Goal: Task Accomplishment & Management: Use online tool/utility

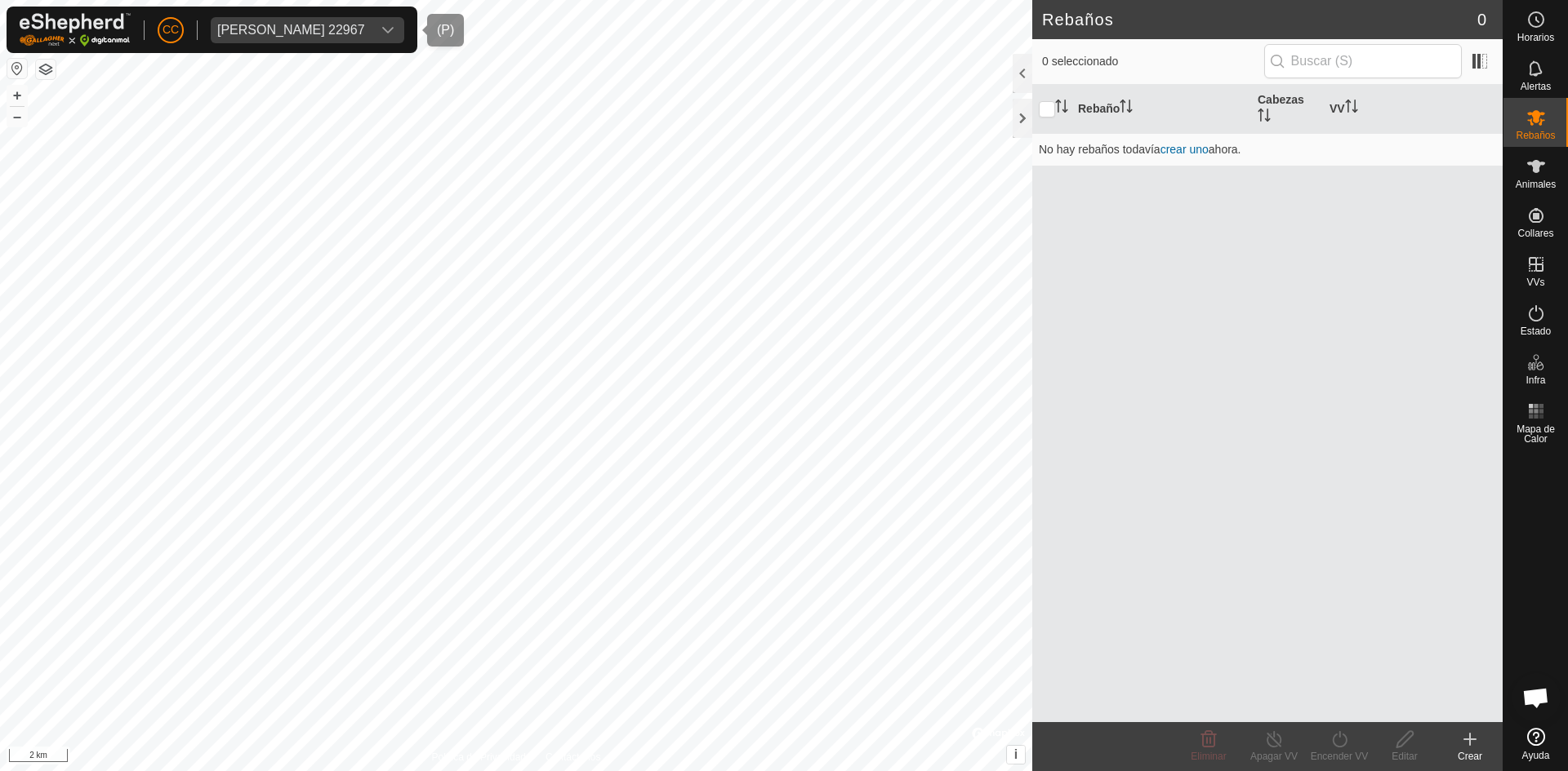
click at [347, 34] on div "[PERSON_NAME] 22967" at bounding box center [291, 30] width 148 height 13
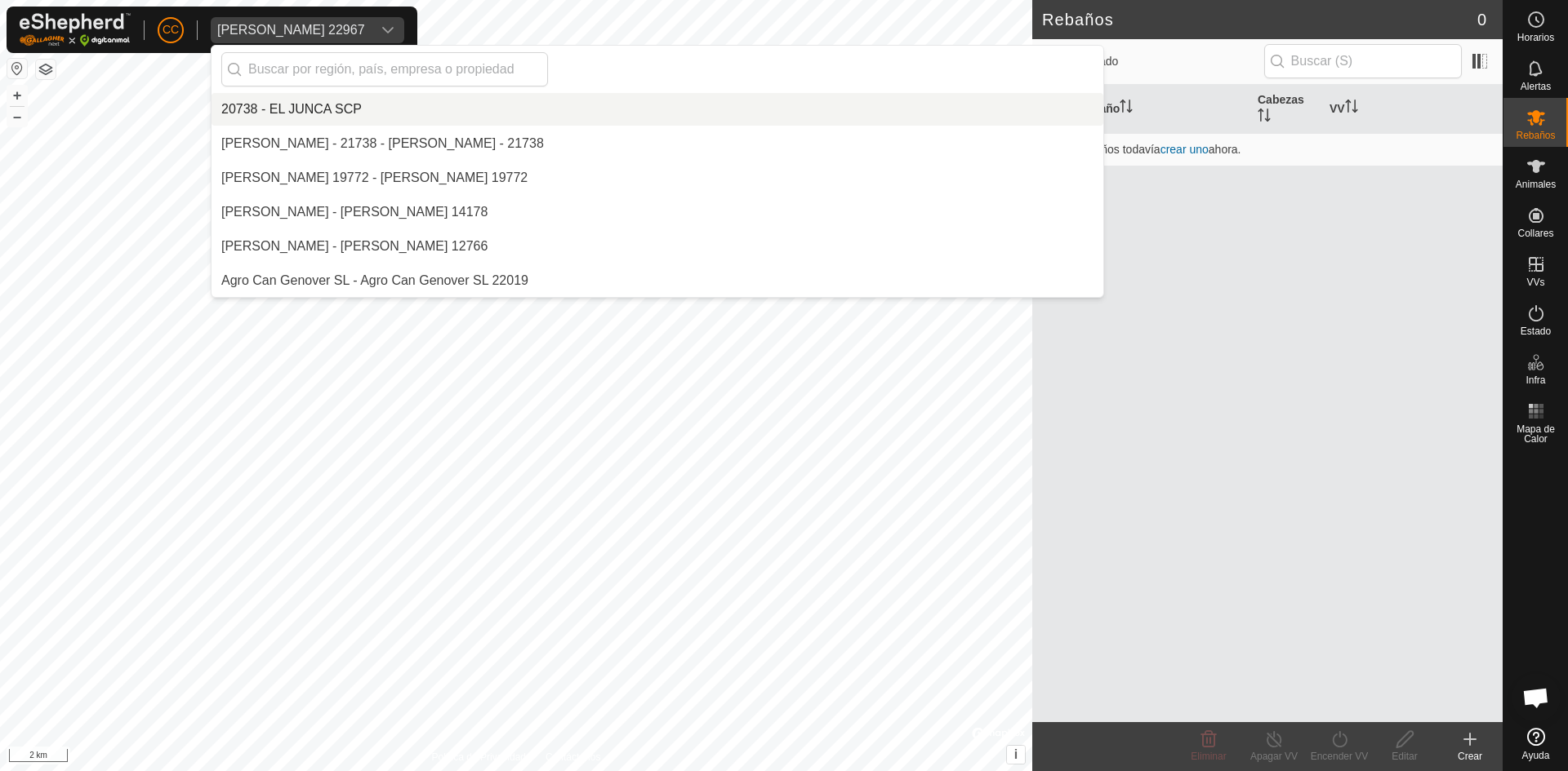
scroll to position [2434, 0]
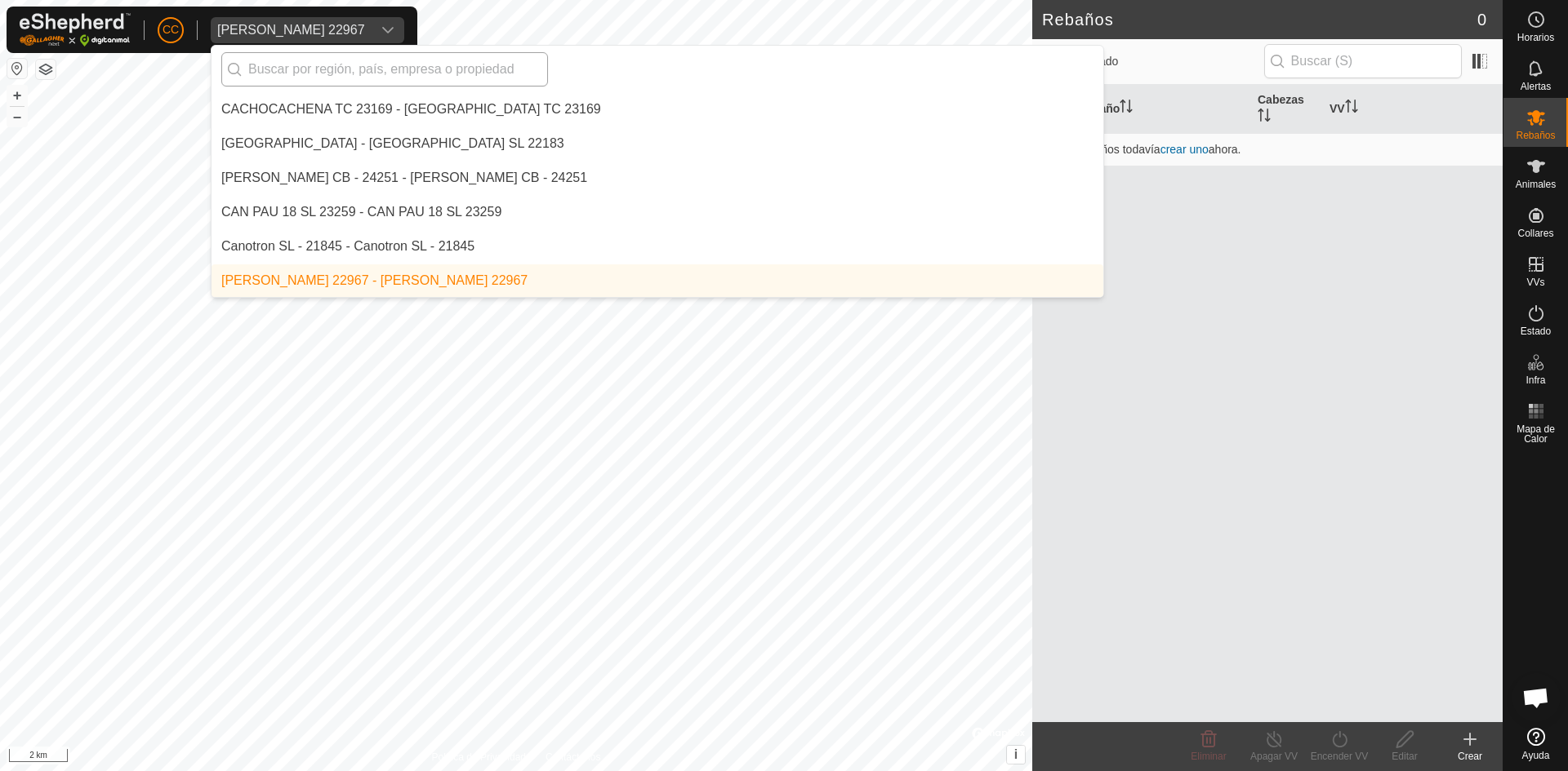
click at [345, 61] on input "text" at bounding box center [384, 69] width 327 height 35
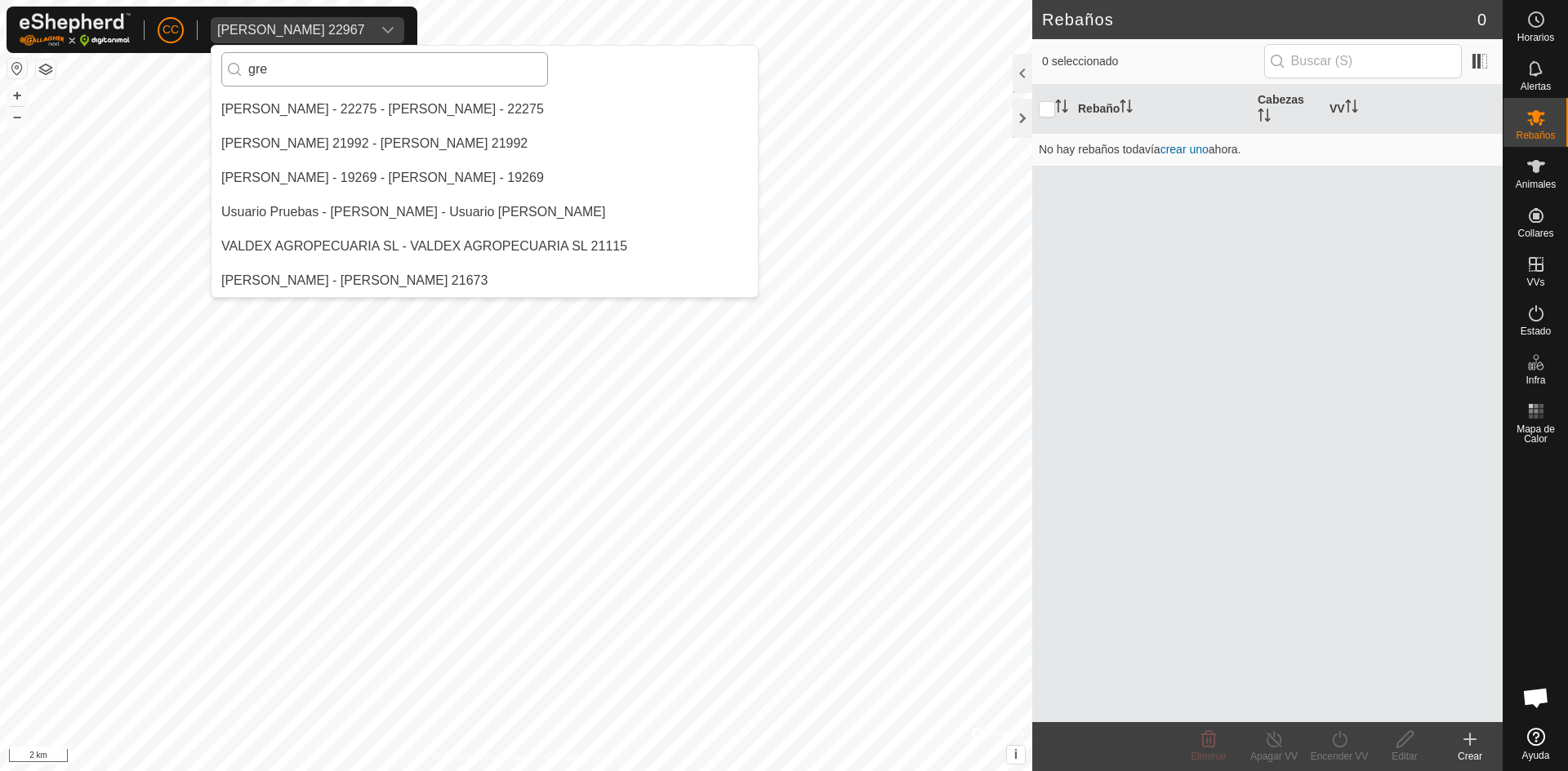
scroll to position [0, 0]
type input "g"
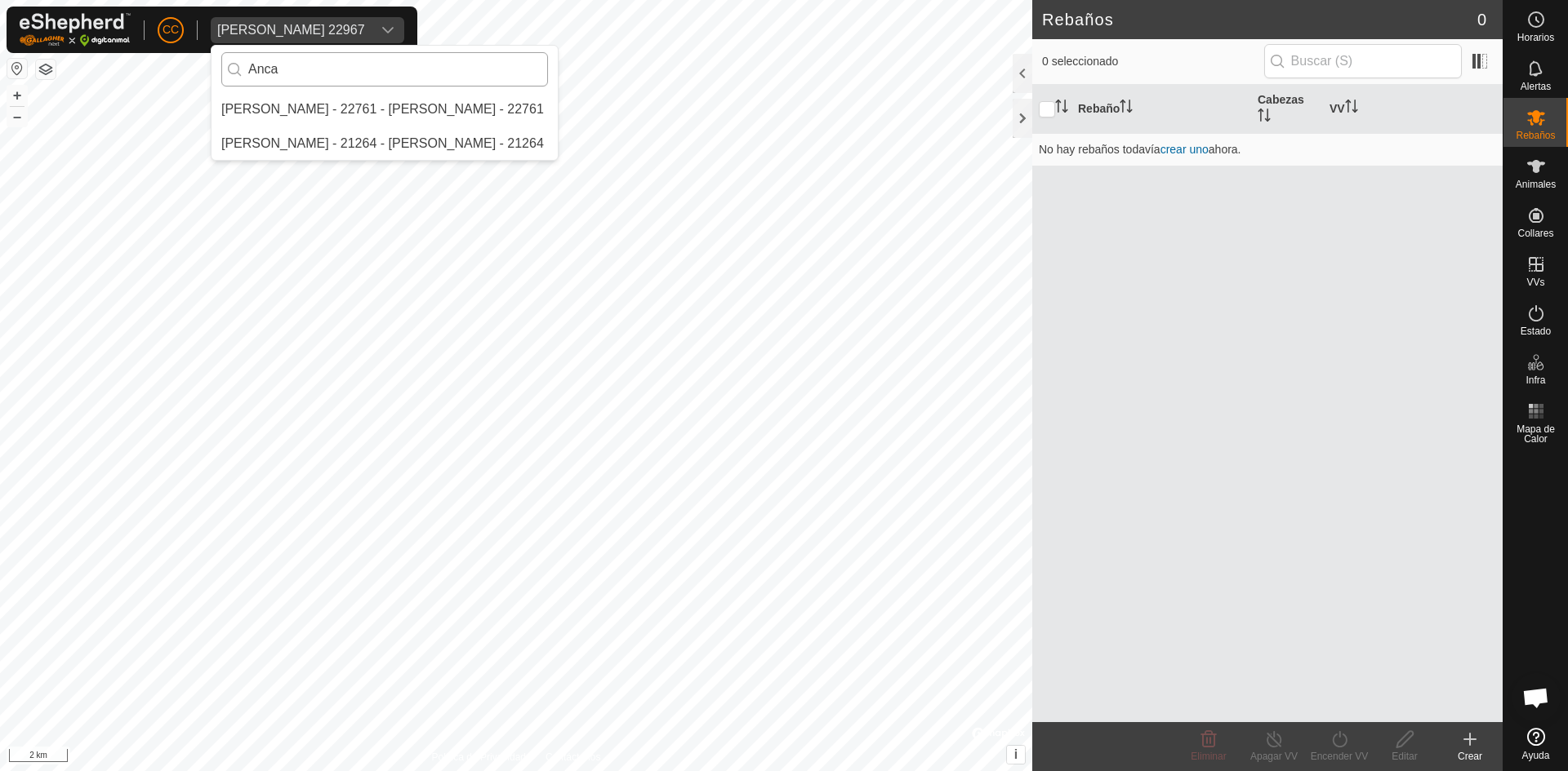
type input "Anca"
click at [331, 107] on li "[PERSON_NAME] - 22761 - [PERSON_NAME] - 22761" at bounding box center [384, 109] width 346 height 33
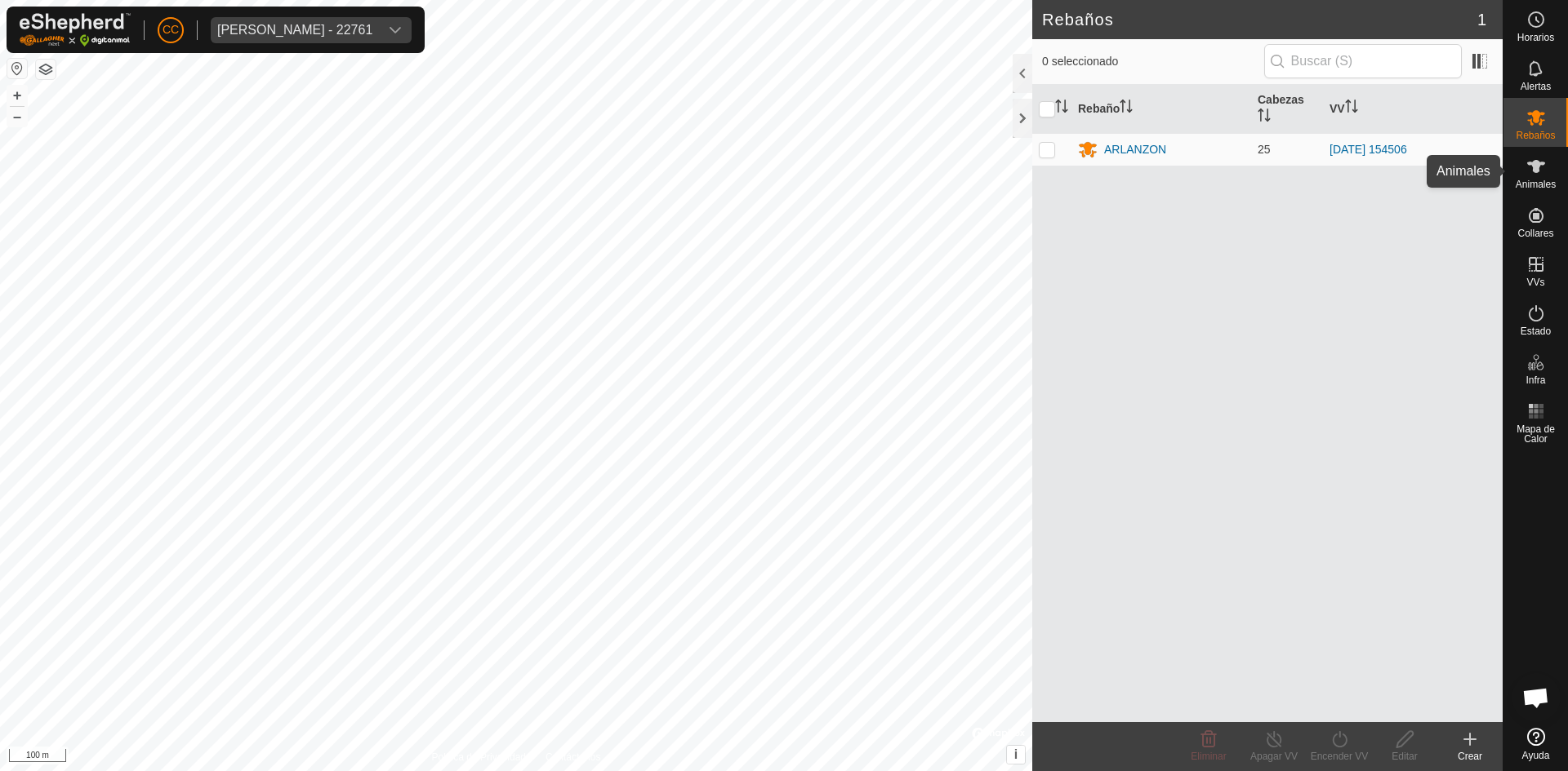
click at [1553, 167] on div "Animales" at bounding box center [1535, 171] width 64 height 49
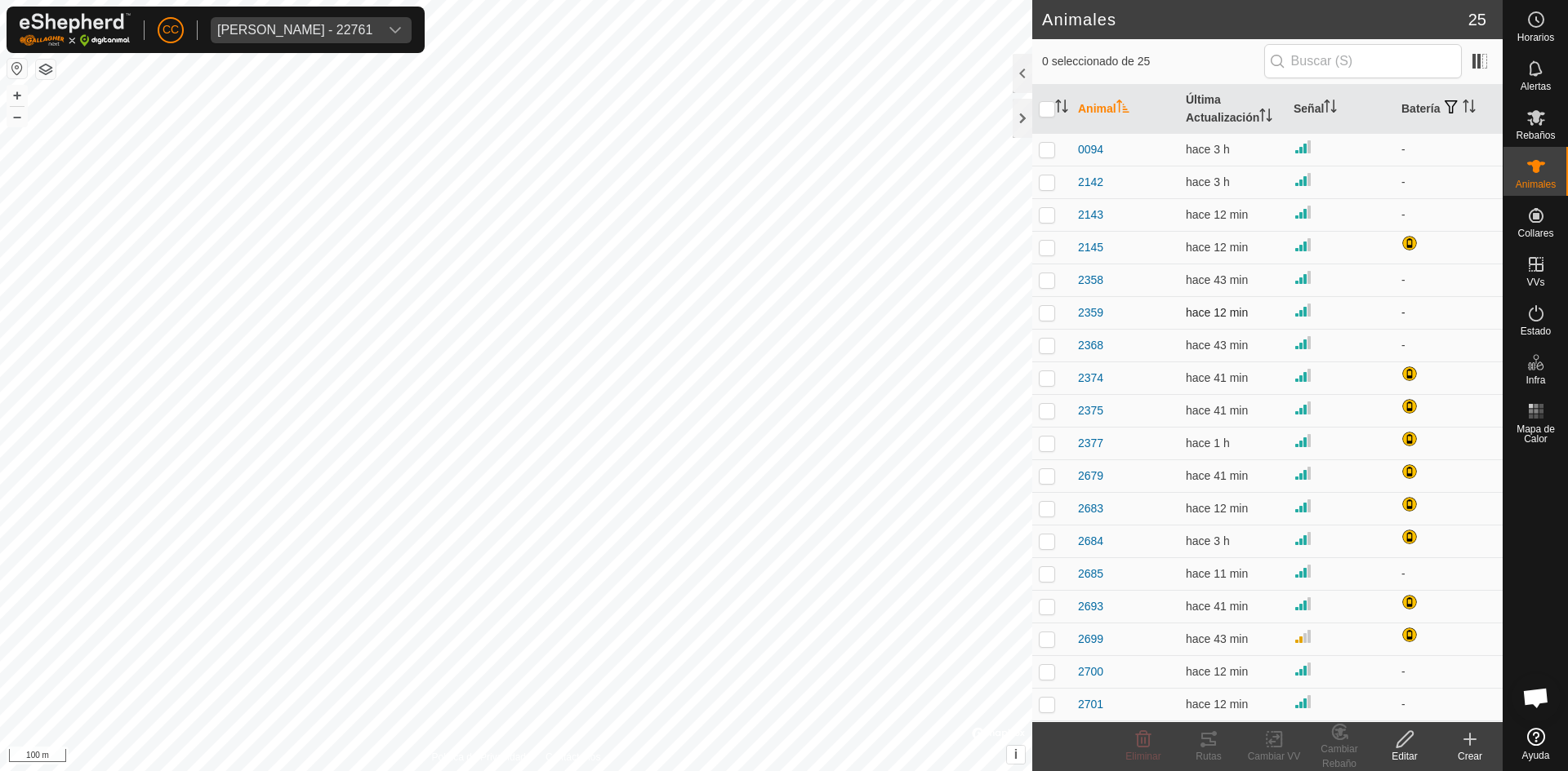
drag, startPoint x: 1045, startPoint y: 276, endPoint x: 1033, endPoint y: 314, distance: 39.8
click at [1045, 283] on p-checkbox at bounding box center [1046, 280] width 16 height 13
checkbox input "true"
click at [1037, 390] on div "Animales 25 1 seleccionado de 25 Animal Última Actualización Señal Batería 0094…" at bounding box center [751, 385] width 1502 height 771
click at [1053, 456] on td at bounding box center [1052, 443] width 39 height 33
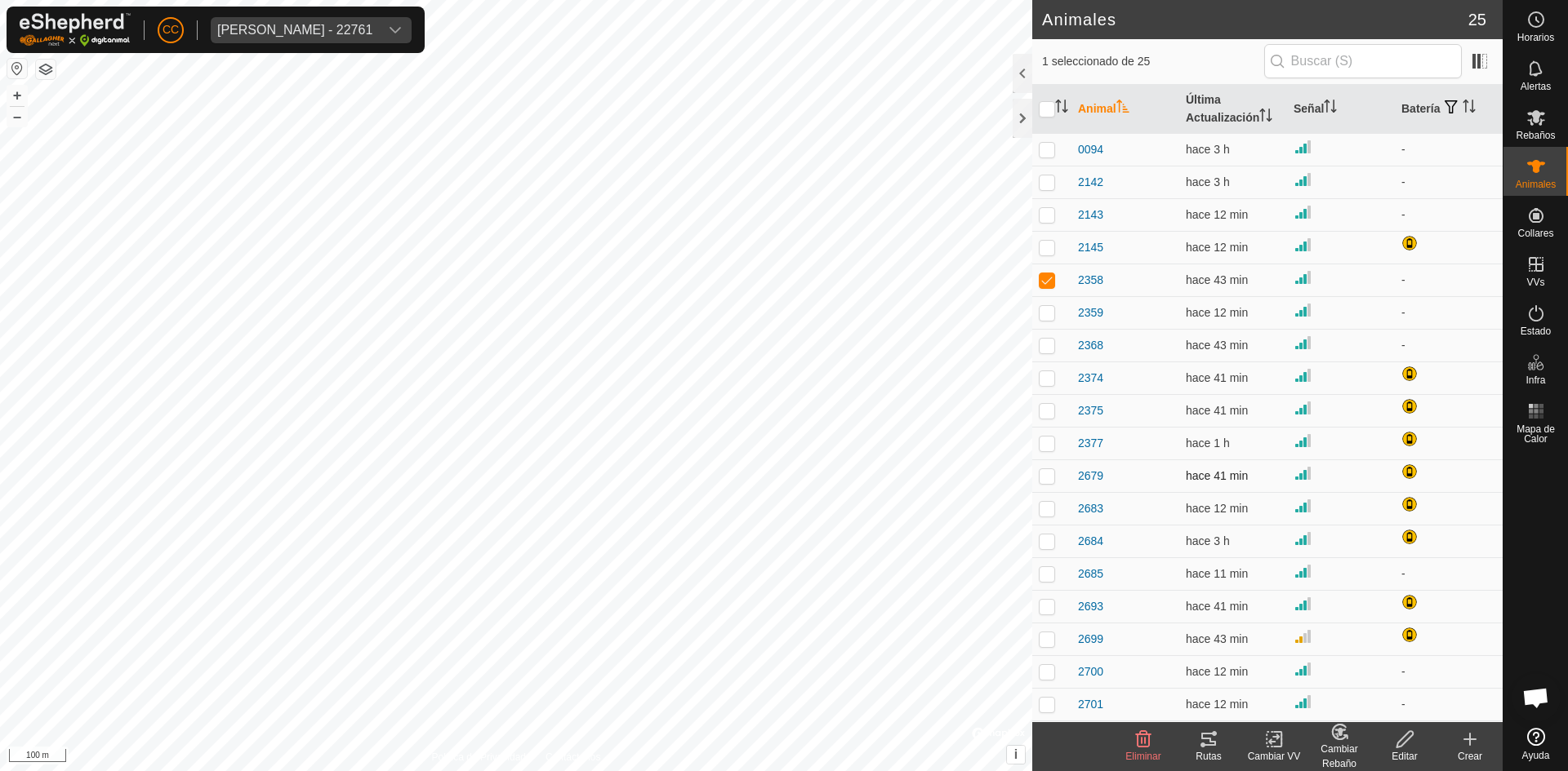
checkbox input "true"
drag, startPoint x: 1055, startPoint y: 548, endPoint x: 1054, endPoint y: 600, distance: 52.0
click at [1055, 556] on td at bounding box center [1052, 540] width 39 height 33
checkbox input "true"
drag, startPoint x: 1048, startPoint y: 627, endPoint x: 1041, endPoint y: 652, distance: 26.0
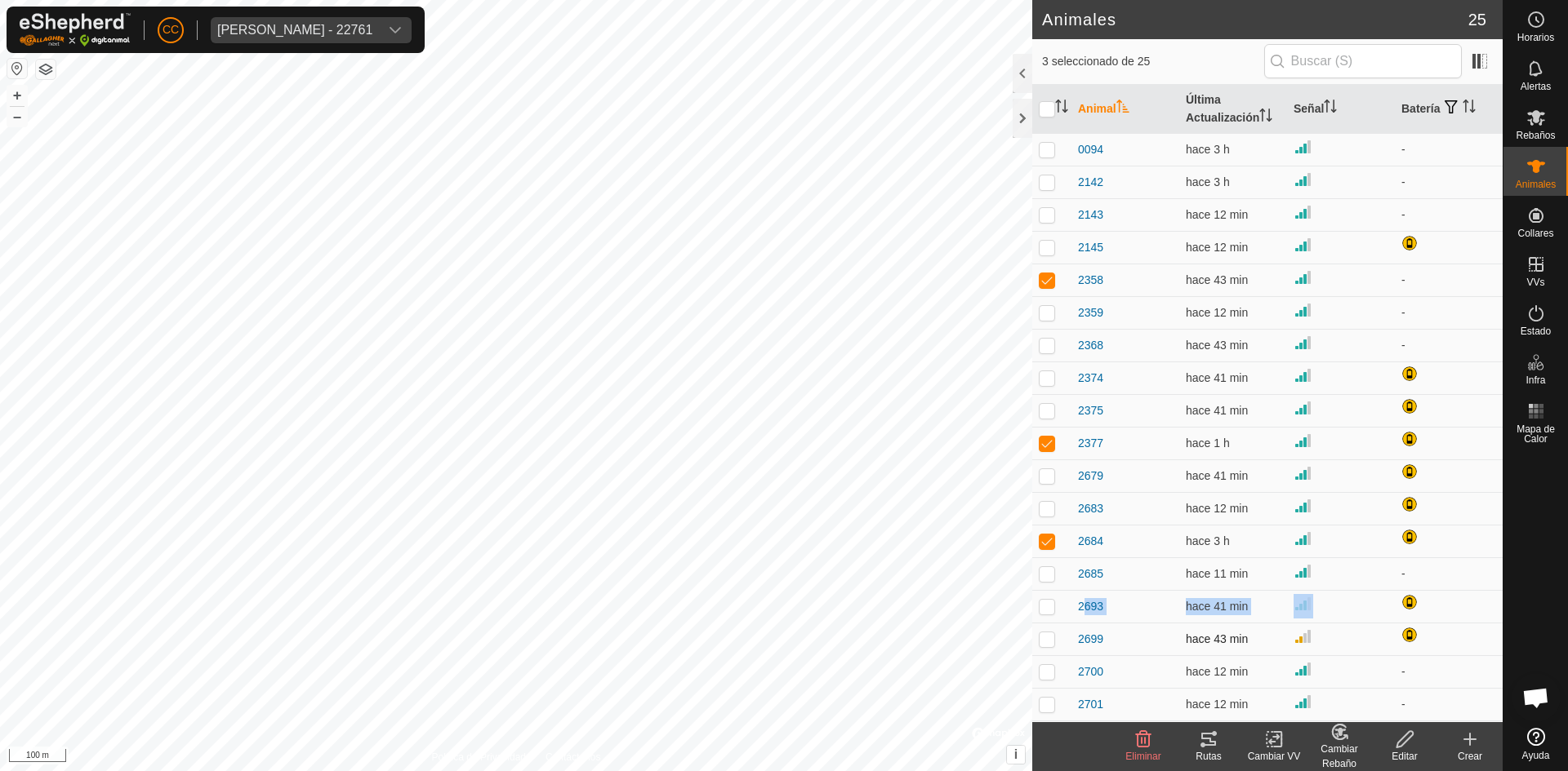
click at [1044, 634] on tbody "0094 hace 3 h - 2142 hace 3 h - 2143 hace 12 min - 2145 hace 12 min 2358 hace 4…" at bounding box center [1267, 541] width 471 height 817
click at [1048, 670] on p-checkbox at bounding box center [1046, 671] width 16 height 13
checkbox input "true"
drag, startPoint x: 1048, startPoint y: 644, endPoint x: 1043, endPoint y: 610, distance: 34.4
click at [1047, 637] on p-checkbox at bounding box center [1046, 638] width 16 height 13
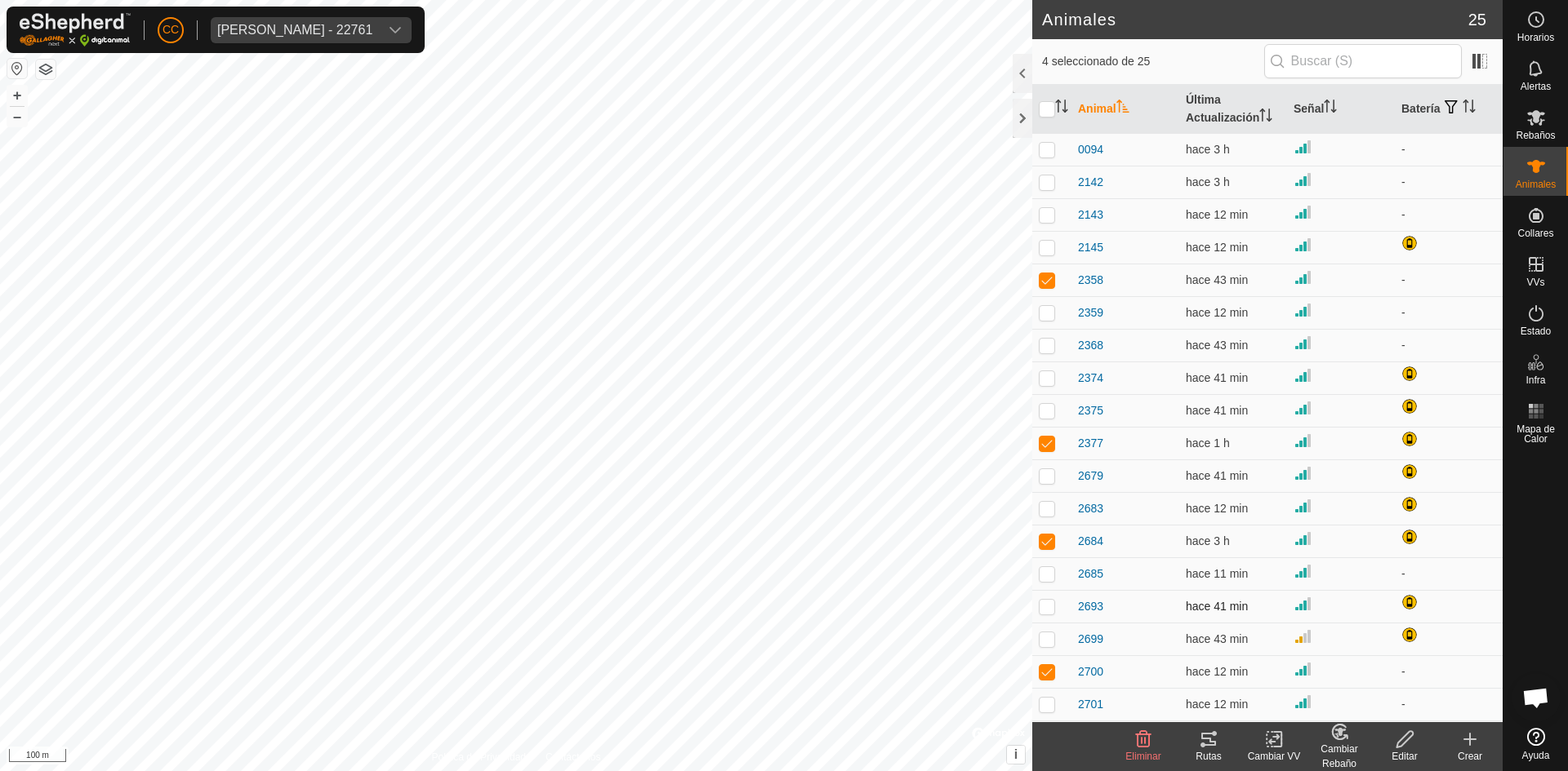
checkbox input "true"
click at [1040, 562] on td at bounding box center [1052, 573] width 39 height 33
checkbox input "true"
drag, startPoint x: 1047, startPoint y: 387, endPoint x: 1047, endPoint y: 365, distance: 22.0
click at [1047, 386] on td at bounding box center [1052, 377] width 39 height 33
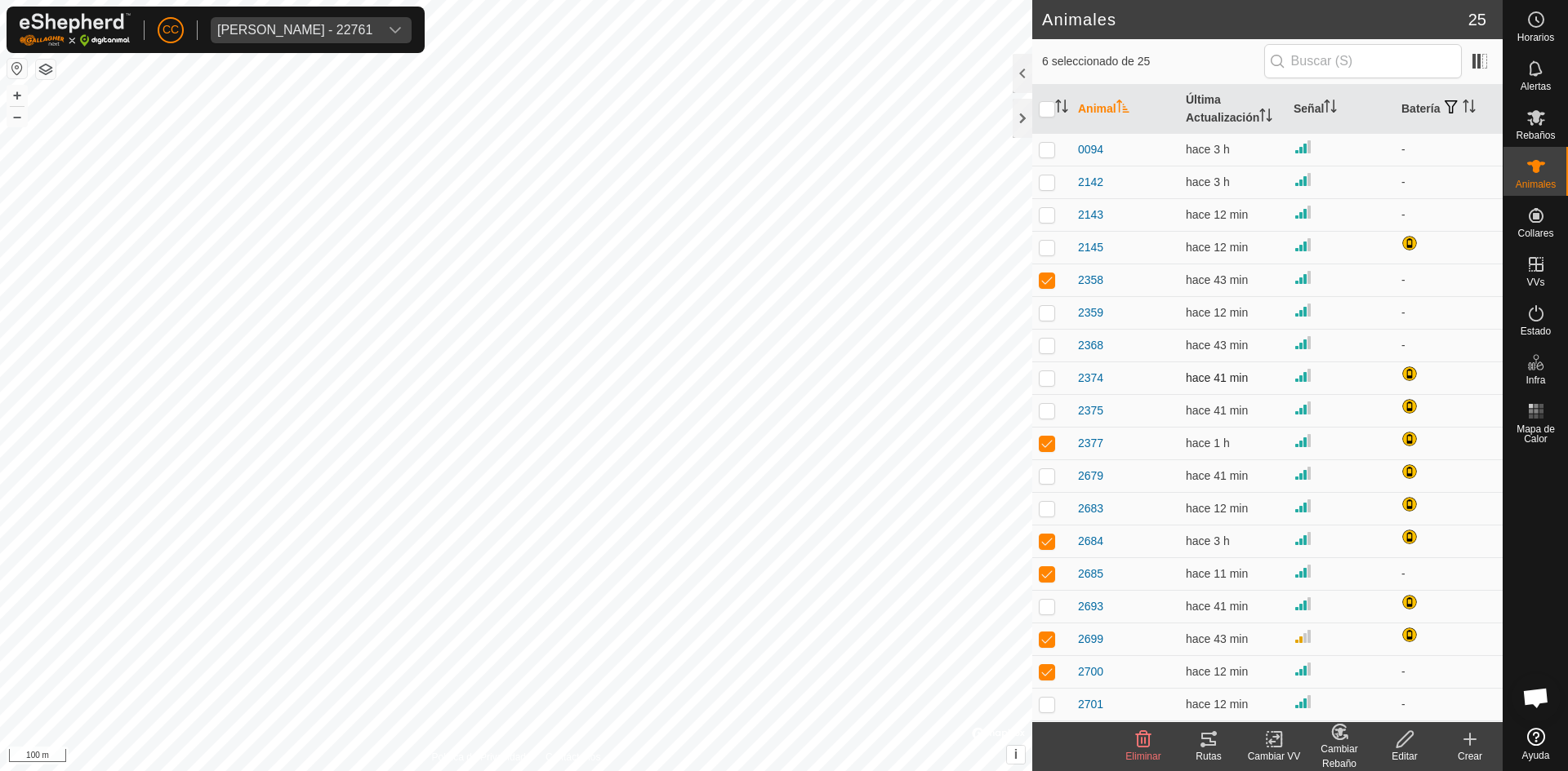
checkbox input "true"
click at [1046, 347] on p-checkbox at bounding box center [1046, 345] width 16 height 13
checkbox input "true"
click at [1206, 747] on icon at bounding box center [1208, 739] width 19 height 19
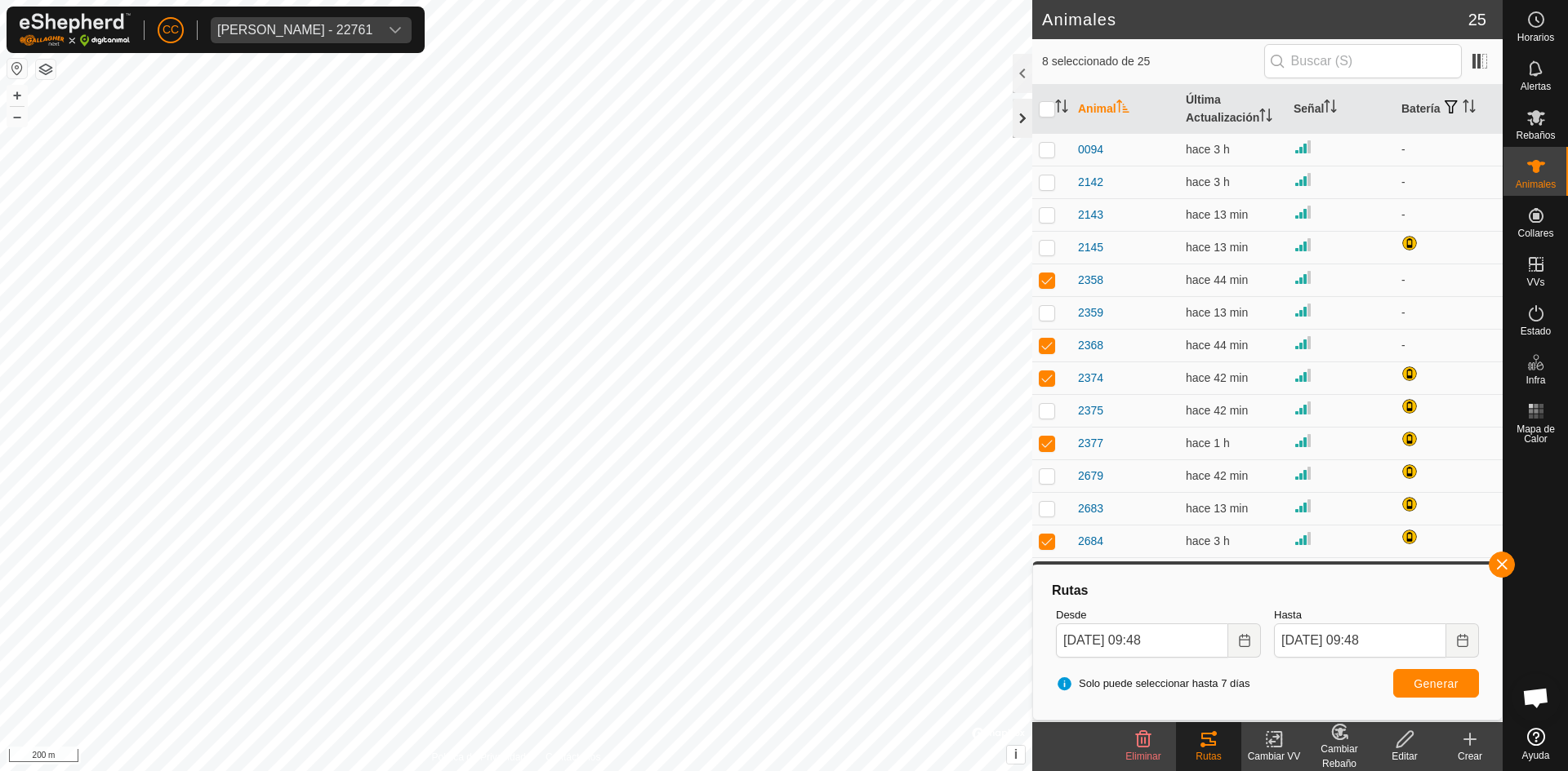
click at [1015, 120] on div at bounding box center [1021, 118] width 19 height 39
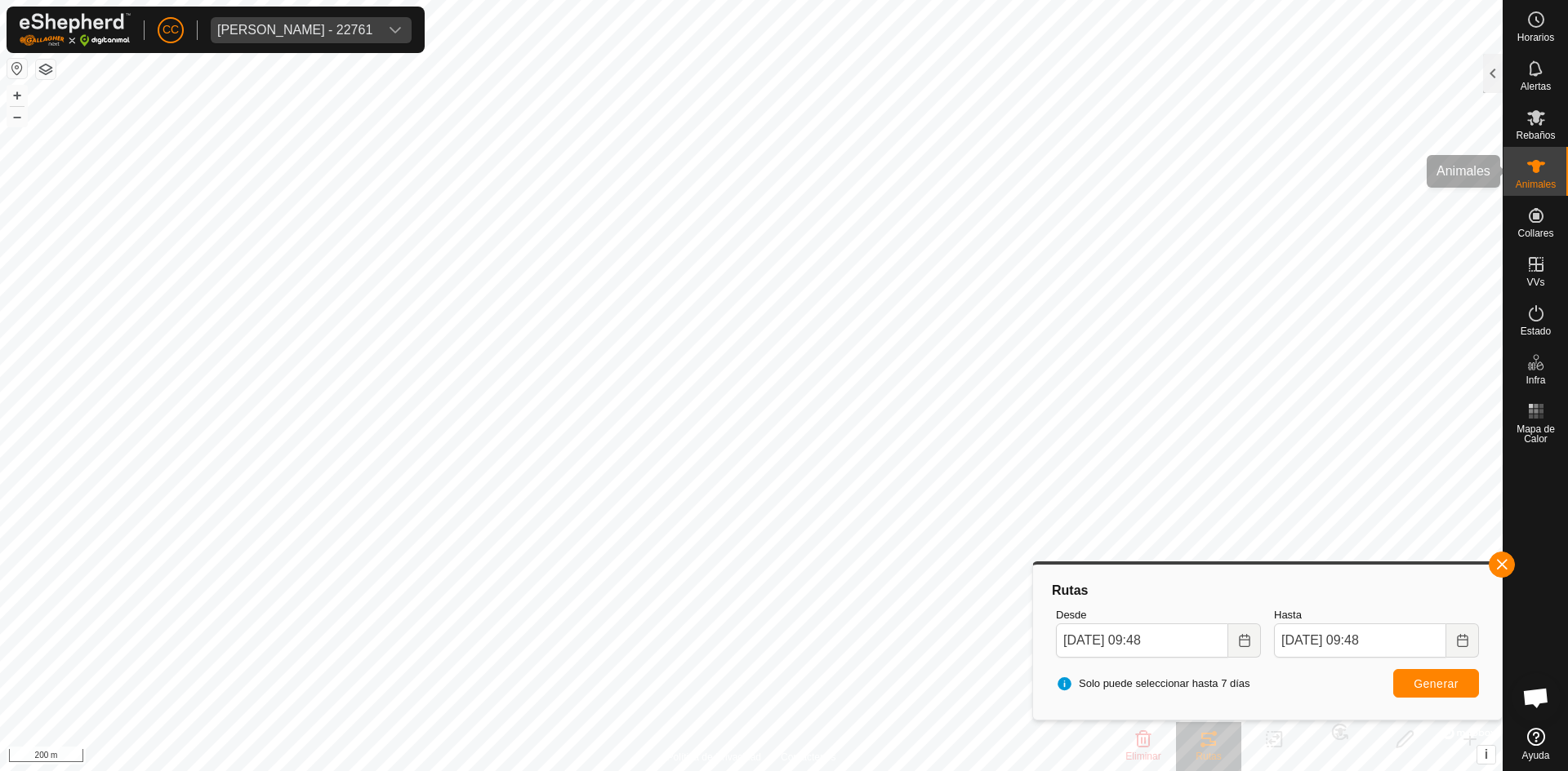
click at [1526, 161] on icon at bounding box center [1535, 166] width 19 height 19
click at [1483, 79] on div at bounding box center [1492, 73] width 19 height 39
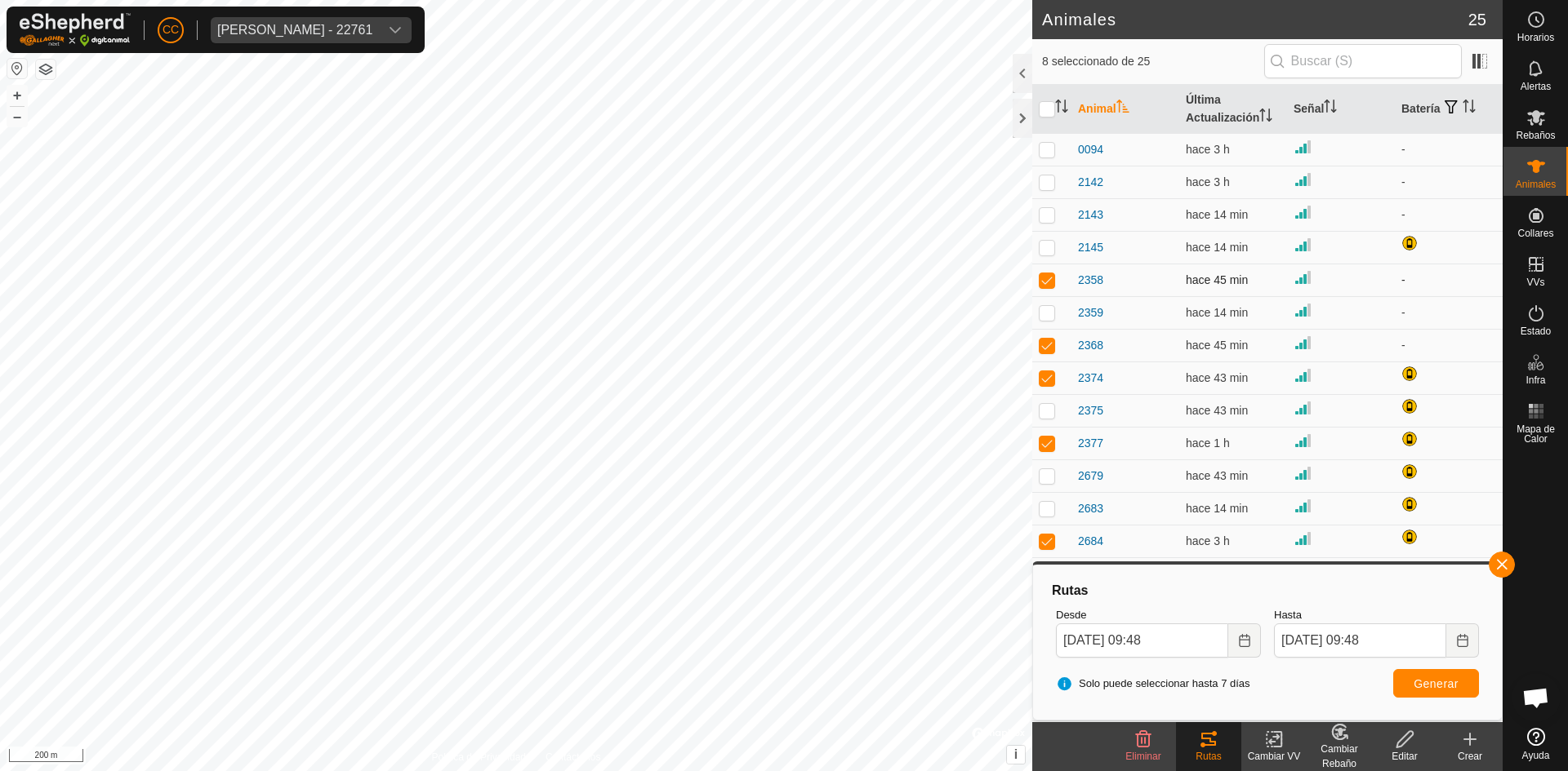
click at [1051, 275] on p-checkbox at bounding box center [1046, 280] width 16 height 13
checkbox input "false"
click at [1055, 114] on p-sorticon "Activar para ordenar" at bounding box center [1061, 108] width 13 height 13
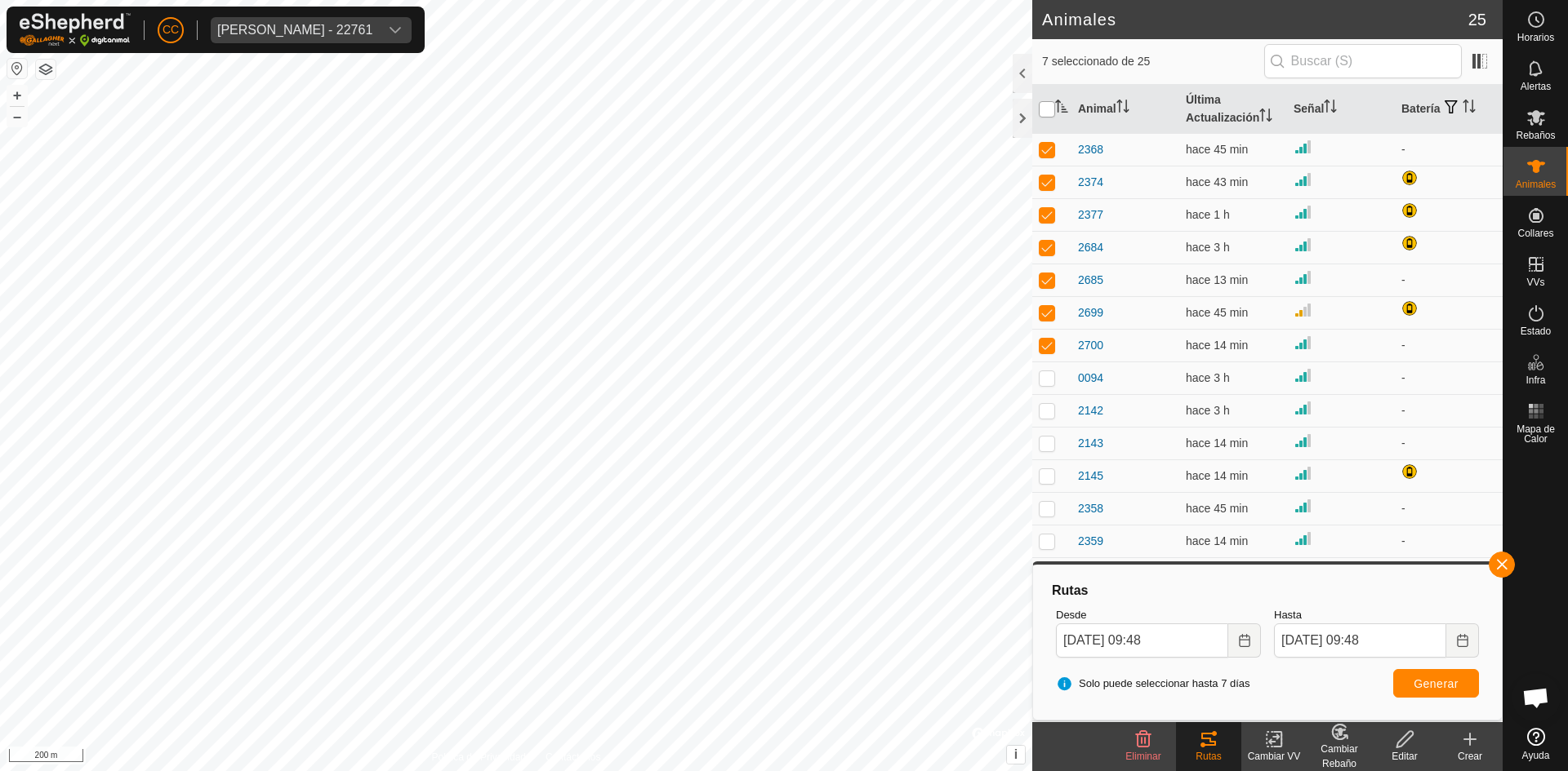
click at [1053, 111] on input "checkbox" at bounding box center [1046, 109] width 16 height 16
checkbox input "true"
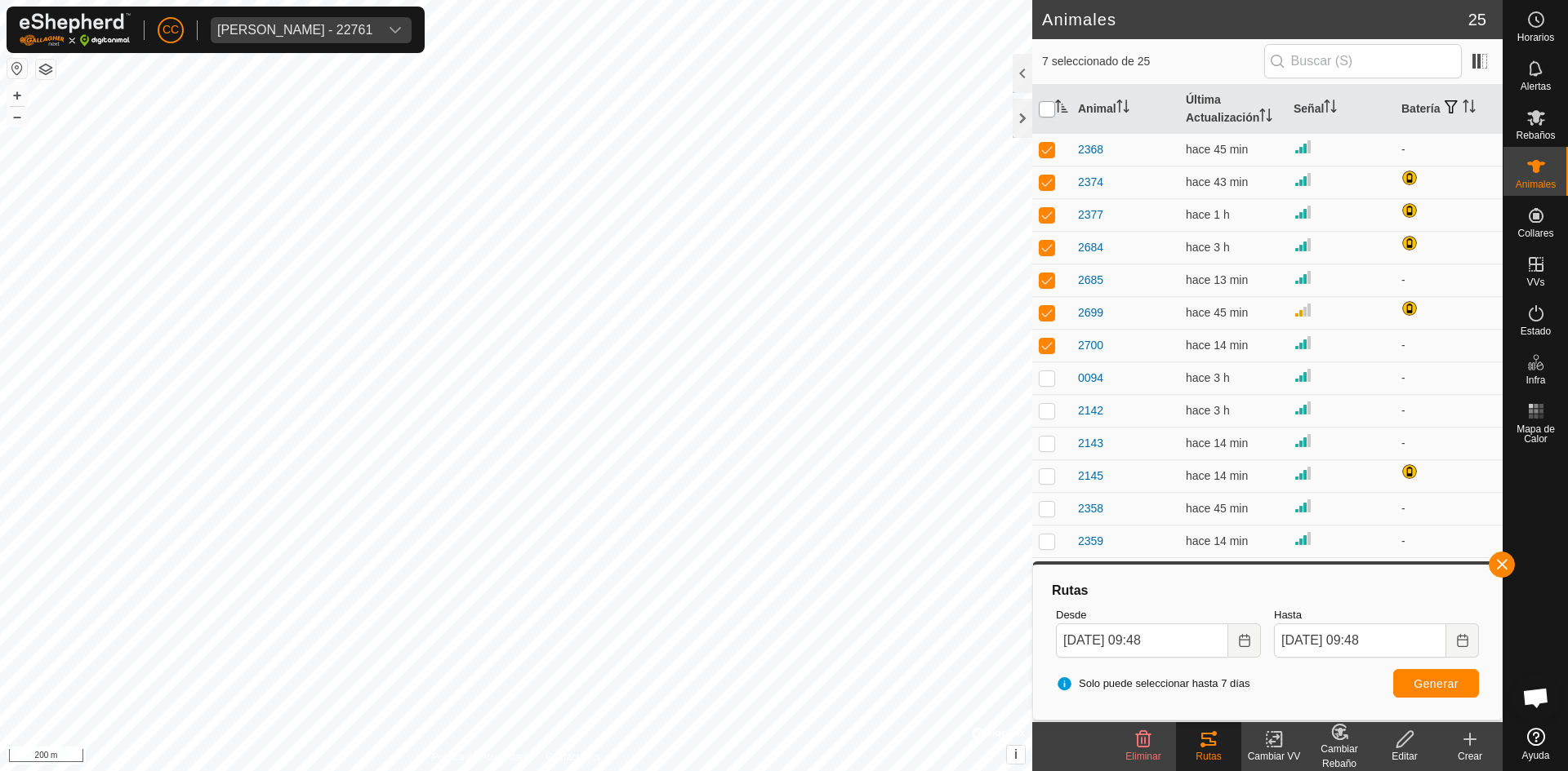
checkbox input "true"
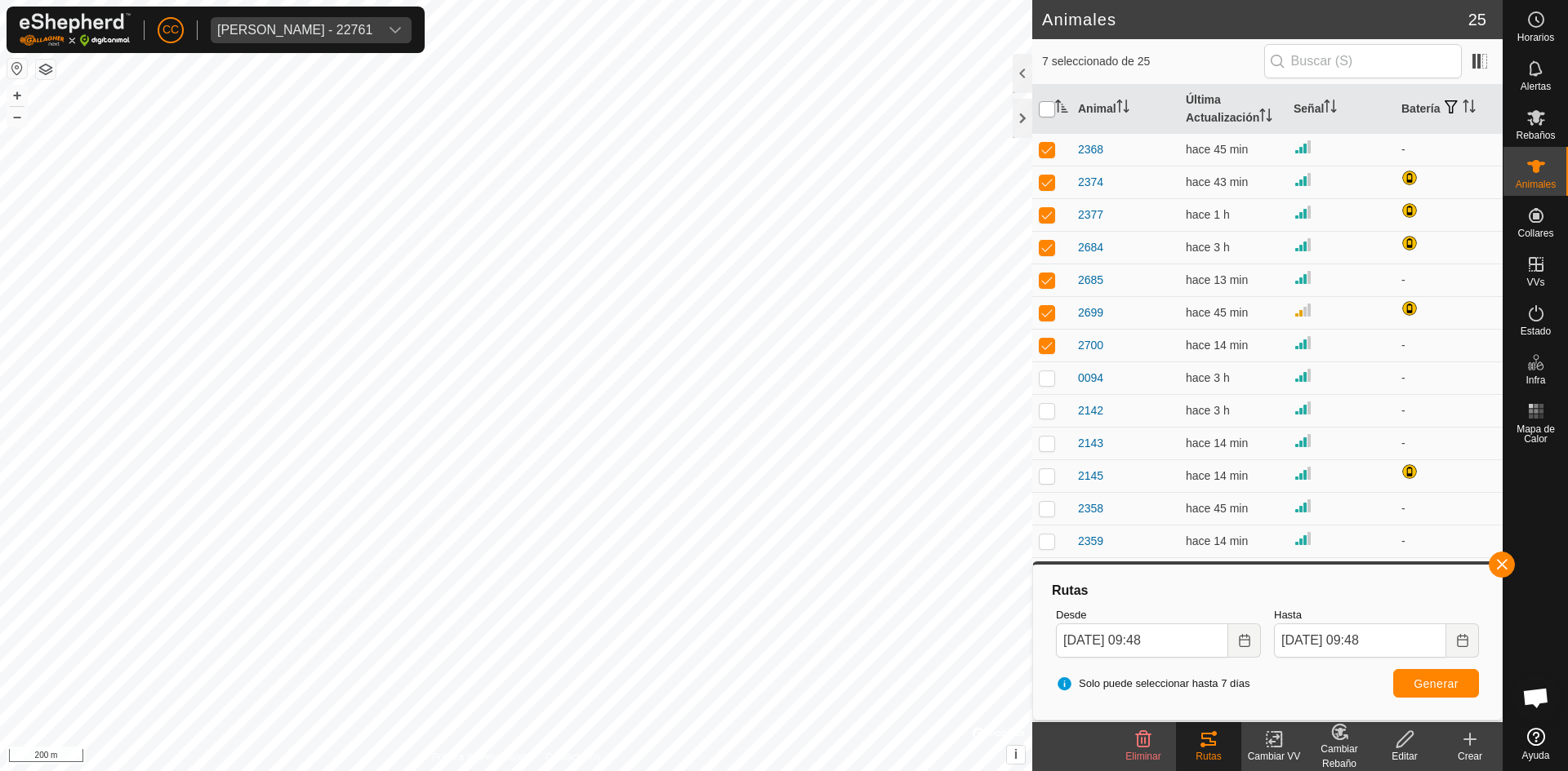
checkbox input "true"
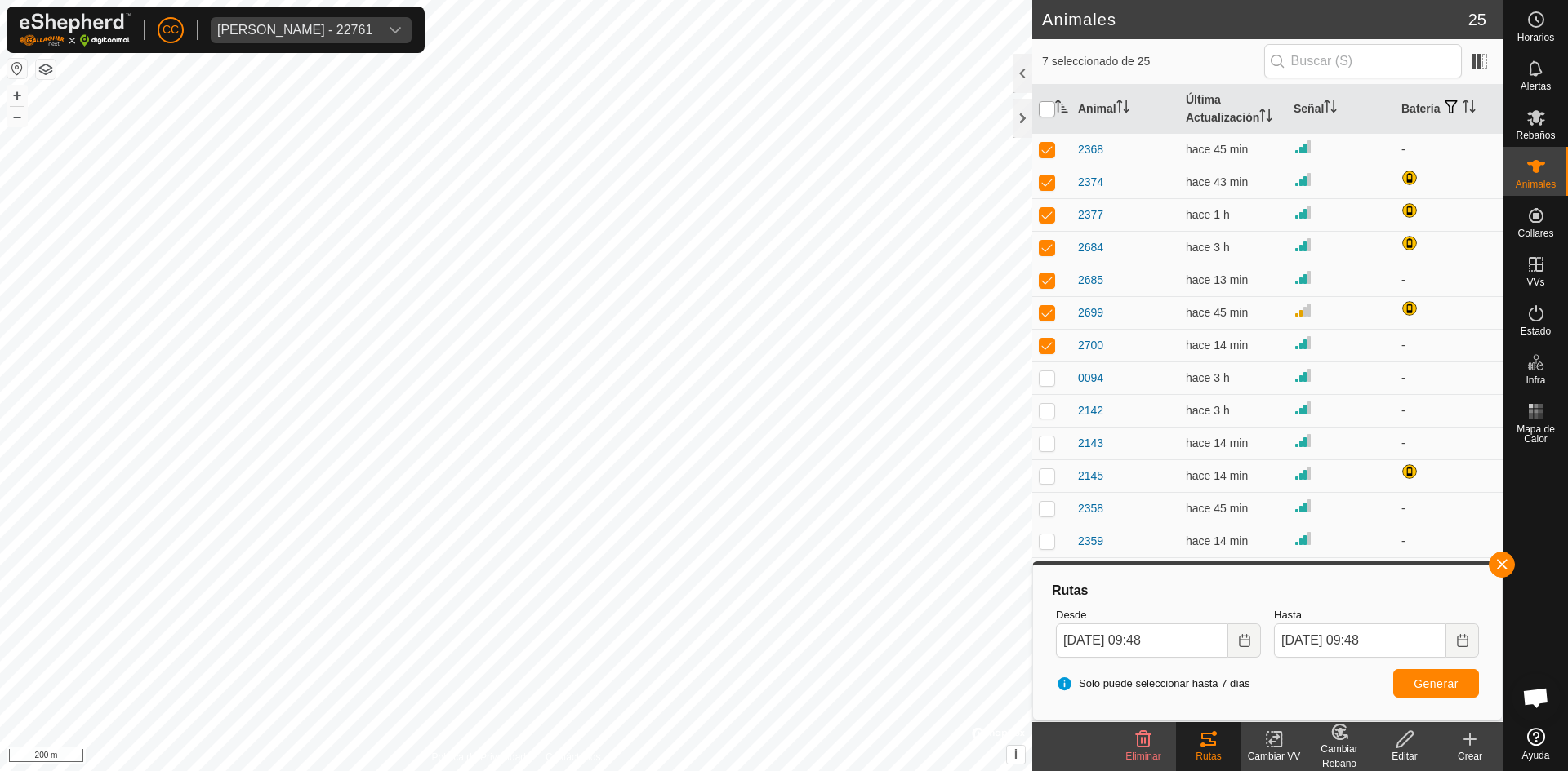
checkbox input "true"
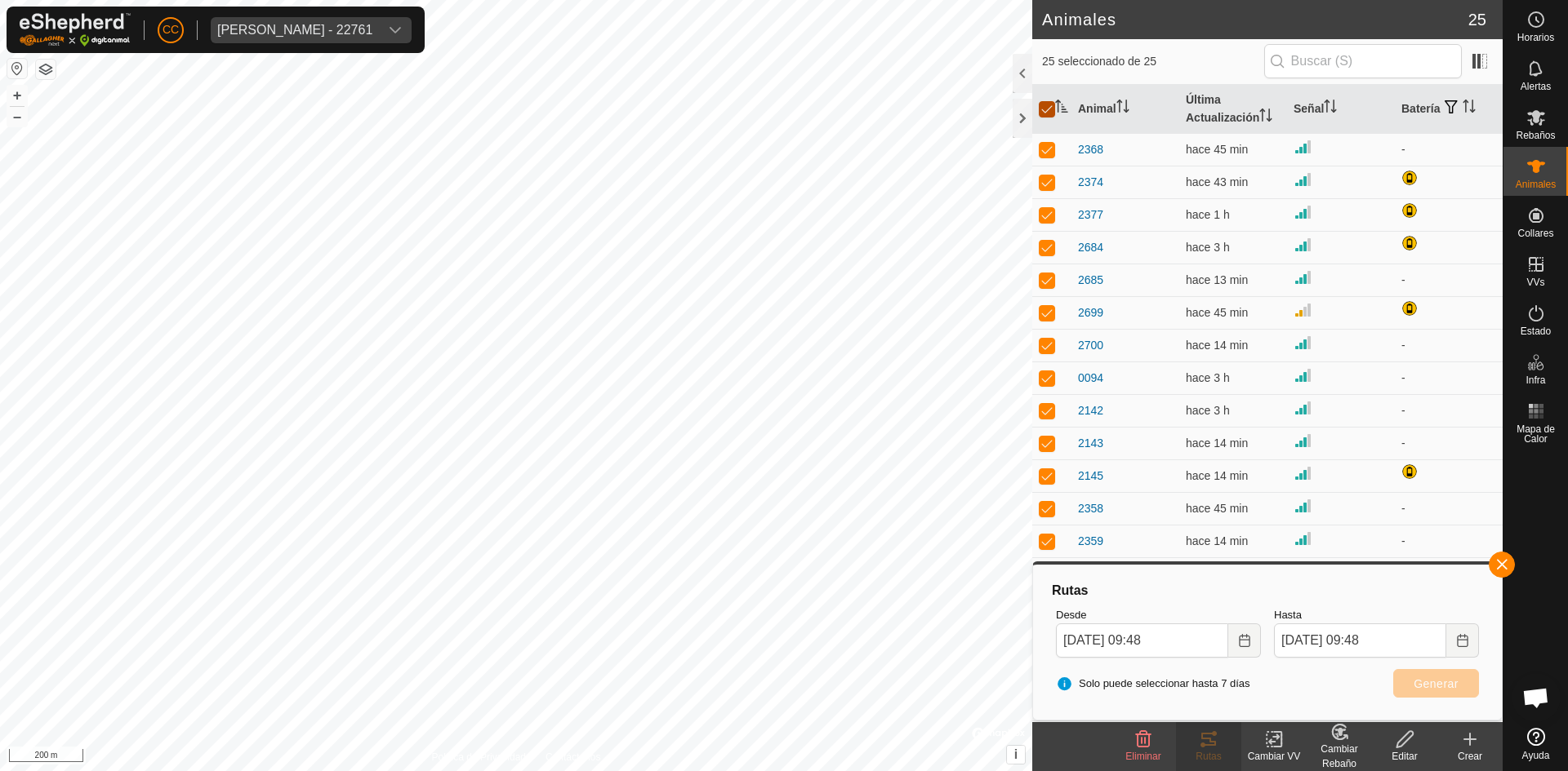
click at [1053, 111] on input "checkbox" at bounding box center [1046, 109] width 16 height 16
checkbox input "false"
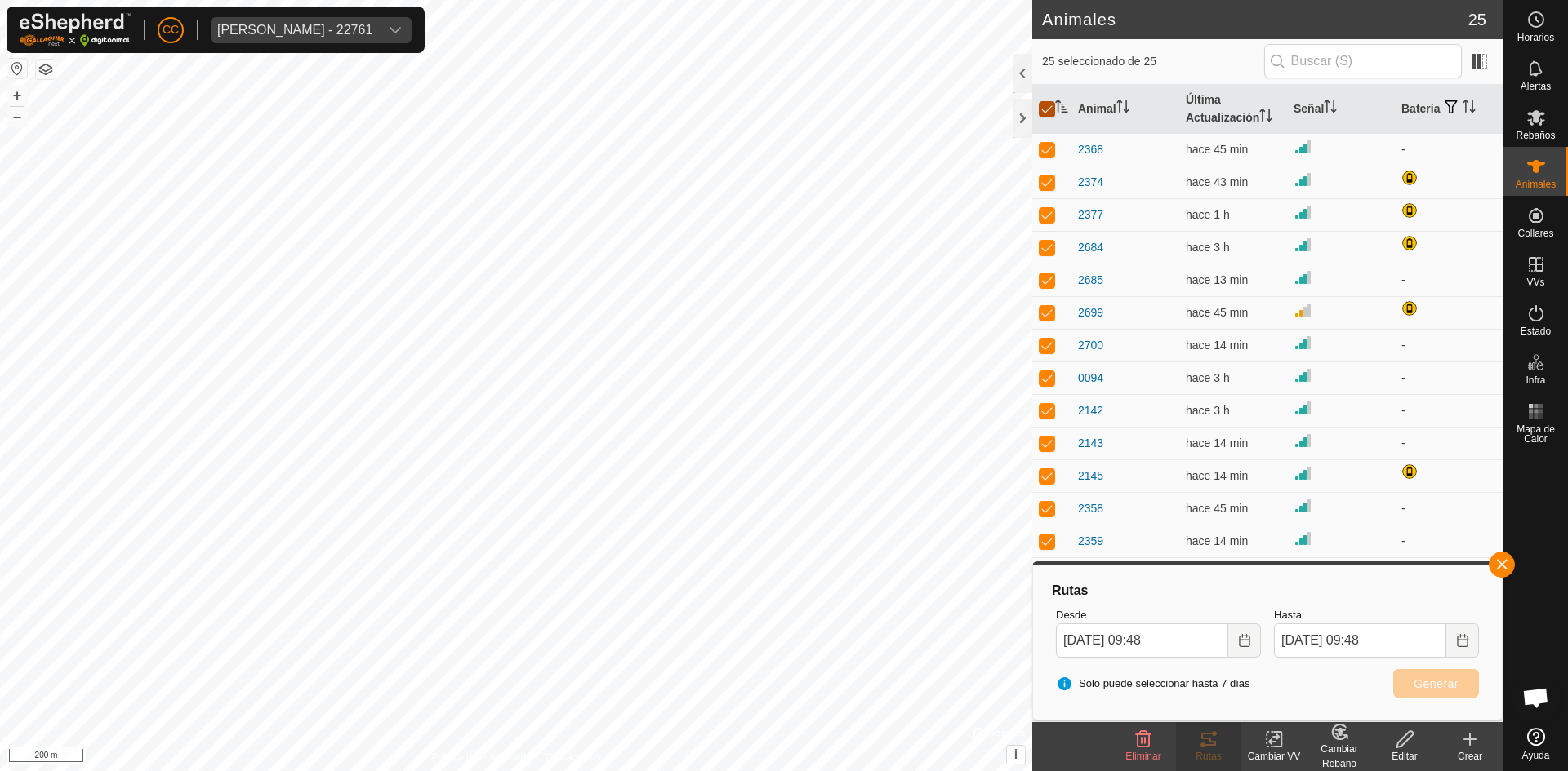
checkbox input "false"
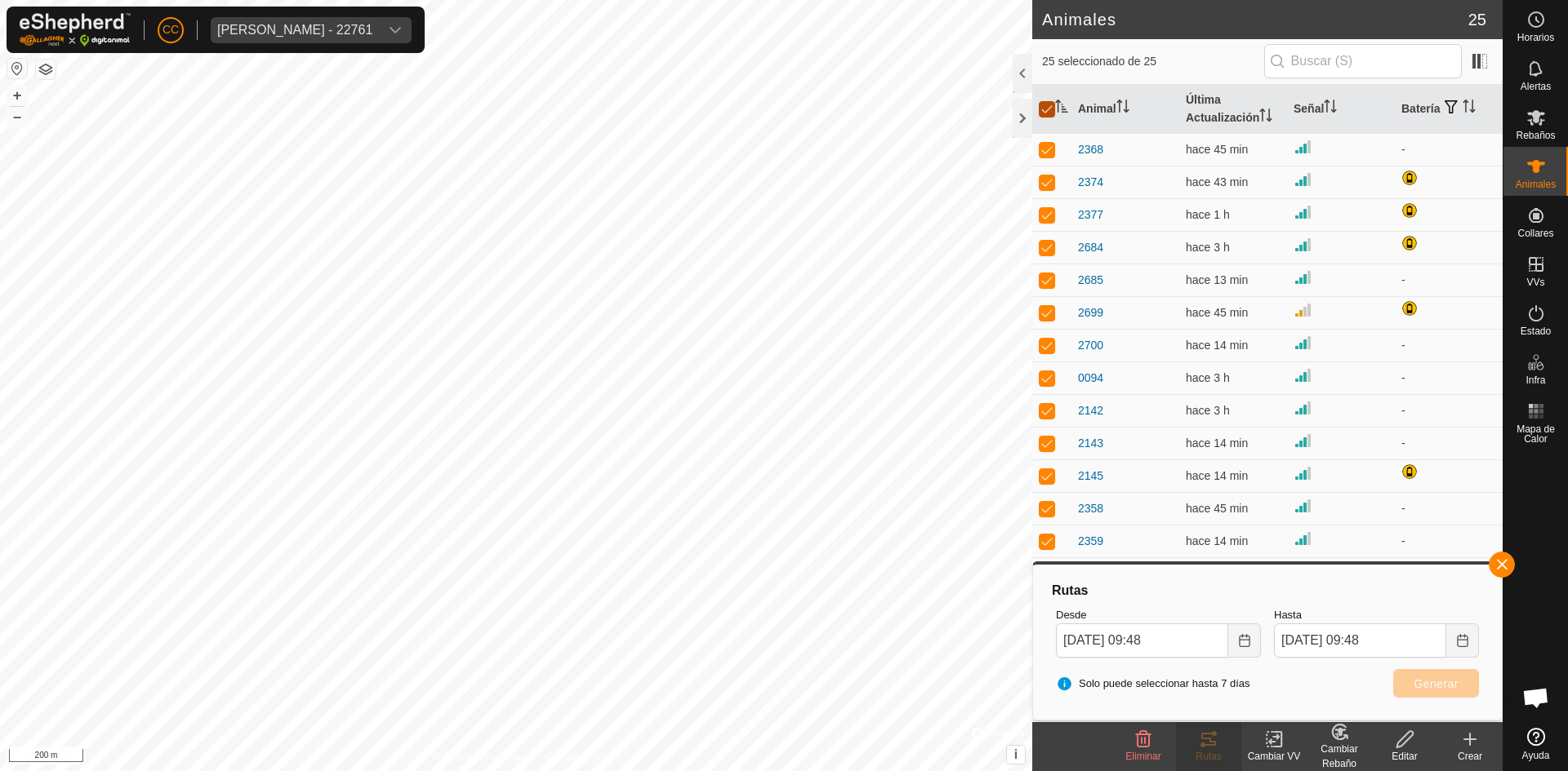
checkbox input "false"
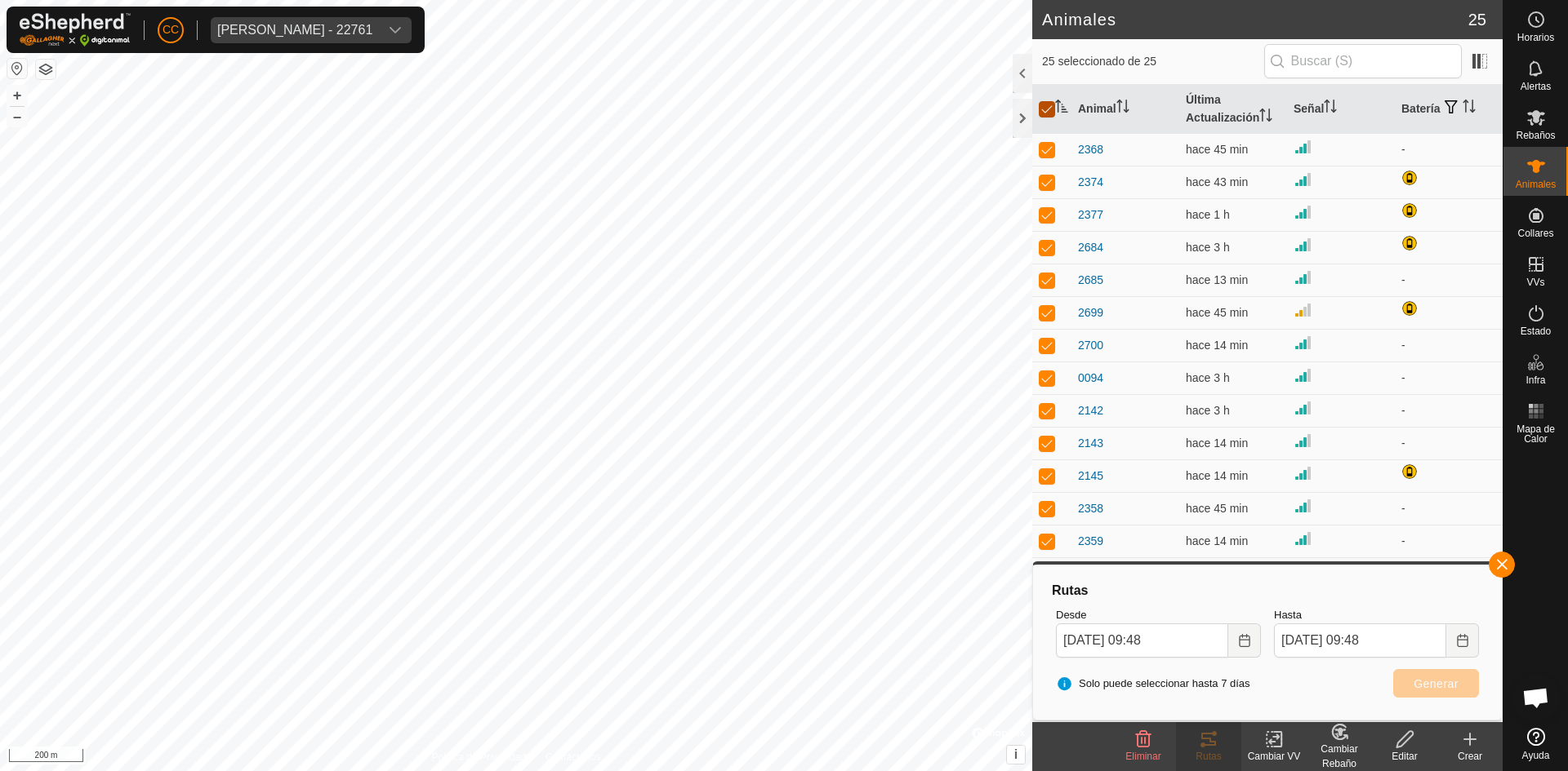
checkbox input "false"
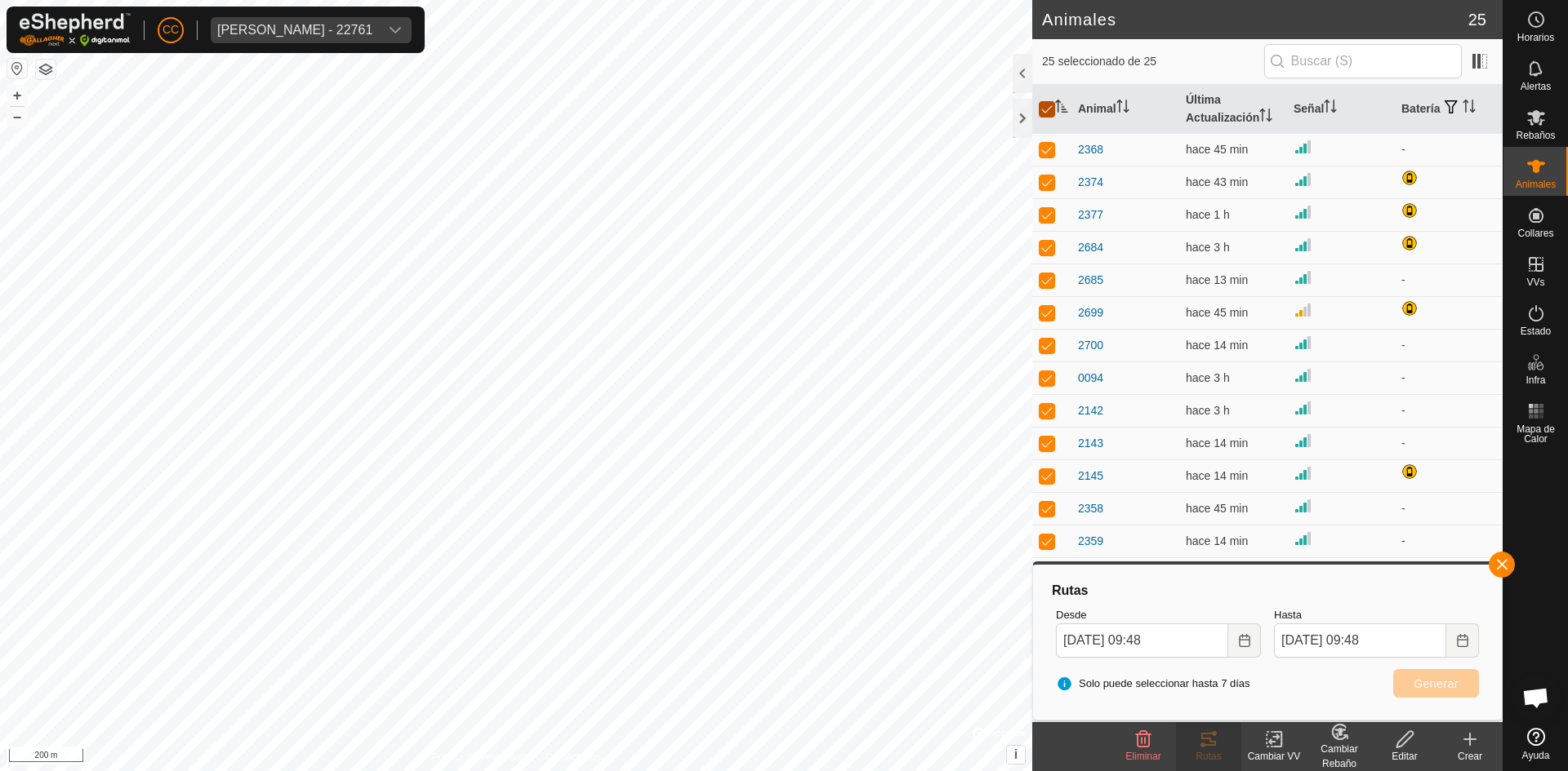
checkbox input "false"
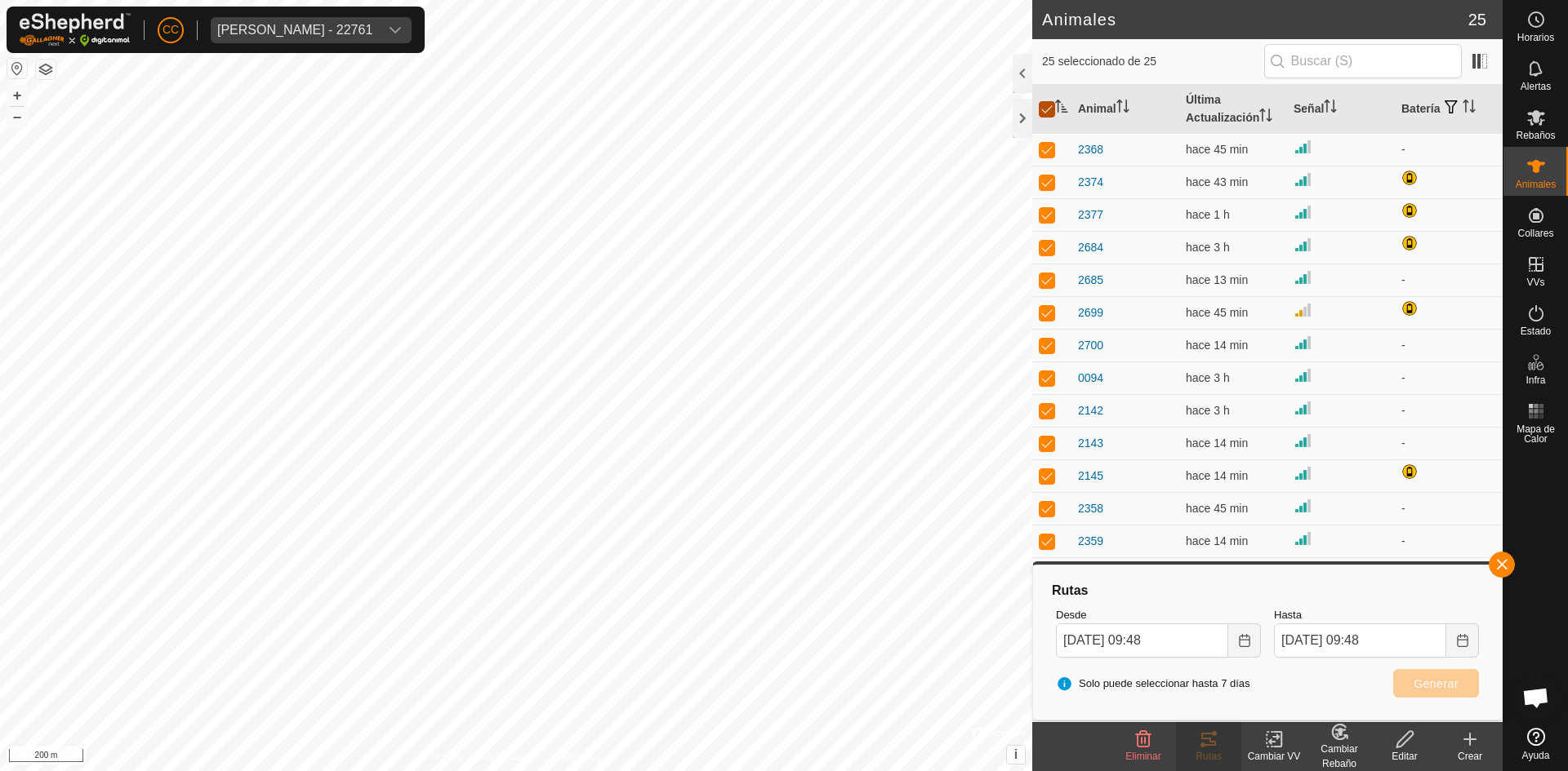
checkbox input "false"
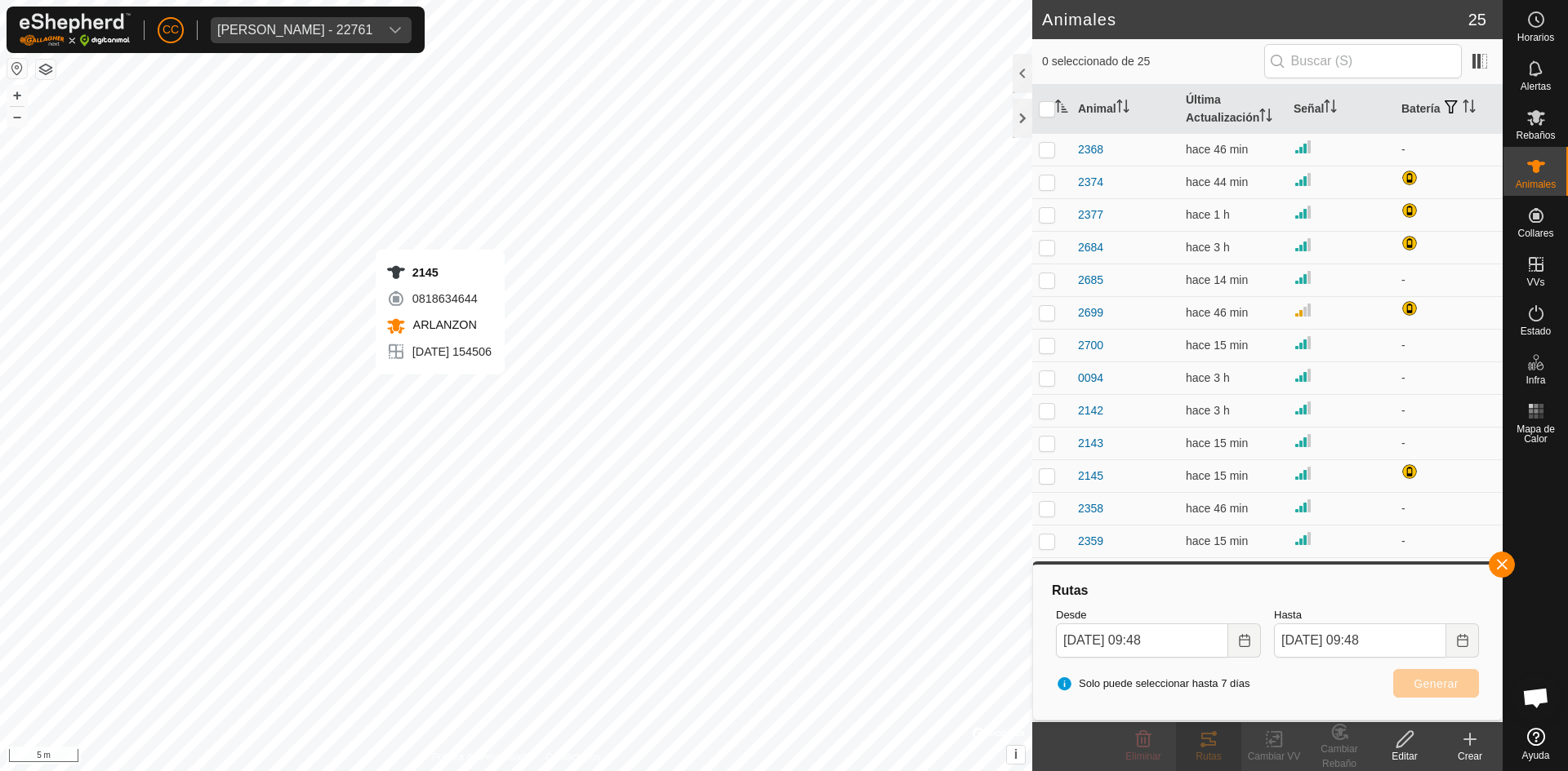
checkbox input "true"
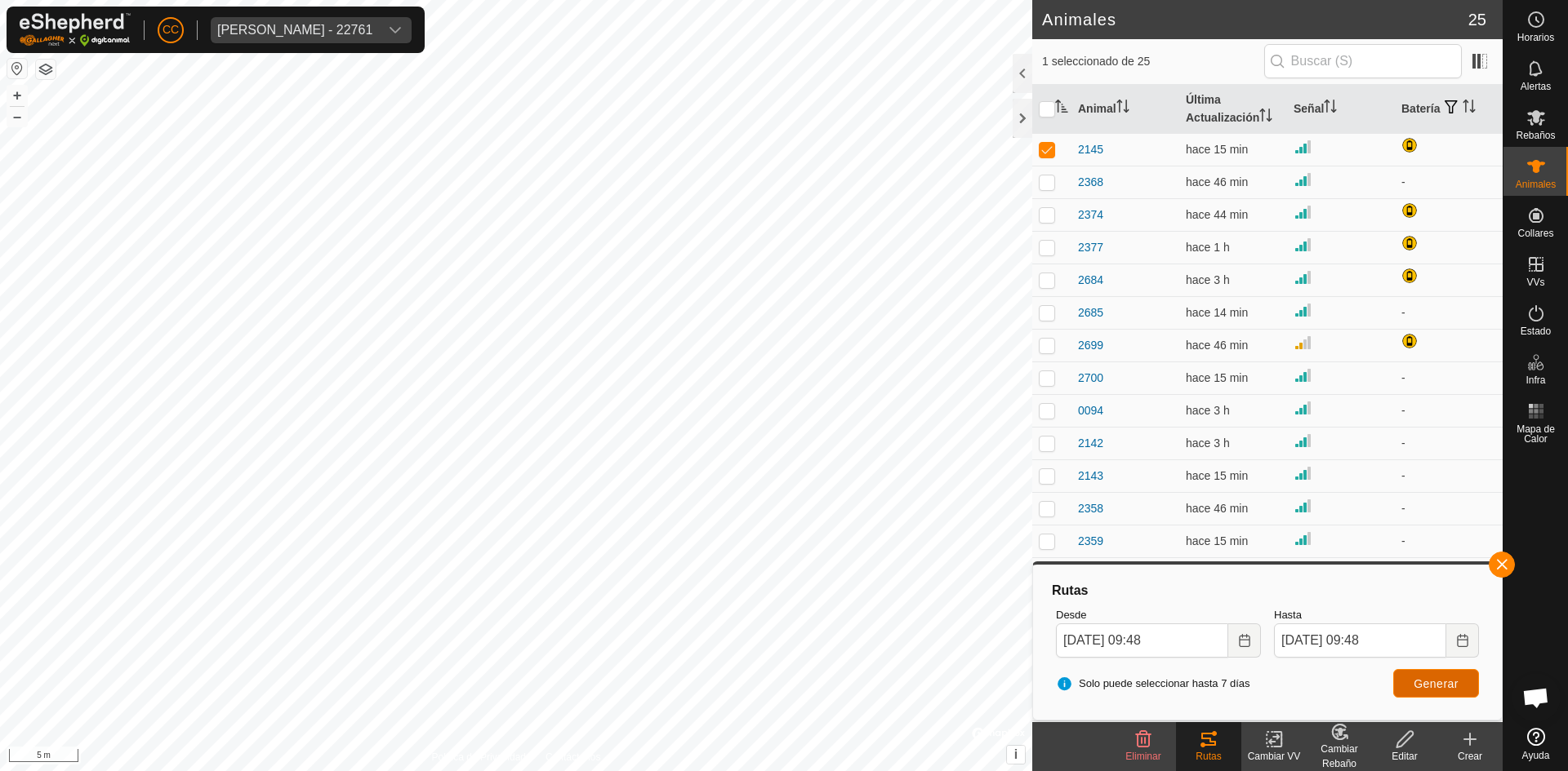
click at [1435, 690] on span "Generar" at bounding box center [1435, 683] width 45 height 13
click at [1054, 145] on p-checkbox at bounding box center [1046, 149] width 16 height 13
checkbox input "false"
click at [1047, 374] on p-checkbox at bounding box center [1046, 377] width 16 height 13
checkbox input "true"
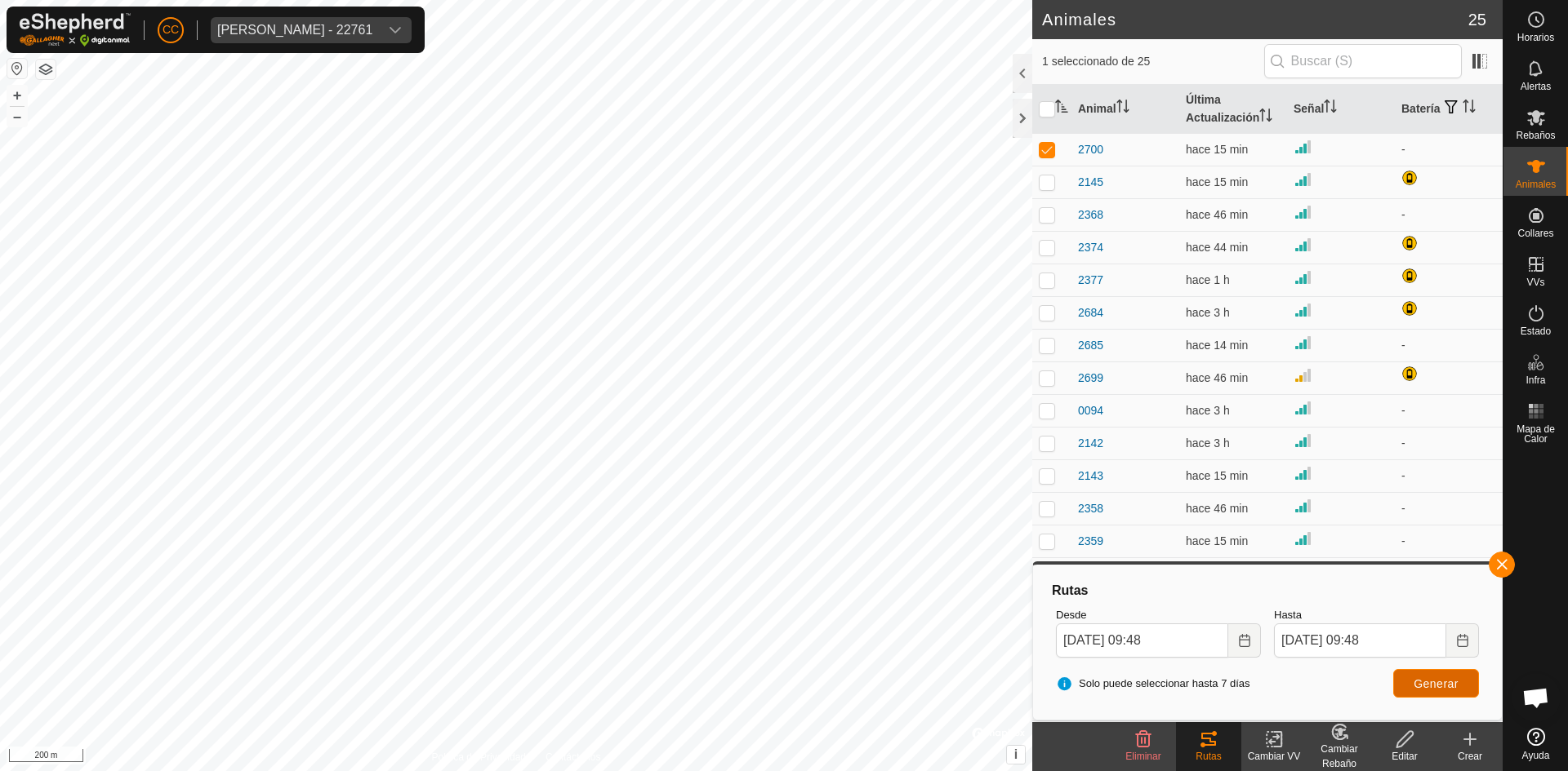
click at [1429, 682] on span "Generar" at bounding box center [1435, 683] width 45 height 13
click at [1042, 147] on p-checkbox at bounding box center [1046, 149] width 16 height 13
checkbox input "false"
click at [1056, 441] on td at bounding box center [1052, 443] width 39 height 33
checkbox input "true"
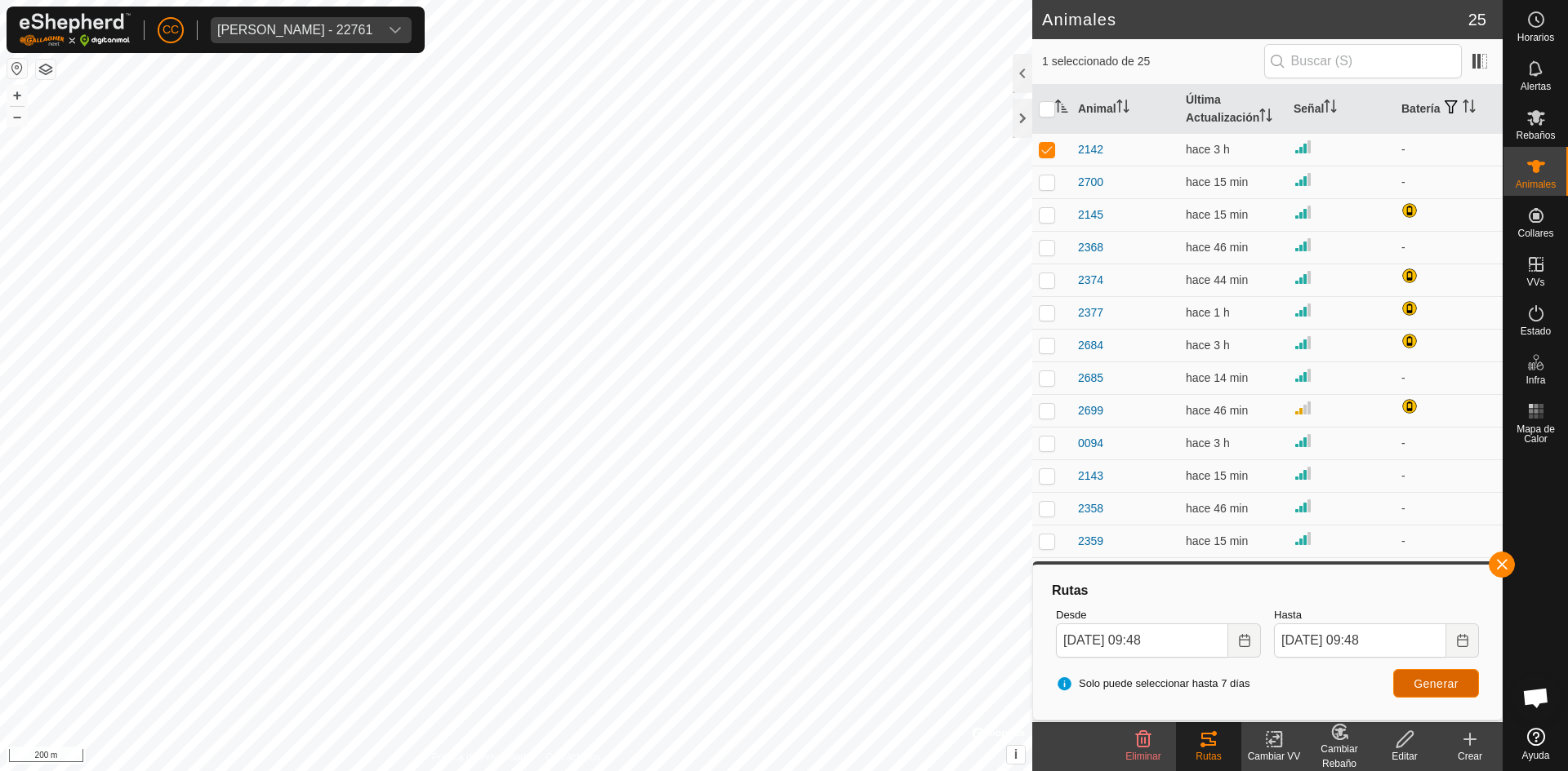
click at [1453, 684] on span "Generar" at bounding box center [1435, 683] width 45 height 13
click at [1055, 149] on td at bounding box center [1052, 149] width 39 height 33
checkbox input "false"
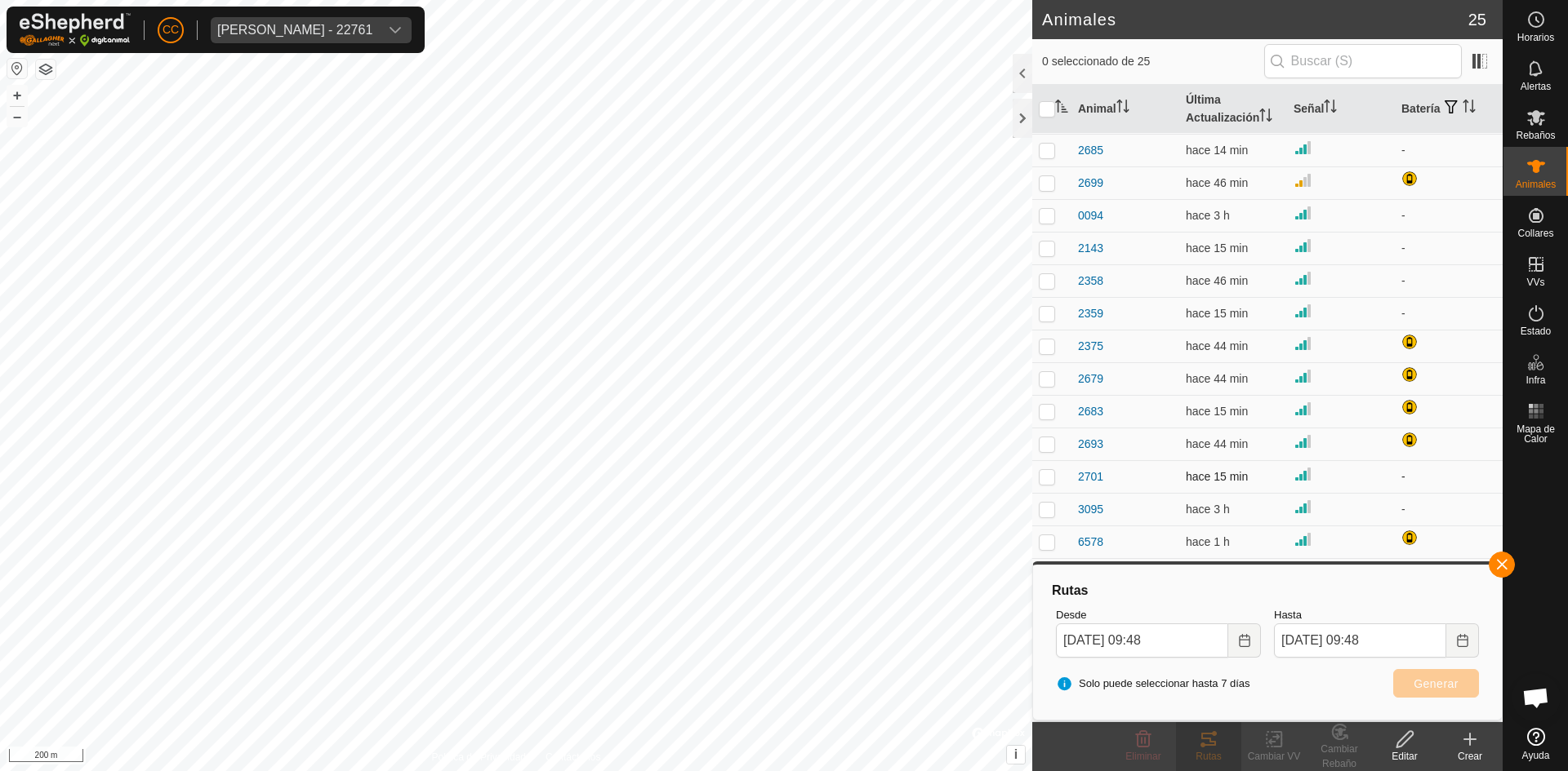
click at [1053, 473] on p-checkbox at bounding box center [1046, 476] width 16 height 13
checkbox input "true"
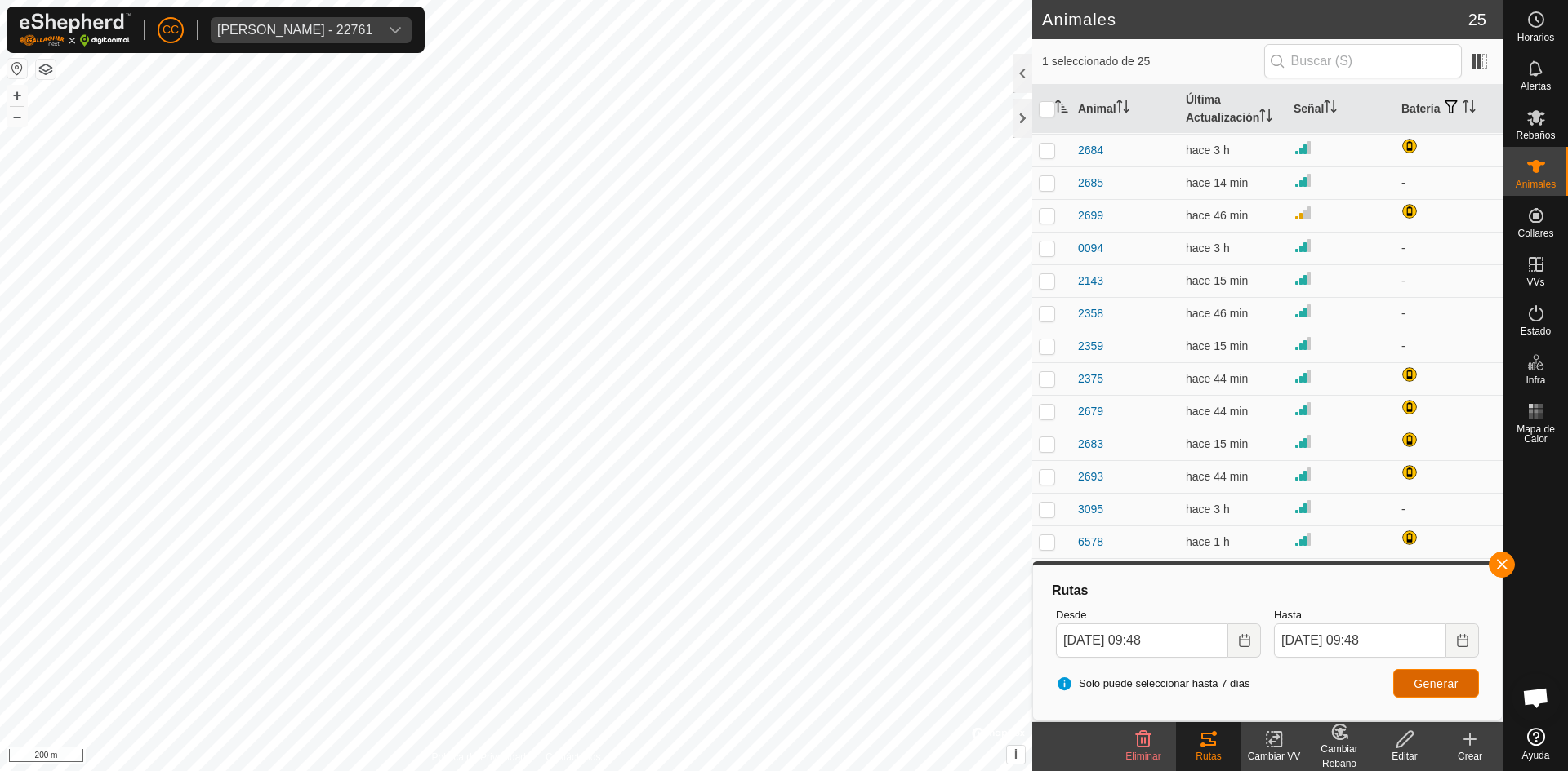
click at [1419, 681] on span "Generar" at bounding box center [1435, 683] width 45 height 13
click at [1022, 125] on div at bounding box center [1021, 118] width 19 height 39
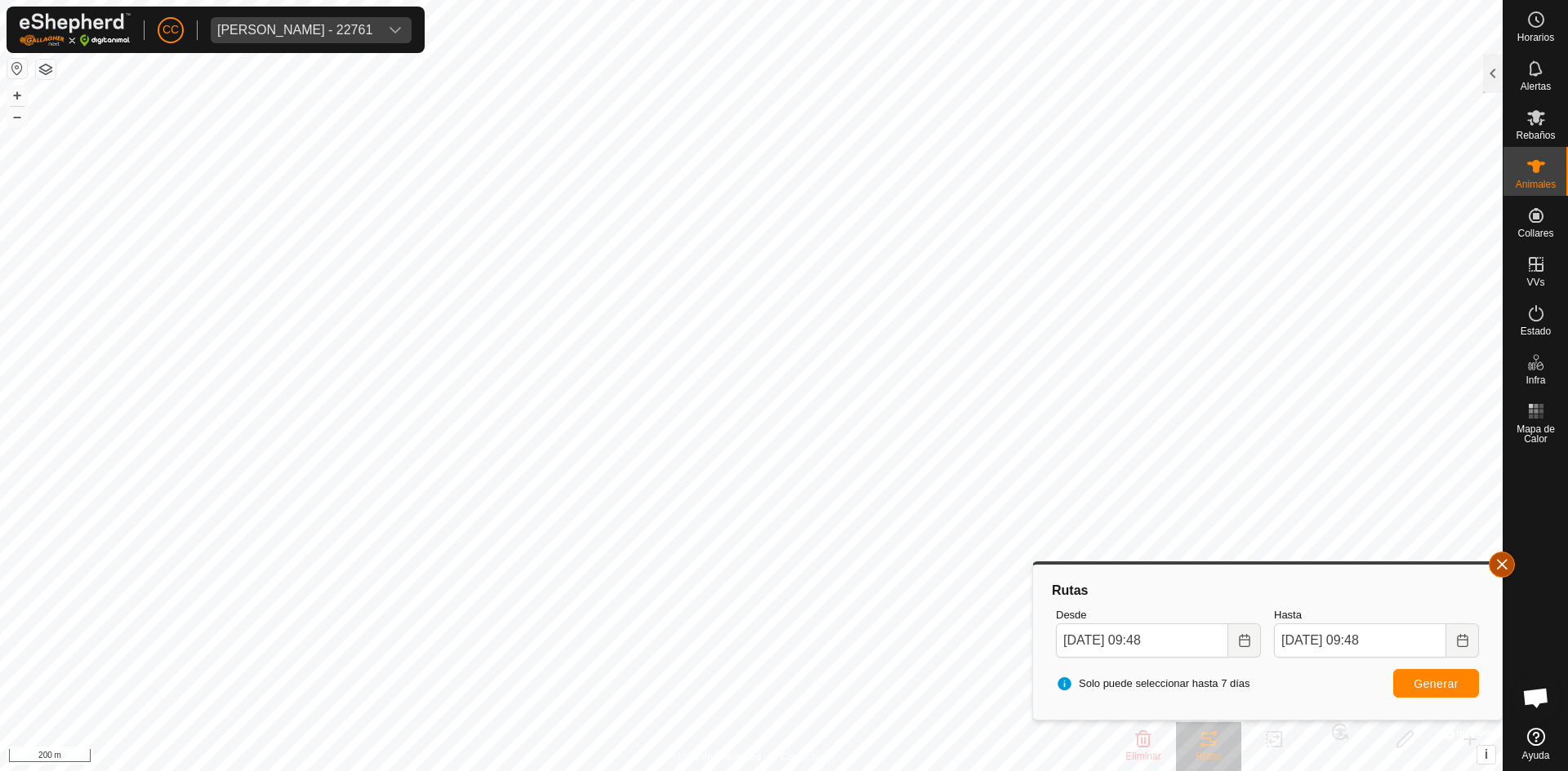
click at [1495, 565] on button "button" at bounding box center [1501, 564] width 26 height 26
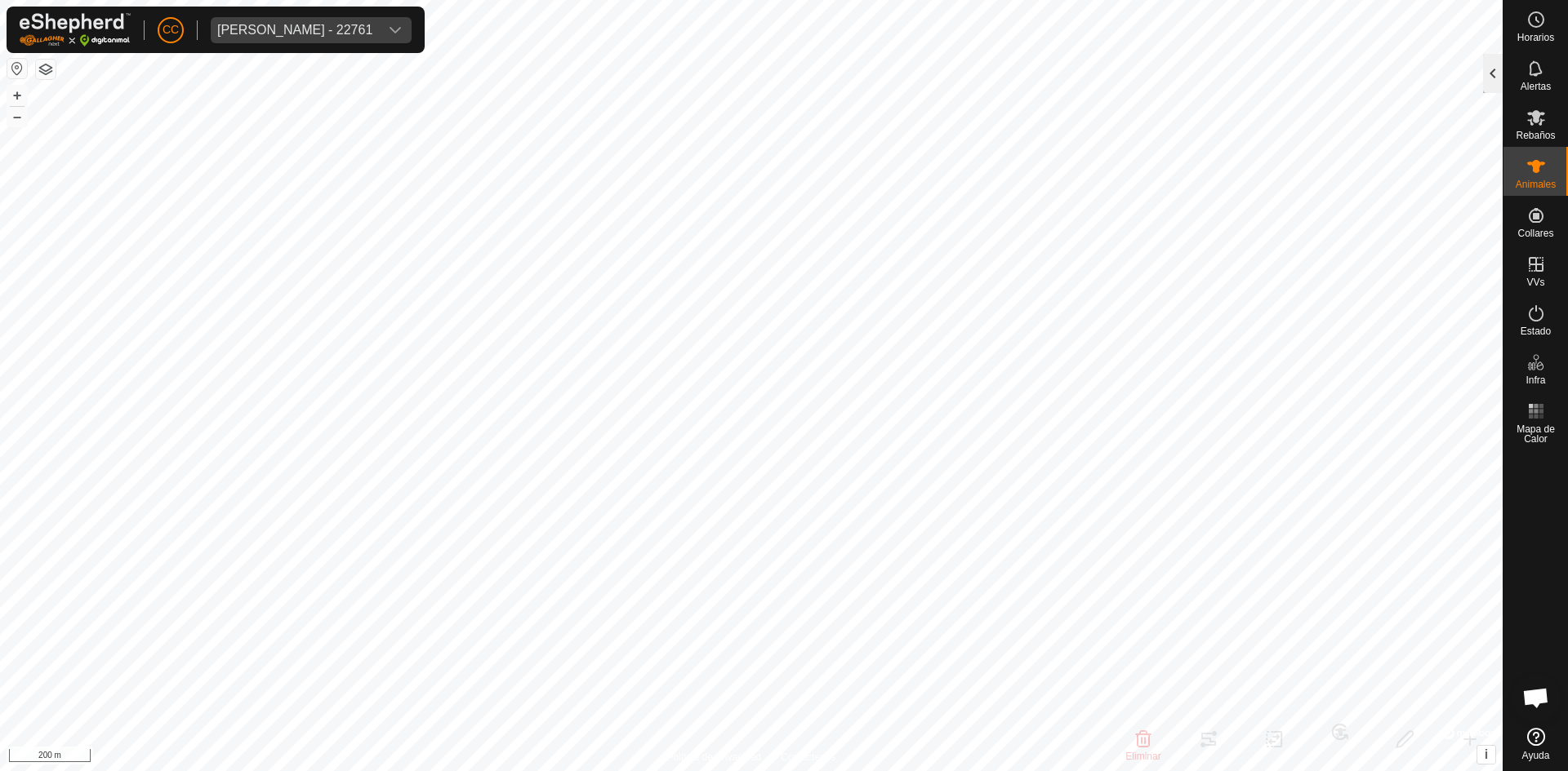
click at [1495, 68] on div at bounding box center [1492, 73] width 19 height 39
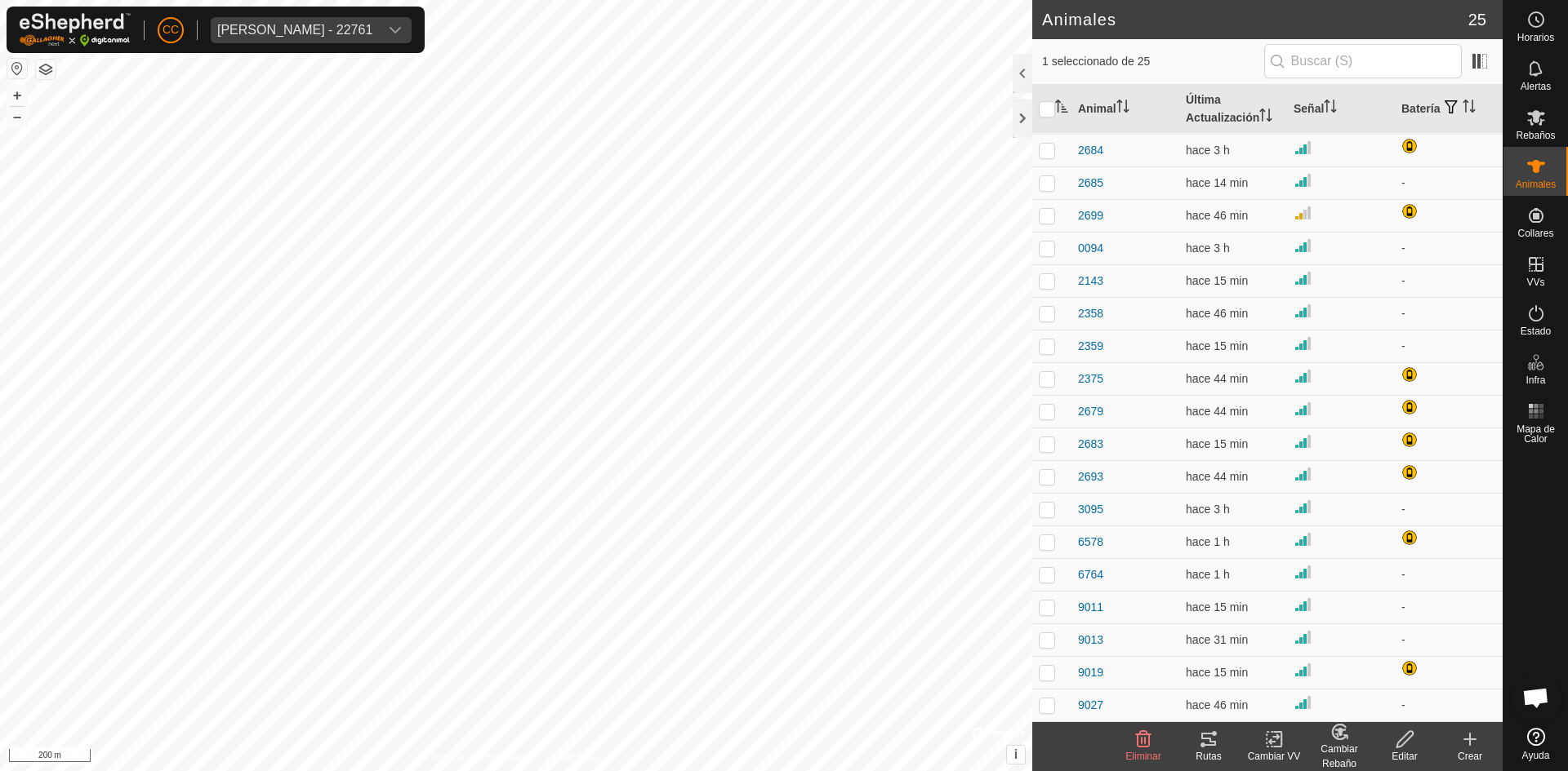
click at [1194, 735] on tracks-svg-icon at bounding box center [1208, 739] width 65 height 19
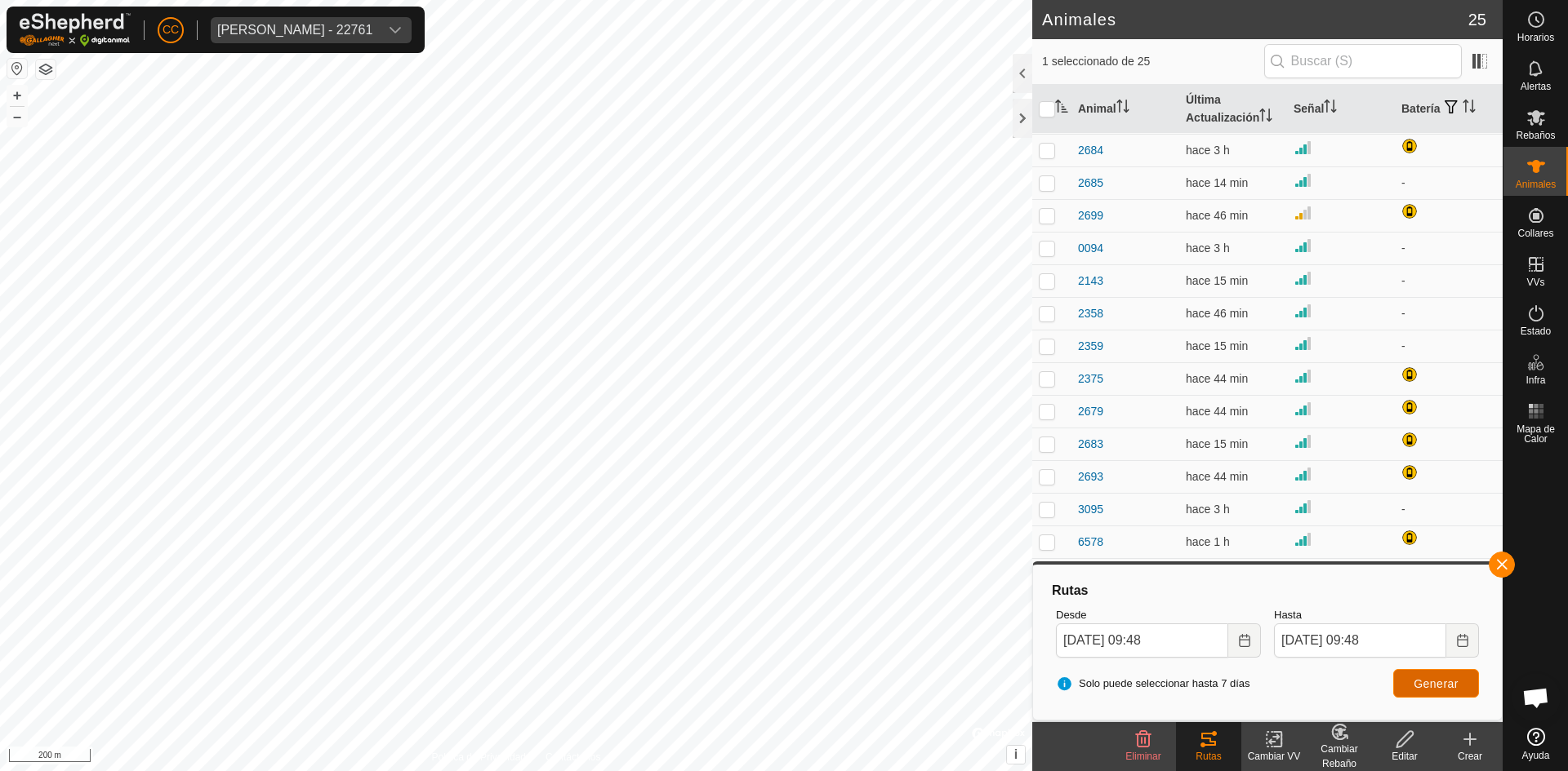
click at [1425, 685] on span "Generar" at bounding box center [1435, 683] width 45 height 13
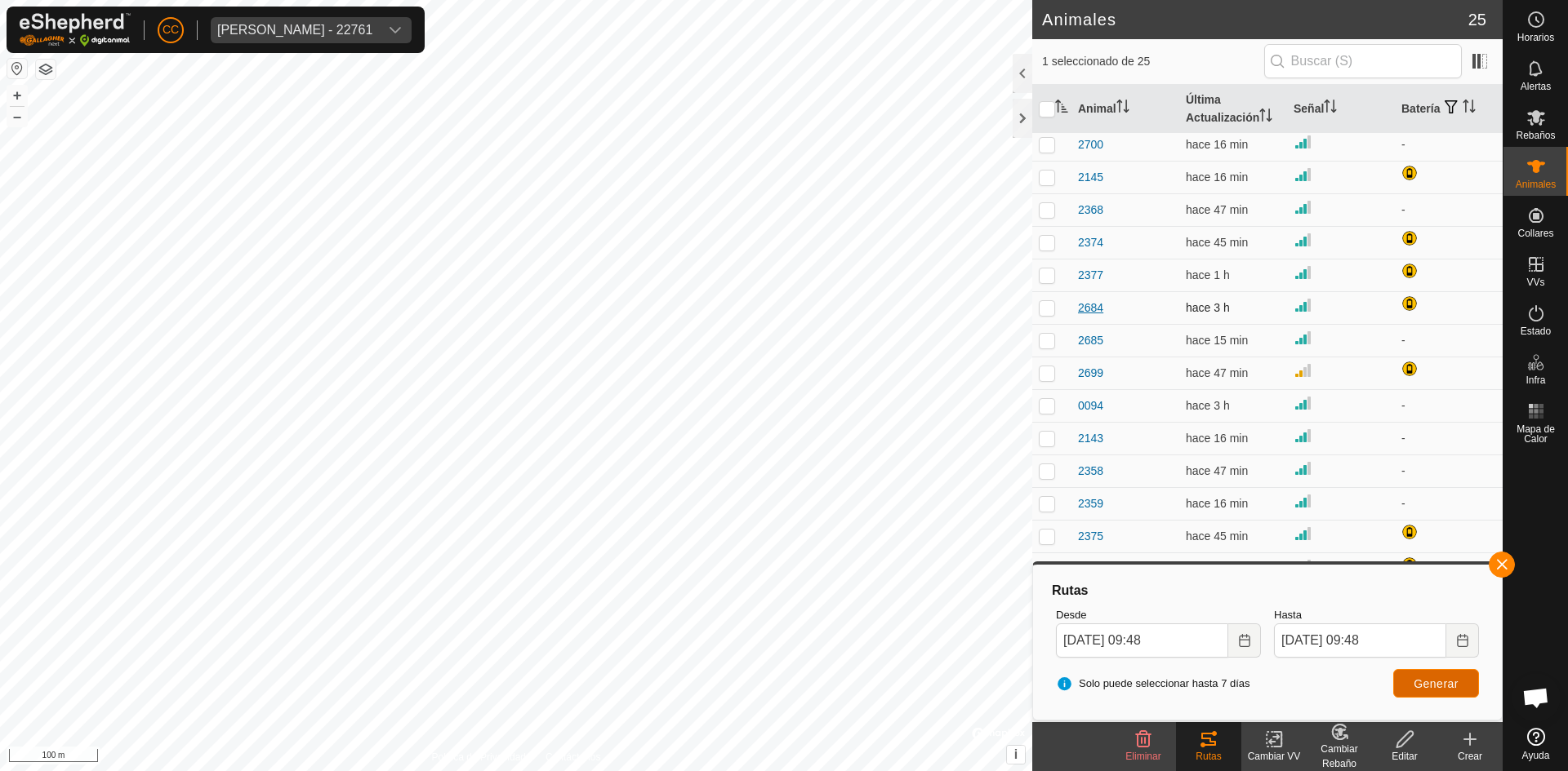
scroll to position [0, 0]
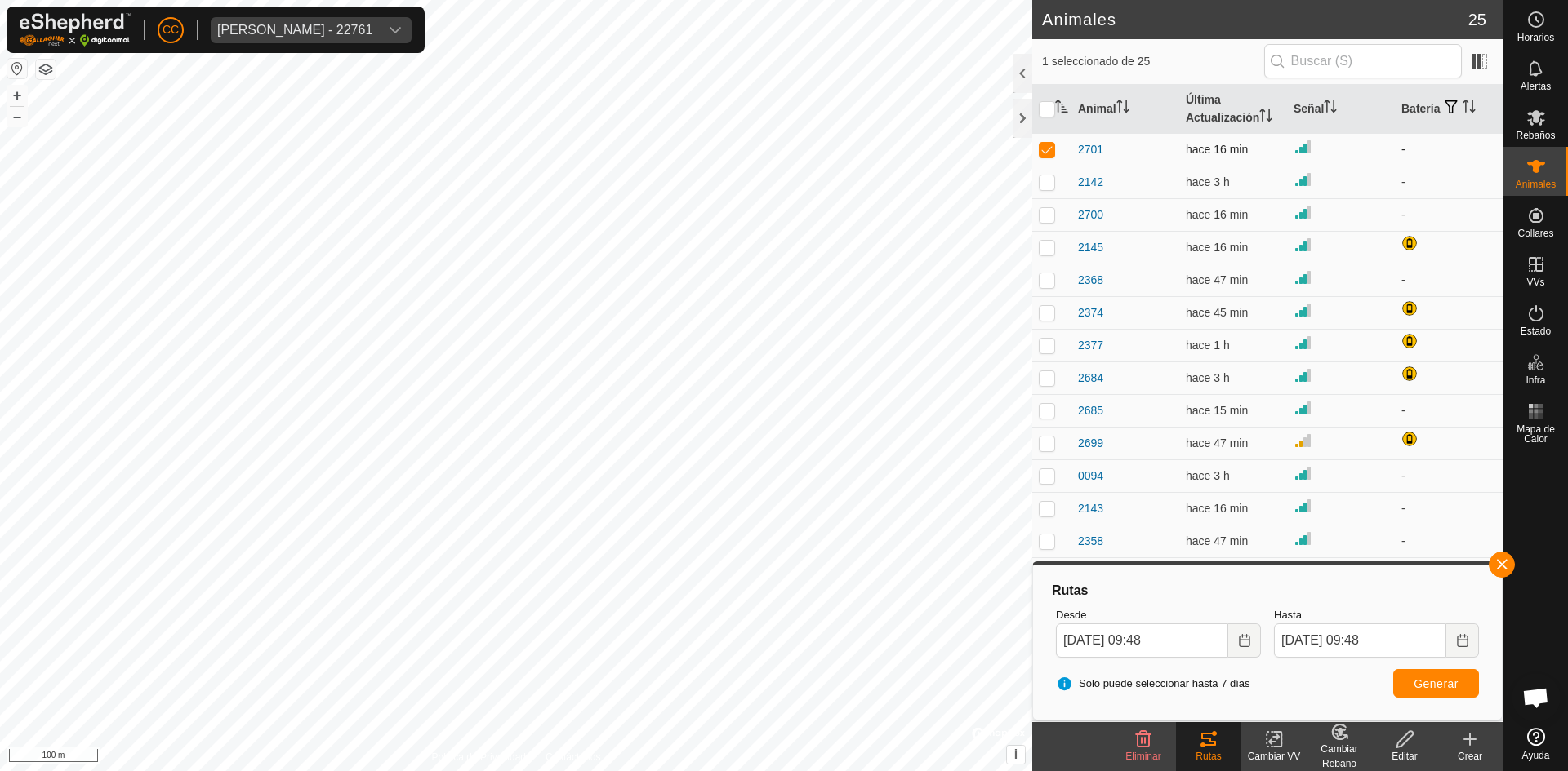
click at [1047, 151] on p-checkbox at bounding box center [1046, 149] width 16 height 13
checkbox input "false"
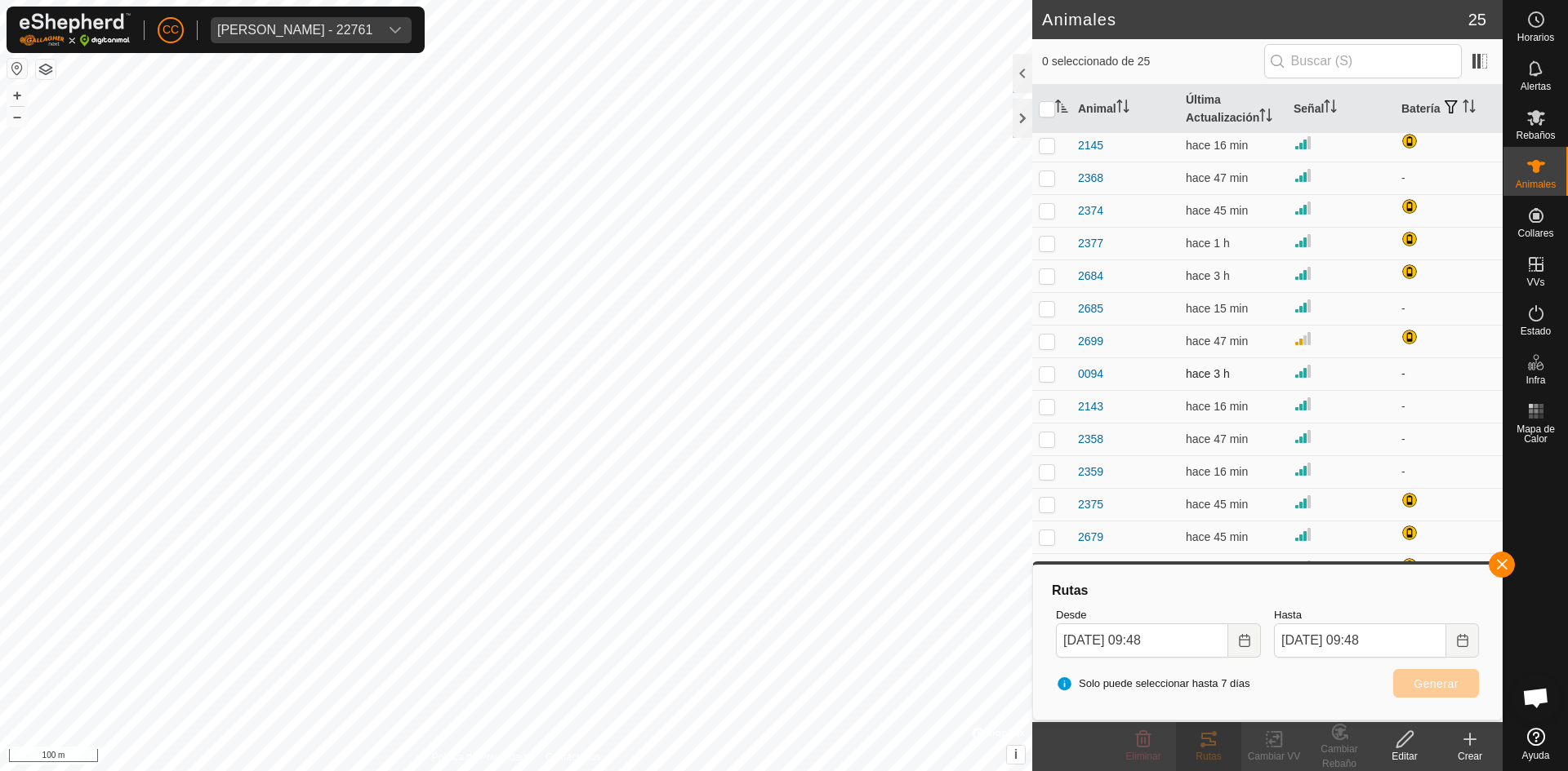
scroll to position [228, 0]
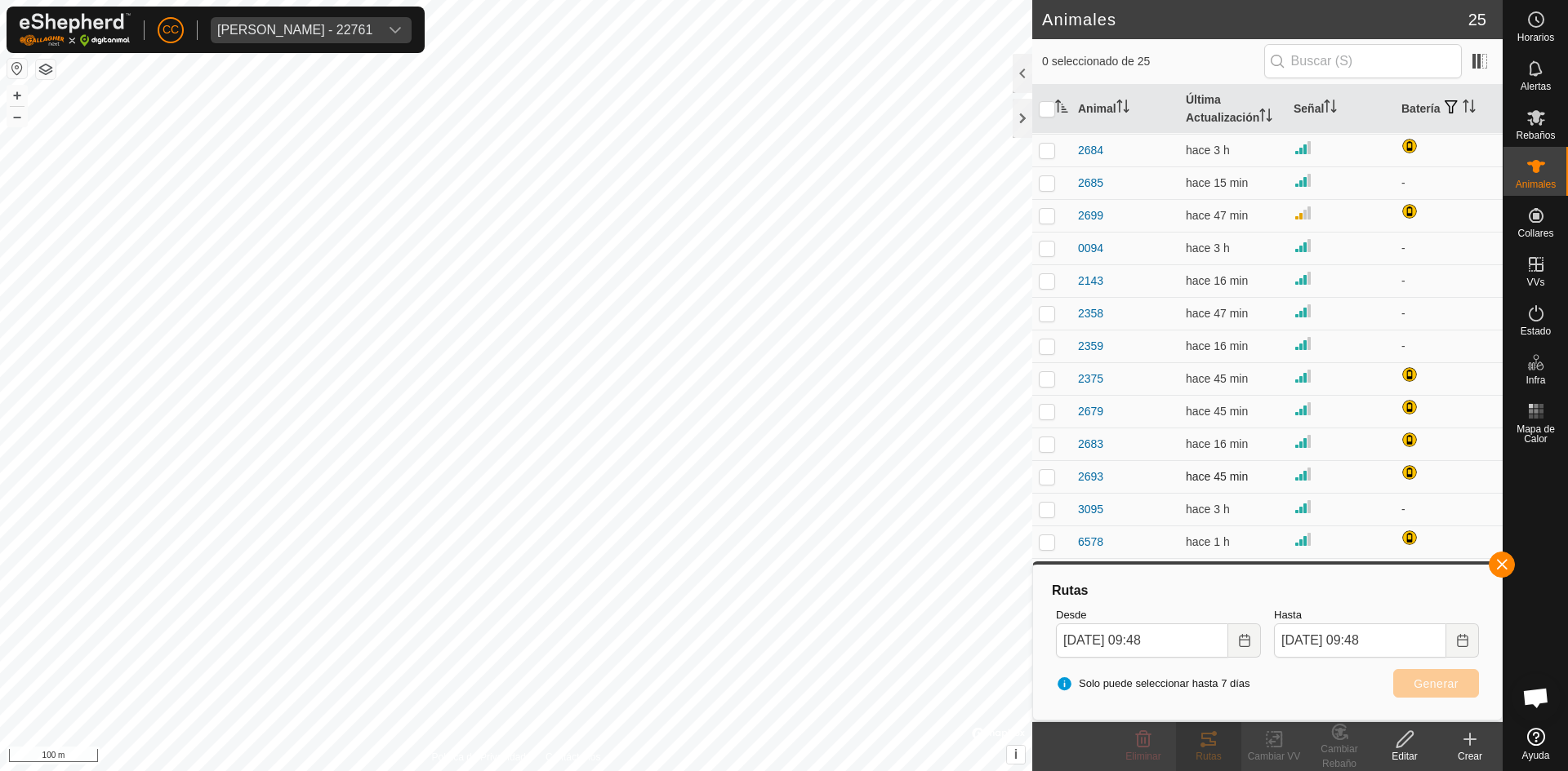
click at [1049, 465] on td at bounding box center [1052, 476] width 39 height 33
checkbox input "true"
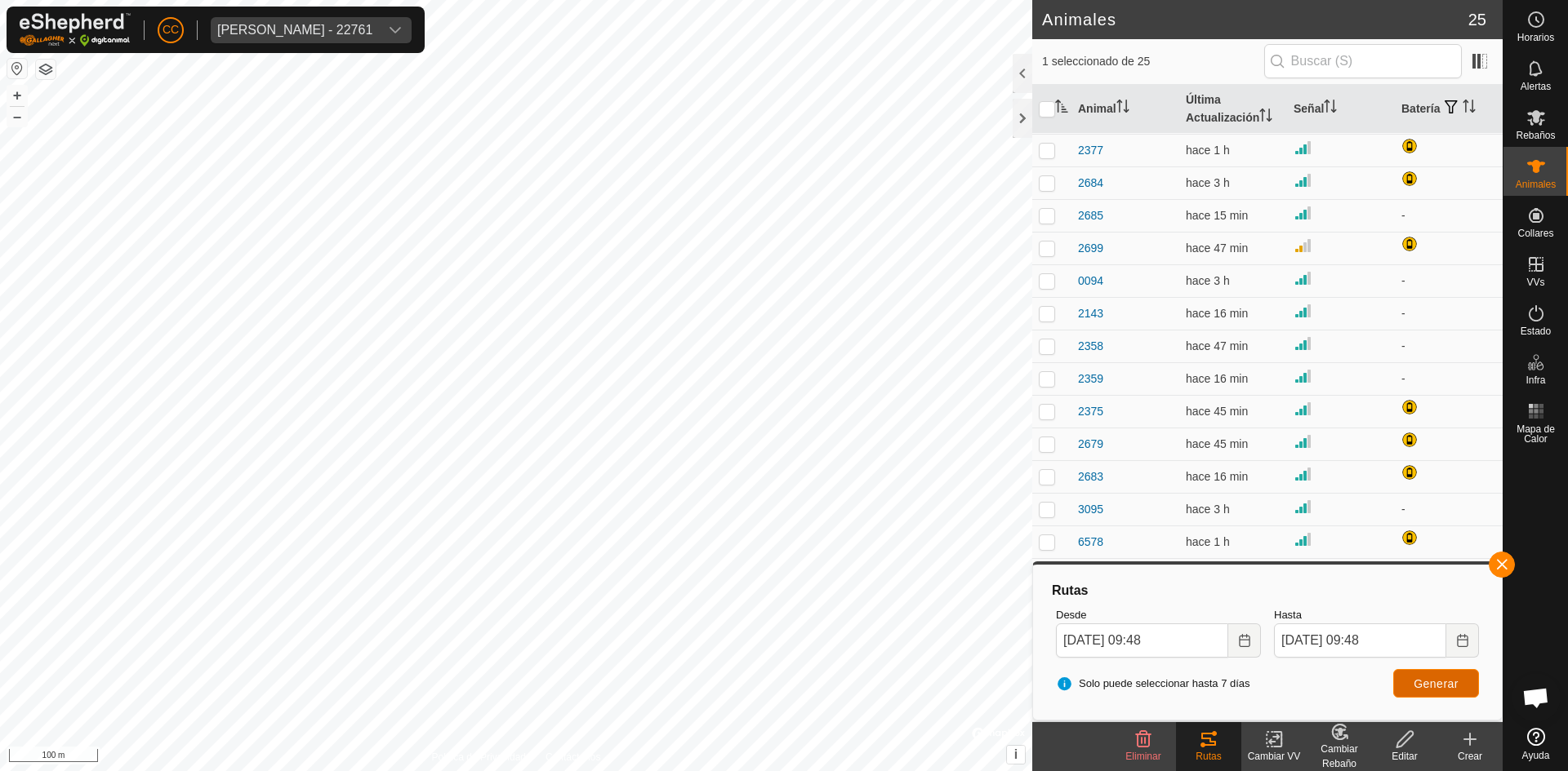
click at [1440, 682] on span "Generar" at bounding box center [1435, 683] width 45 height 13
click at [1052, 433] on td at bounding box center [1052, 443] width 39 height 33
checkbox input "true"
click at [1041, 106] on input "checkbox" at bounding box center [1046, 109] width 16 height 16
checkbox input "true"
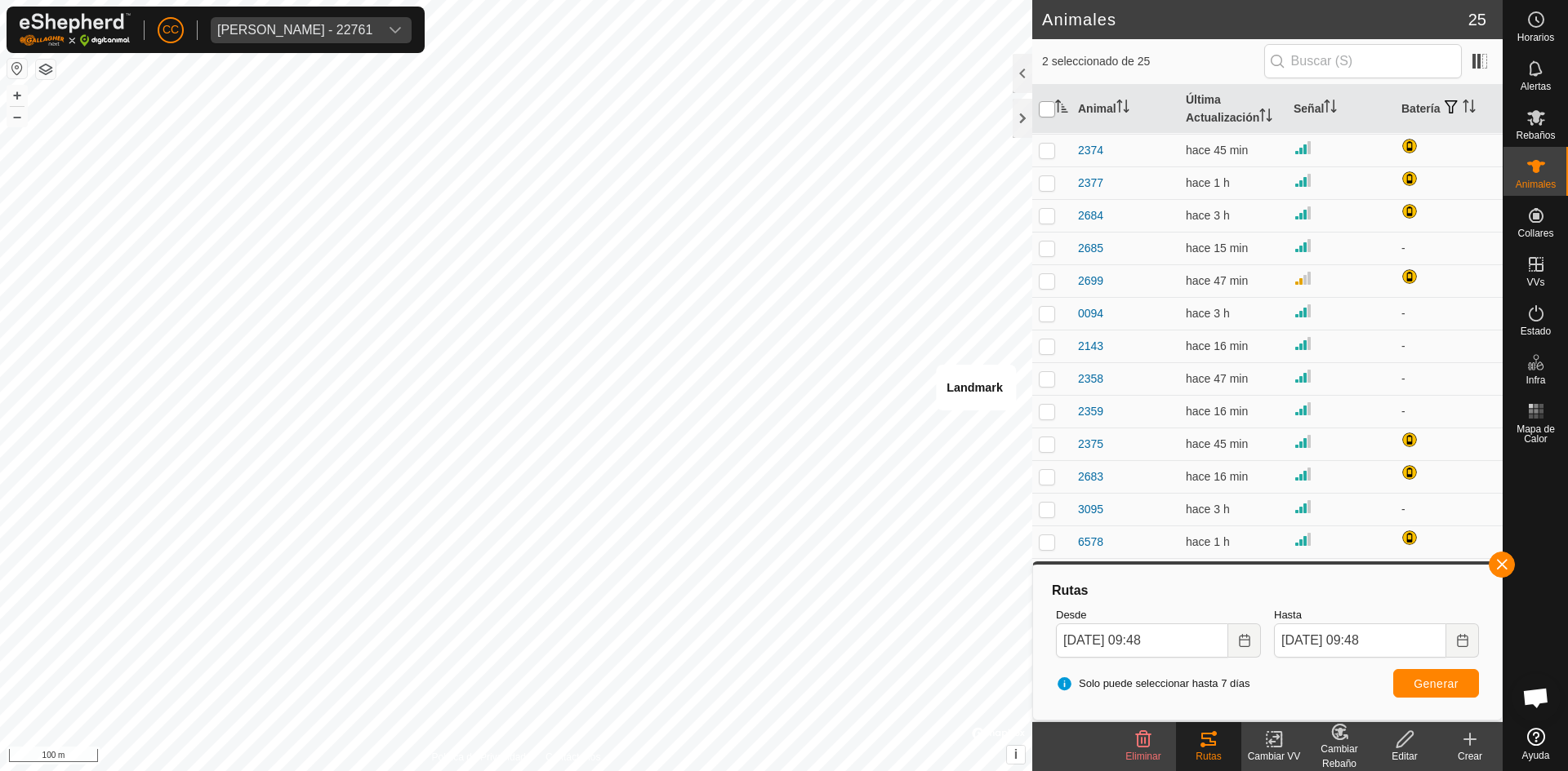
checkbox input "true"
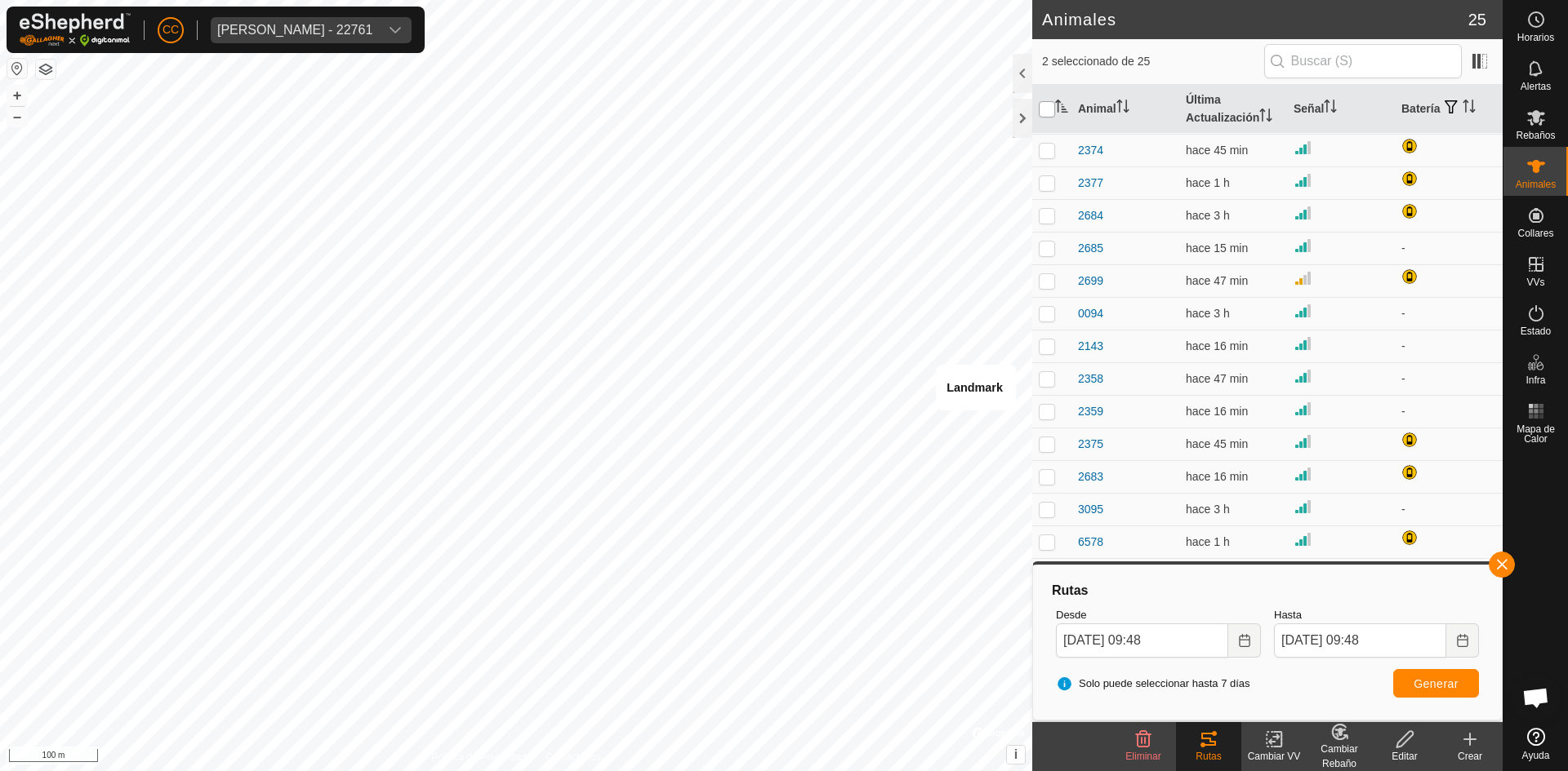
checkbox input "true"
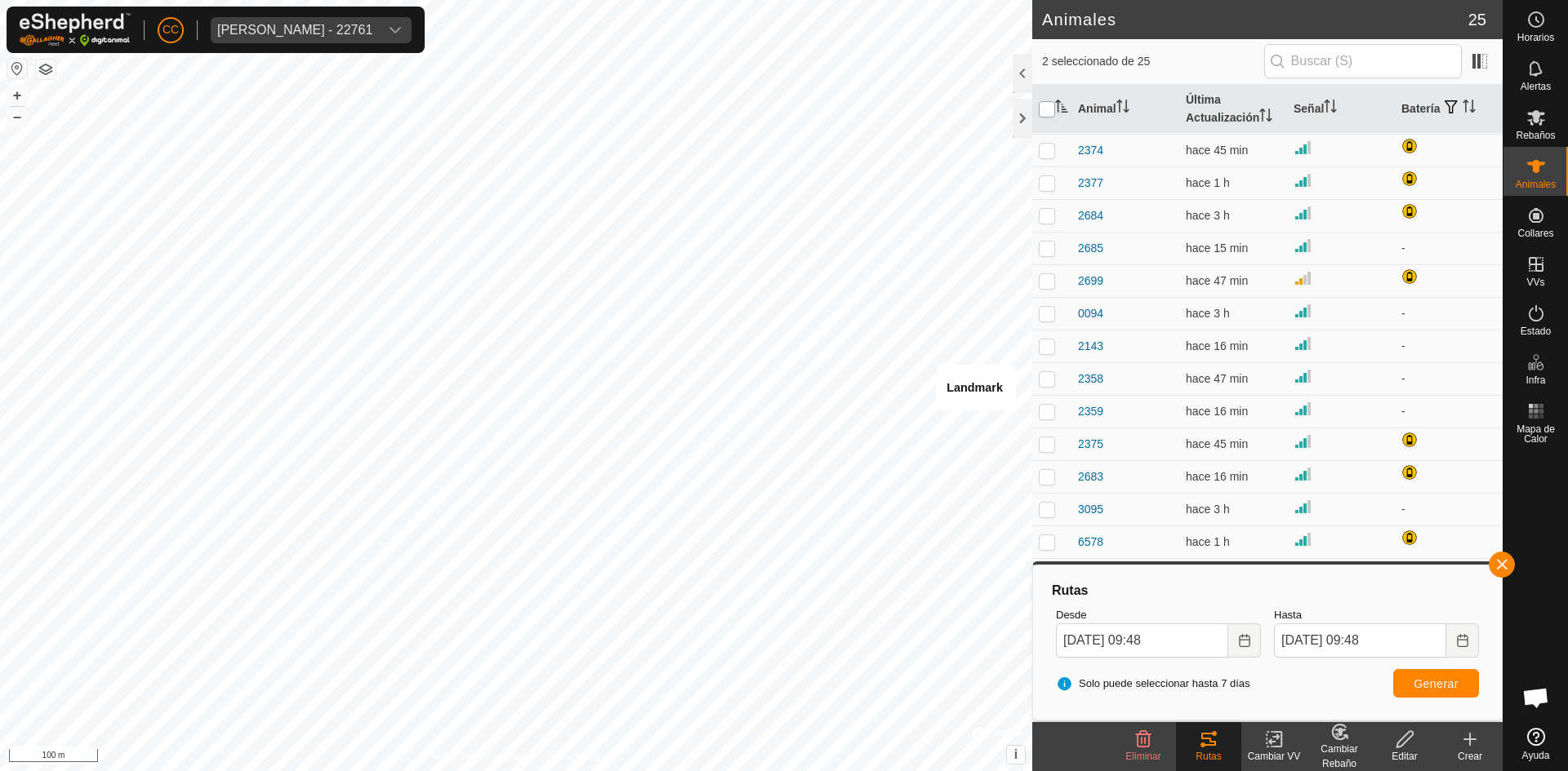
checkbox input "true"
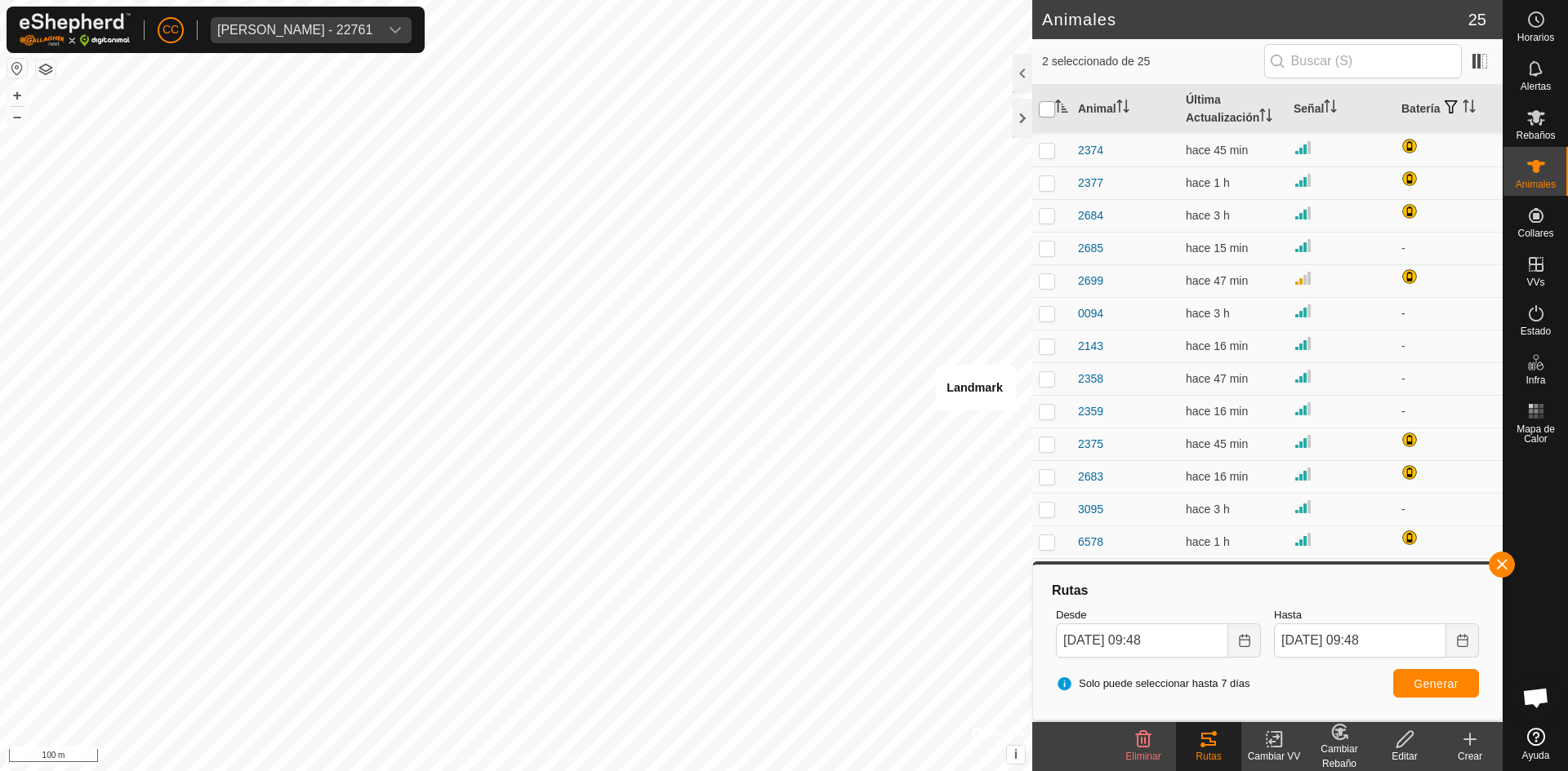
checkbox input "true"
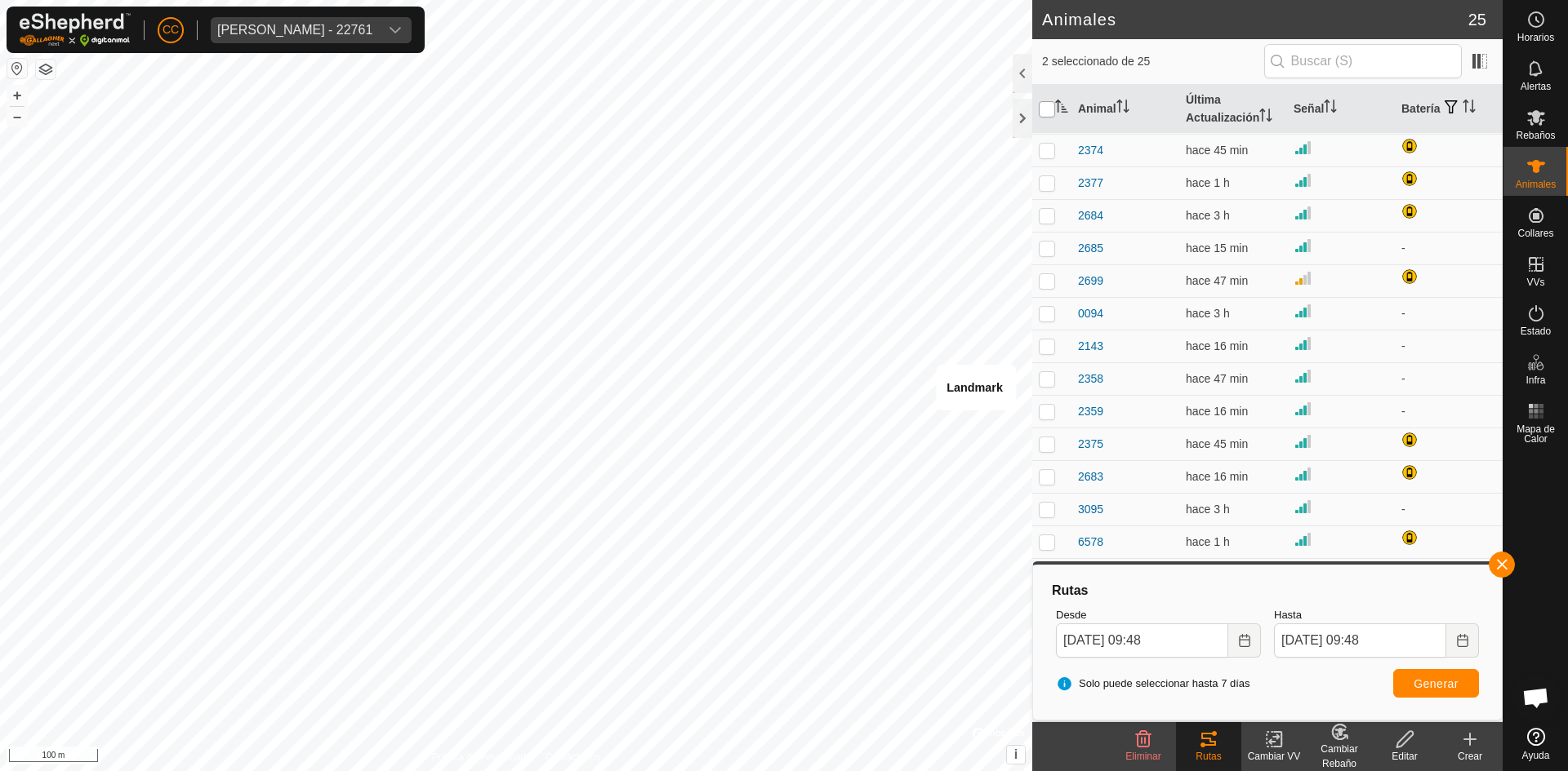
checkbox input "true"
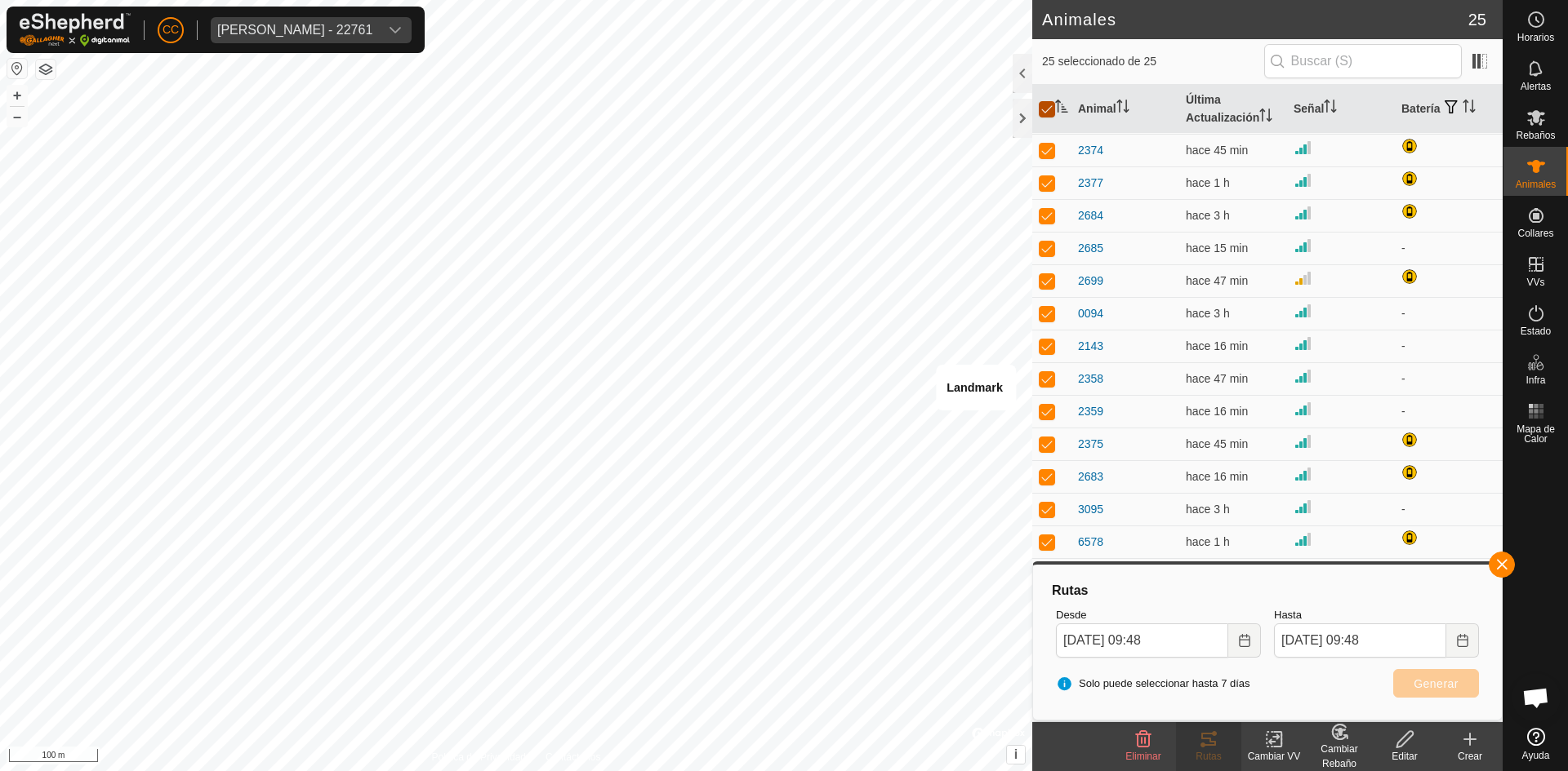
click at [1043, 107] on input "checkbox" at bounding box center [1046, 109] width 16 height 16
checkbox input "false"
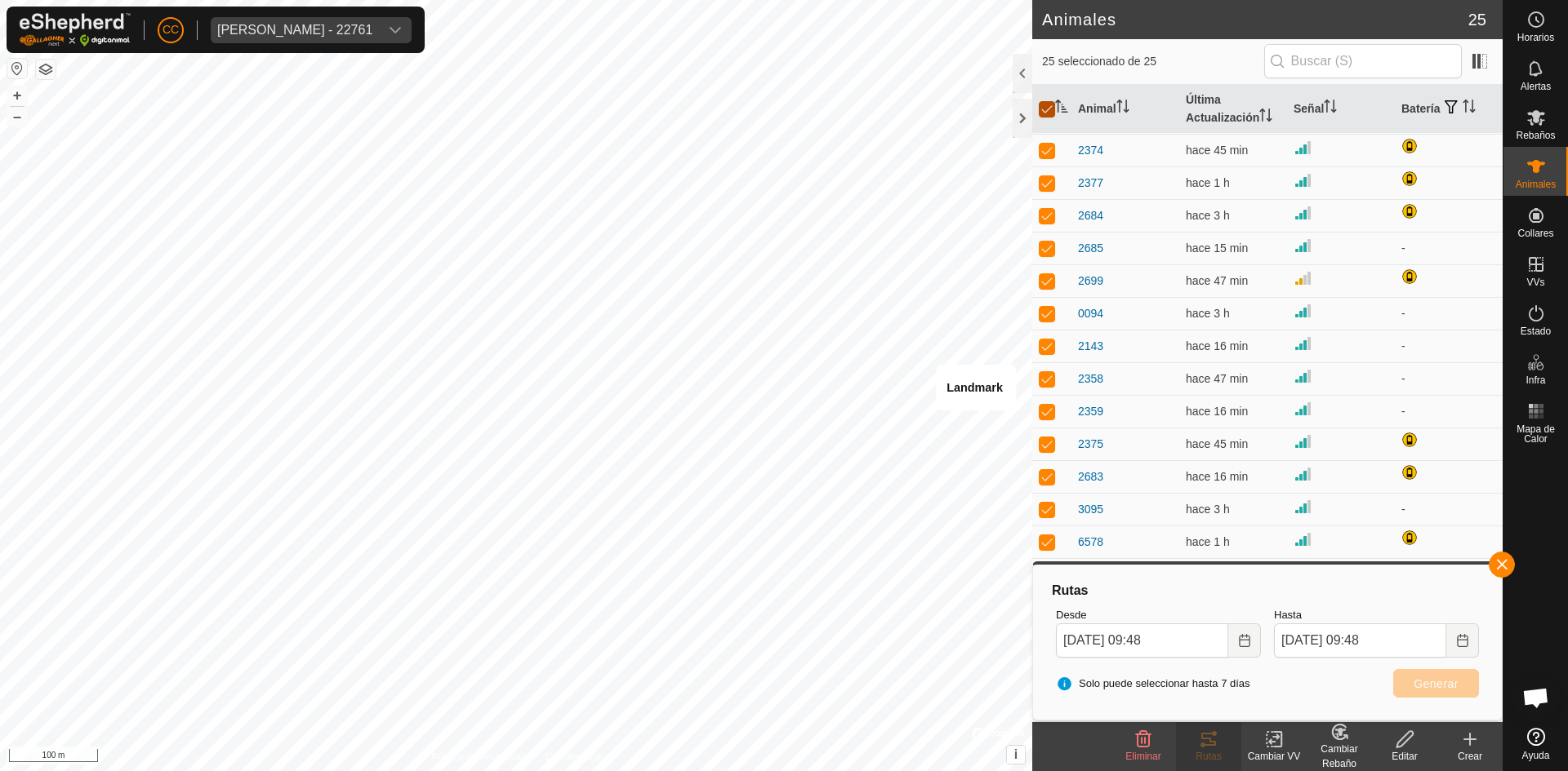
checkbox input "false"
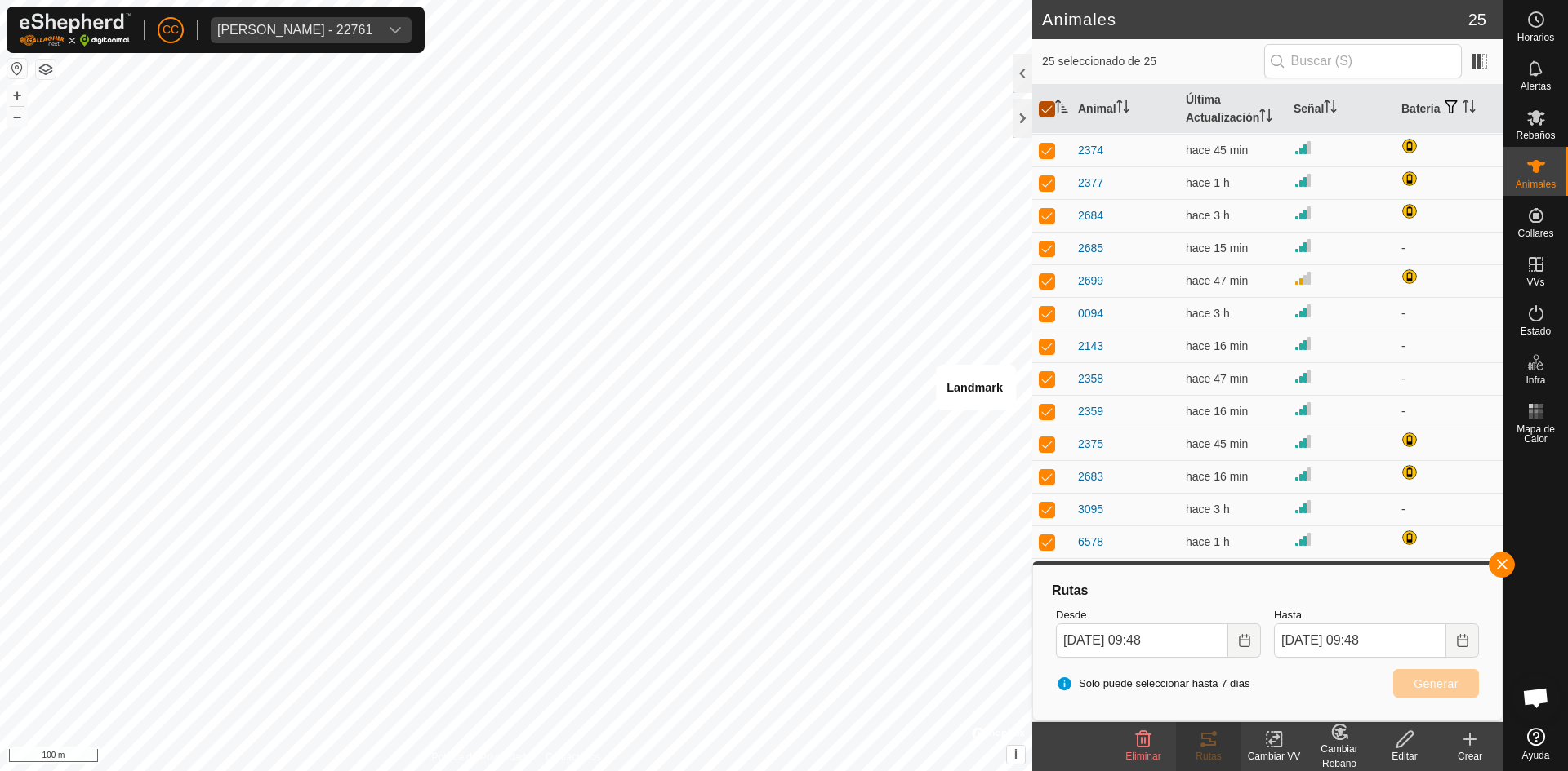
checkbox input "false"
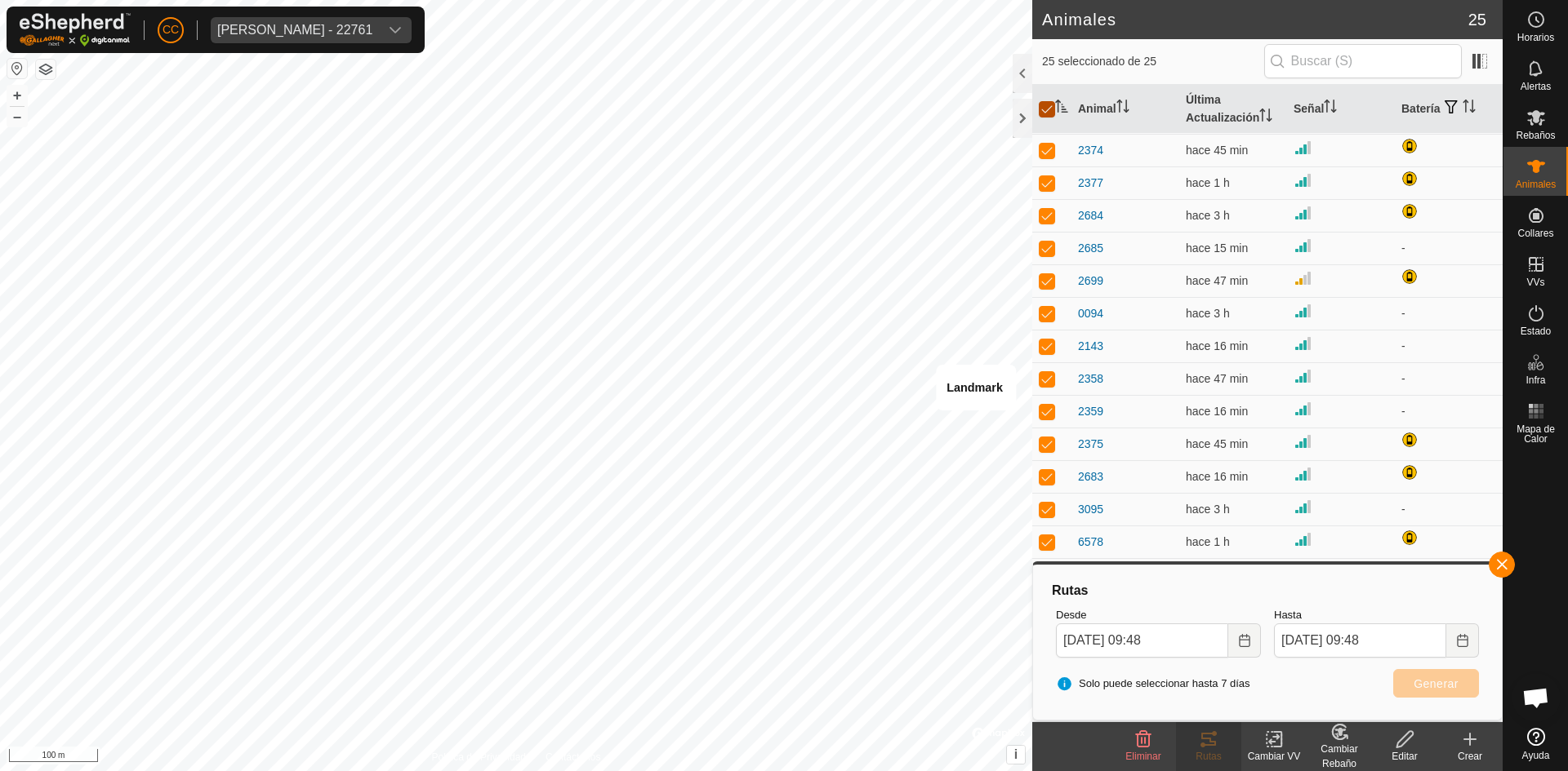
checkbox input "false"
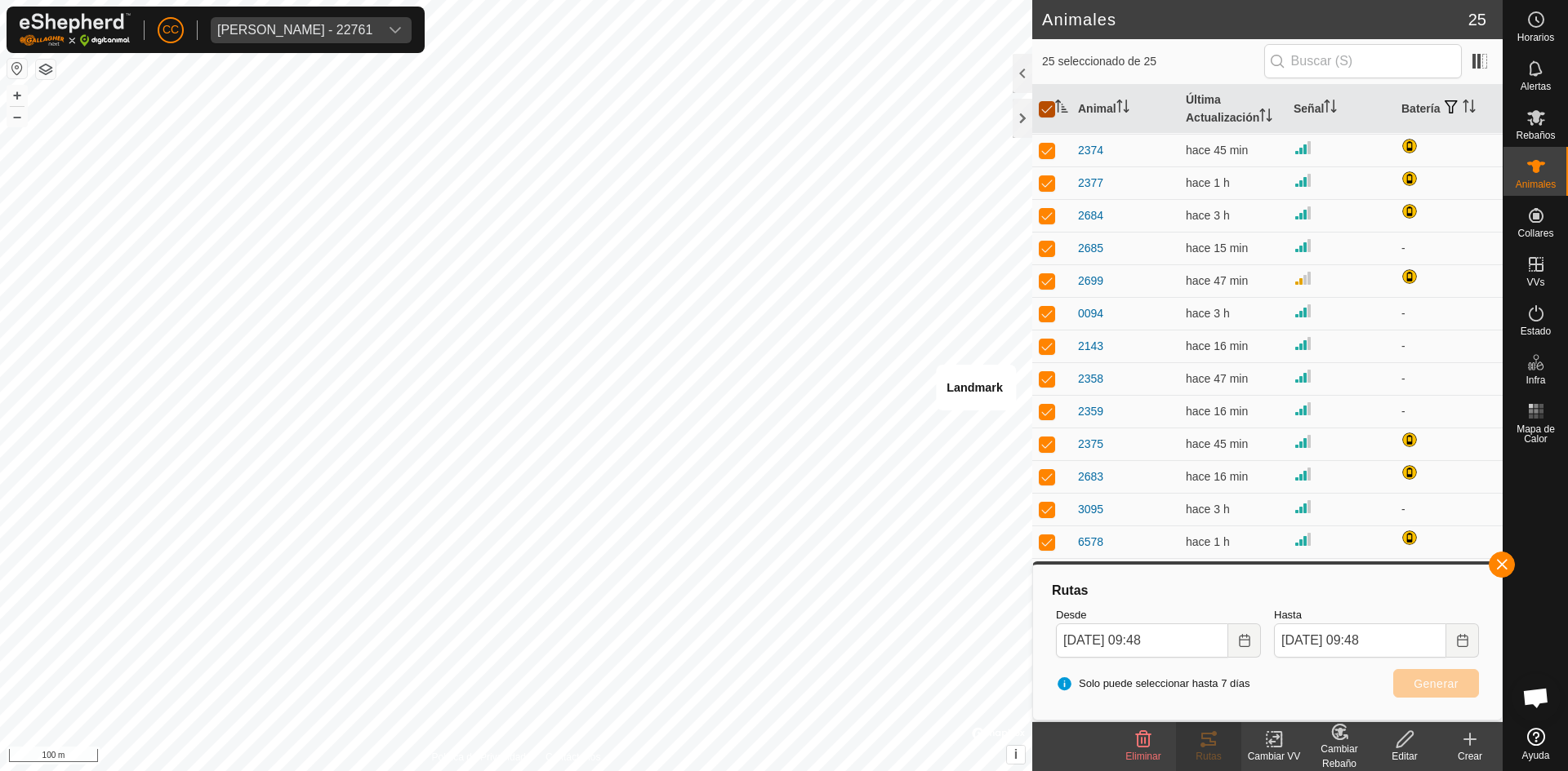
checkbox input "false"
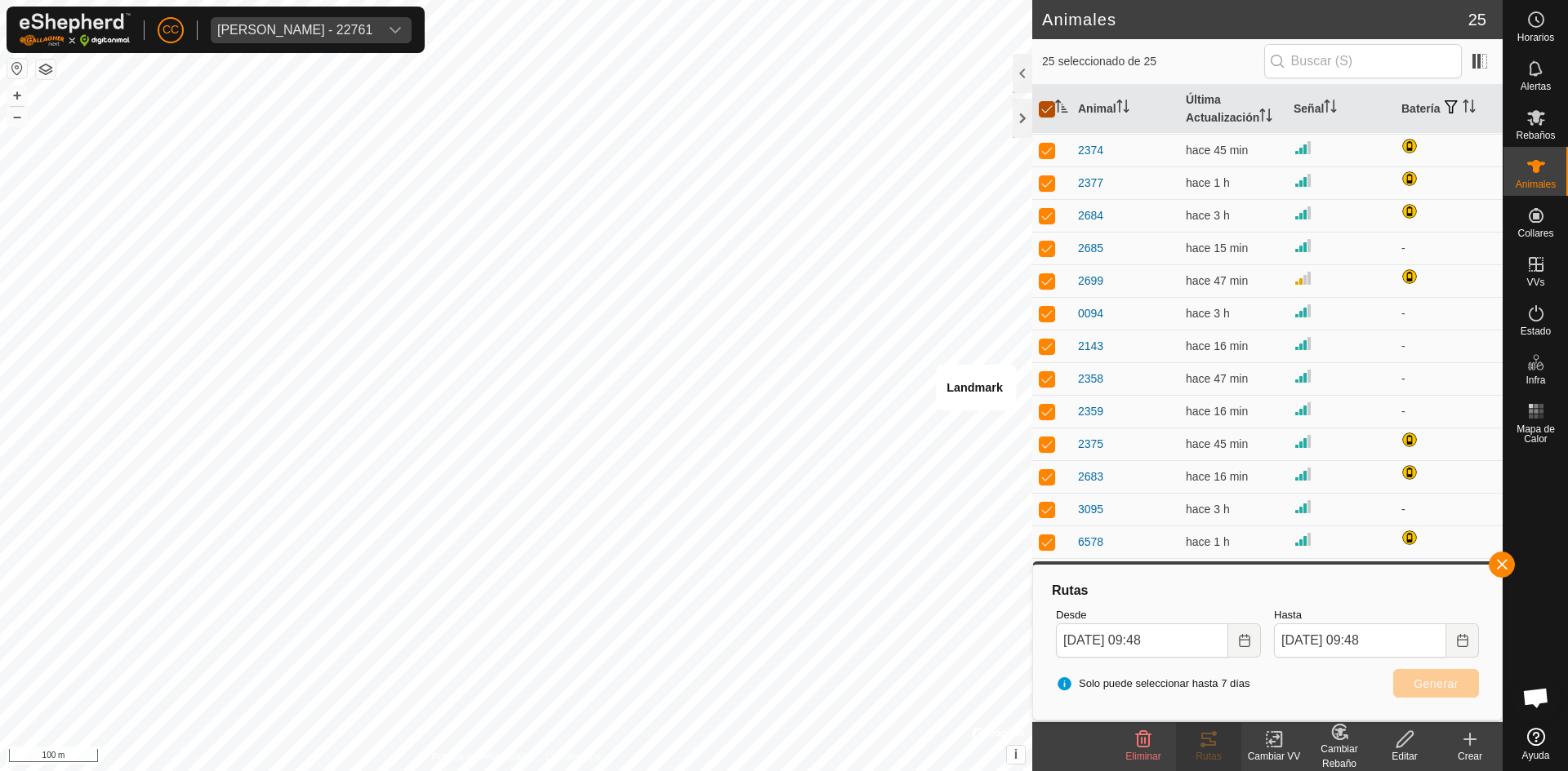
checkbox input "false"
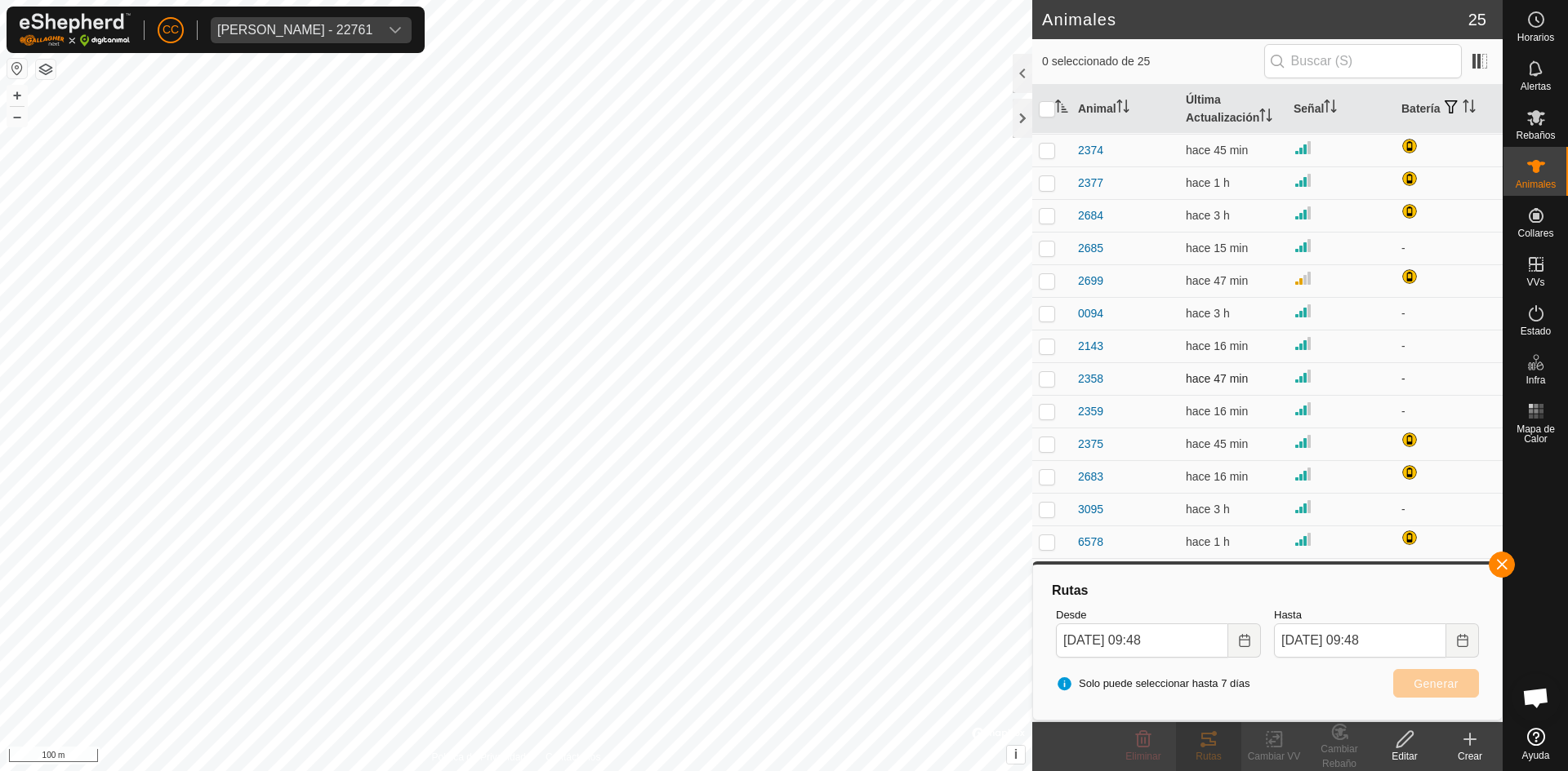
click at [1059, 375] on td at bounding box center [1052, 378] width 39 height 33
checkbox input "true"
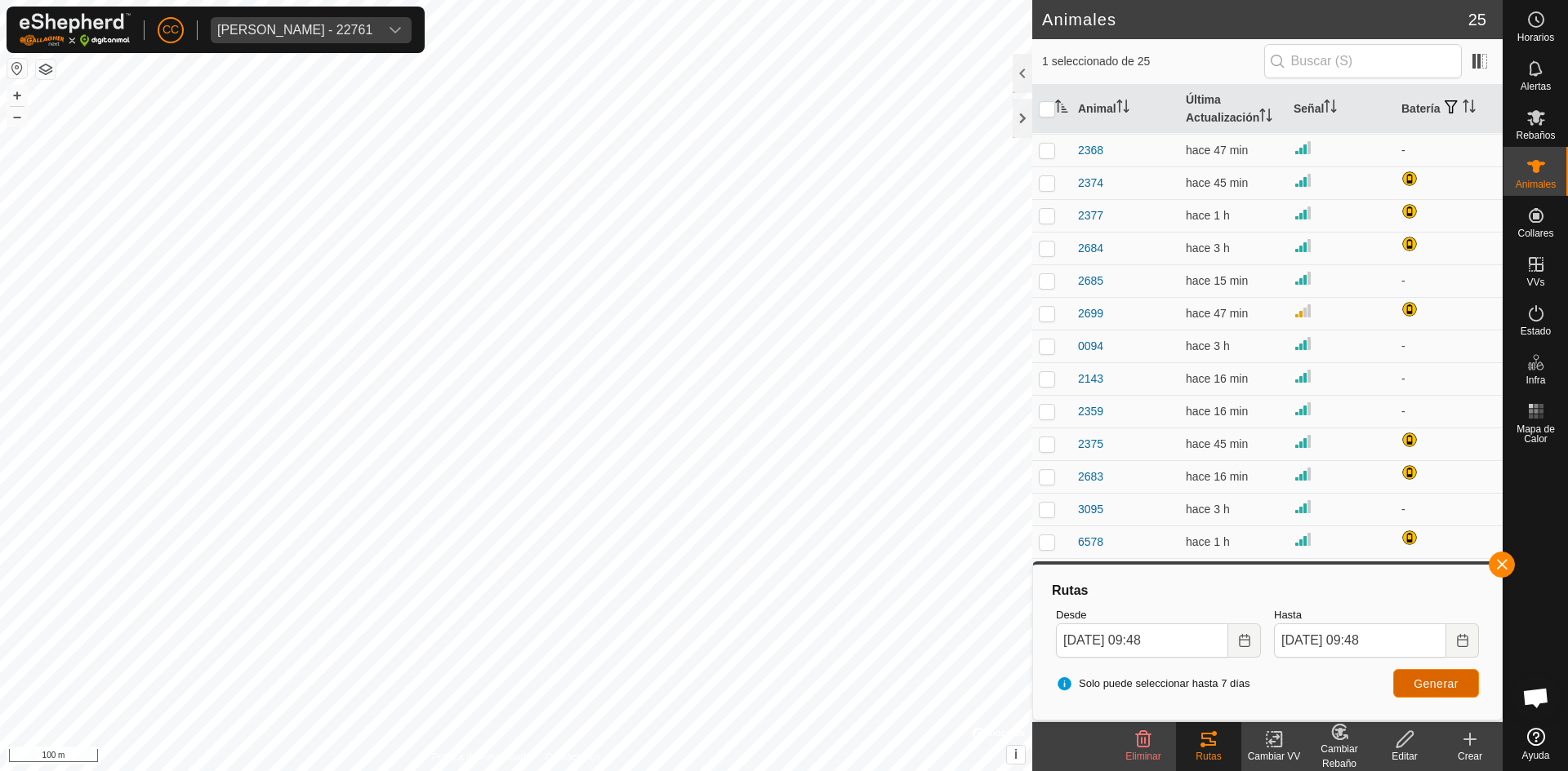
click at [1427, 693] on button "Generar" at bounding box center [1435, 684] width 85 height 29
click at [1052, 106] on input "checkbox" at bounding box center [1046, 109] width 16 height 16
checkbox input "true"
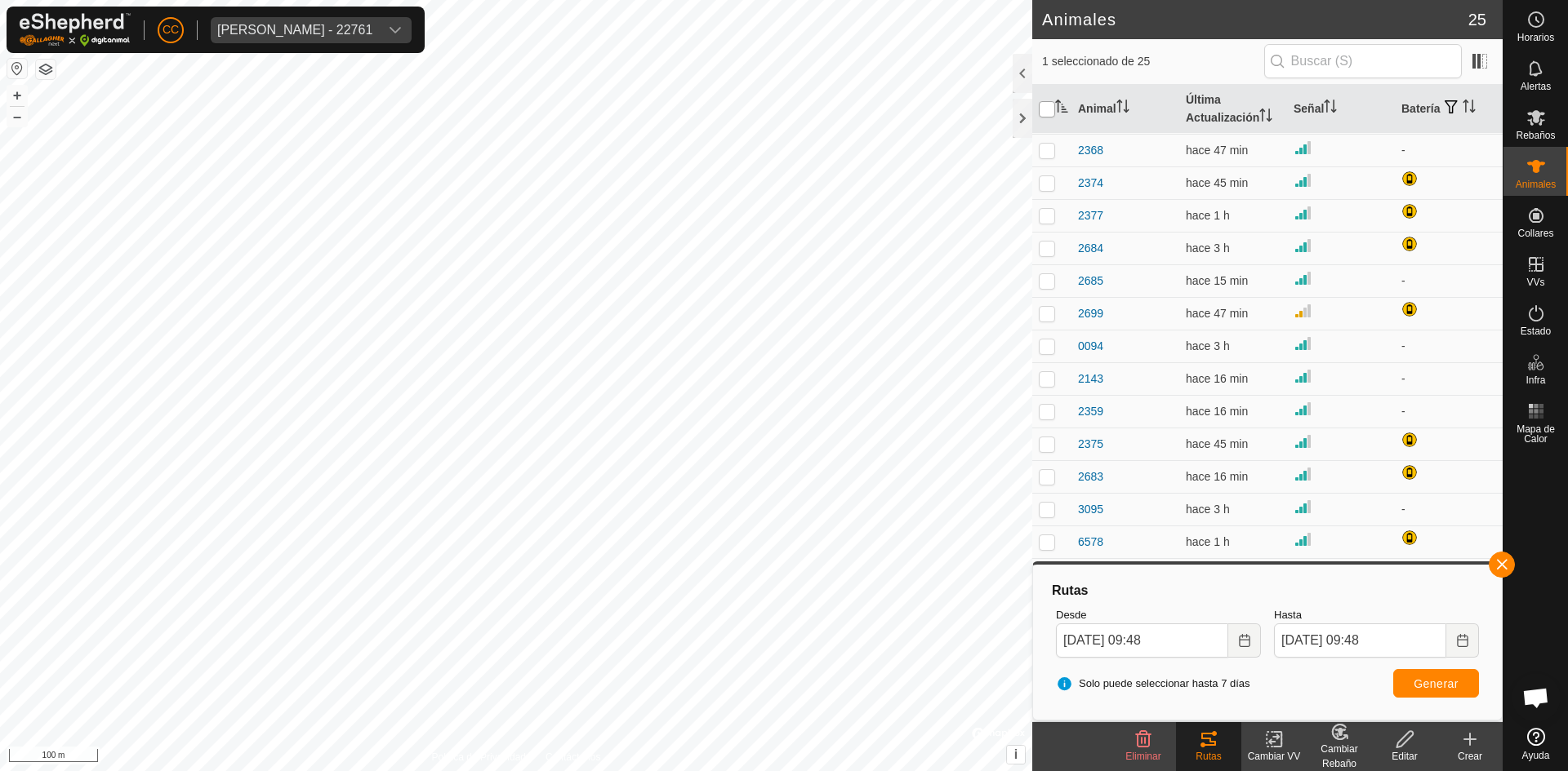
checkbox input "true"
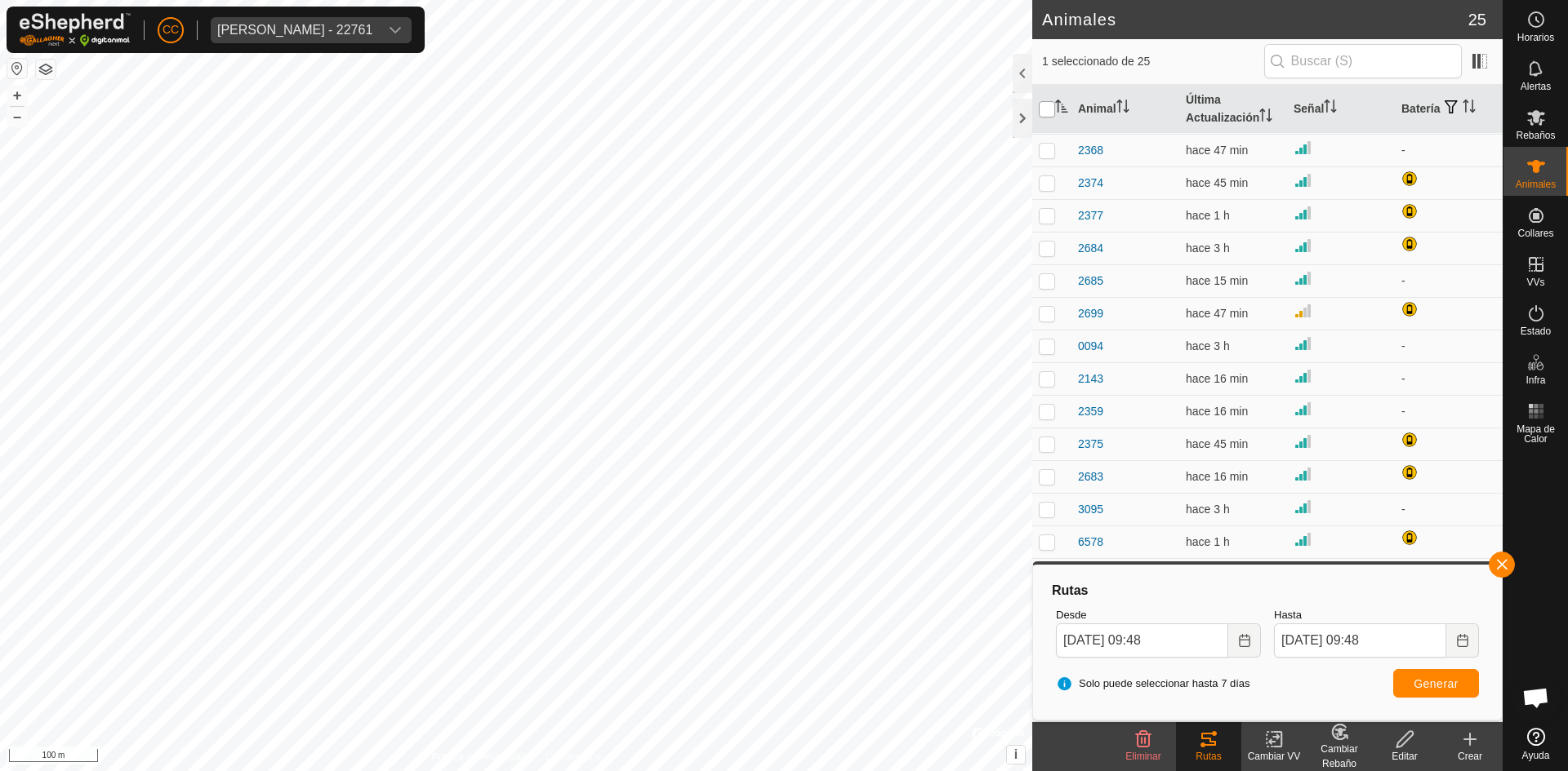
checkbox input "true"
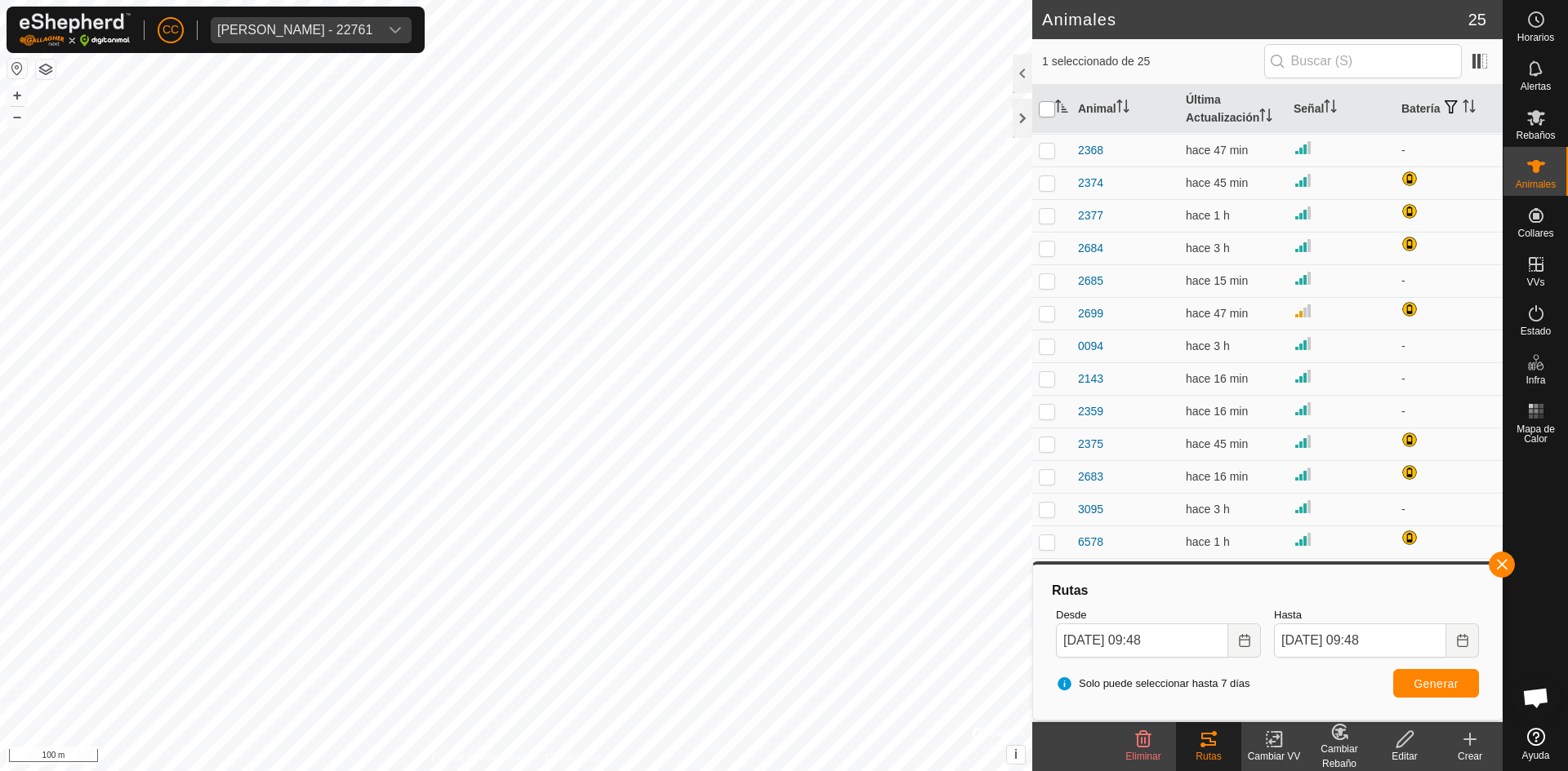
checkbox input "true"
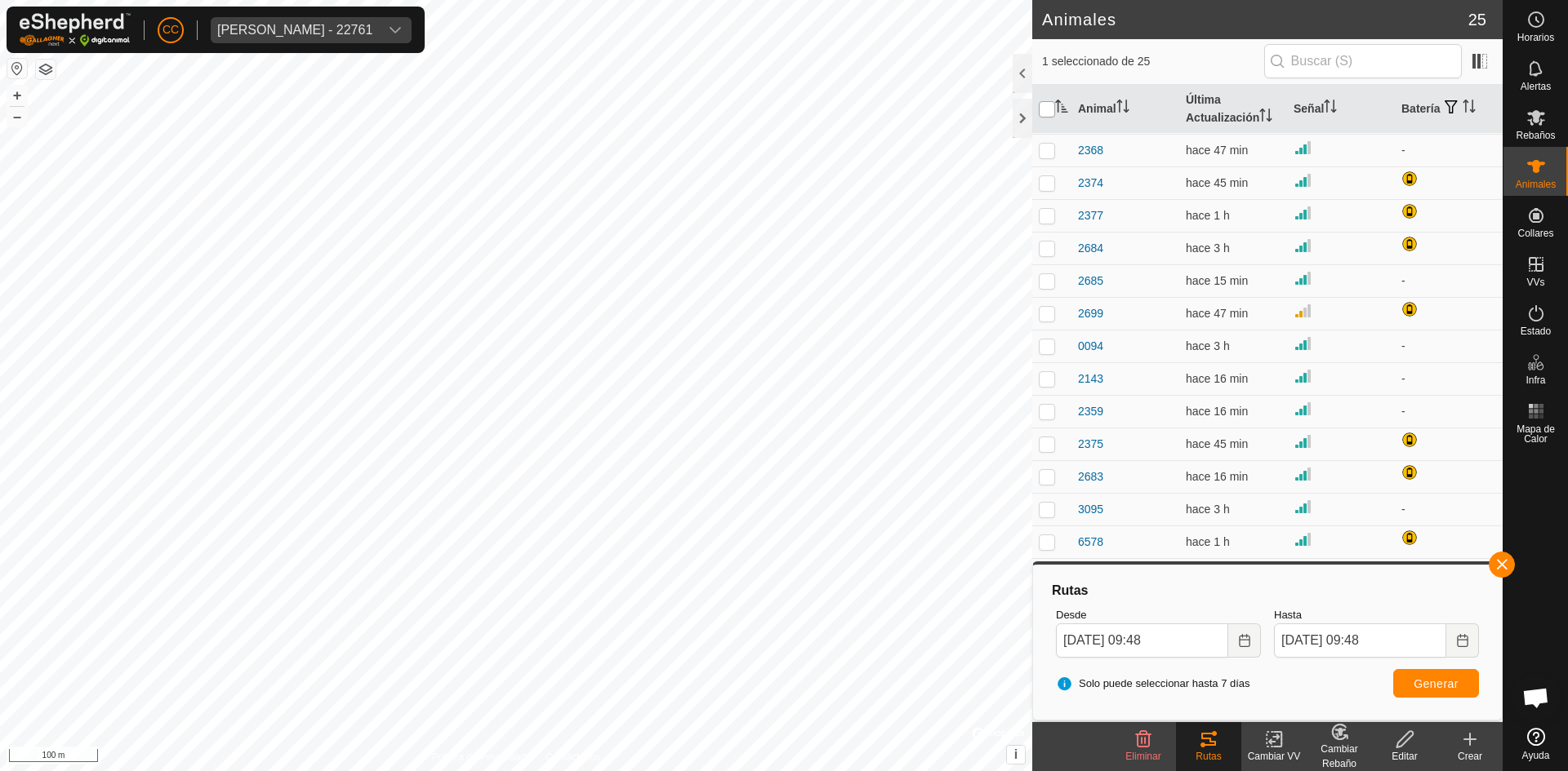
checkbox input "true"
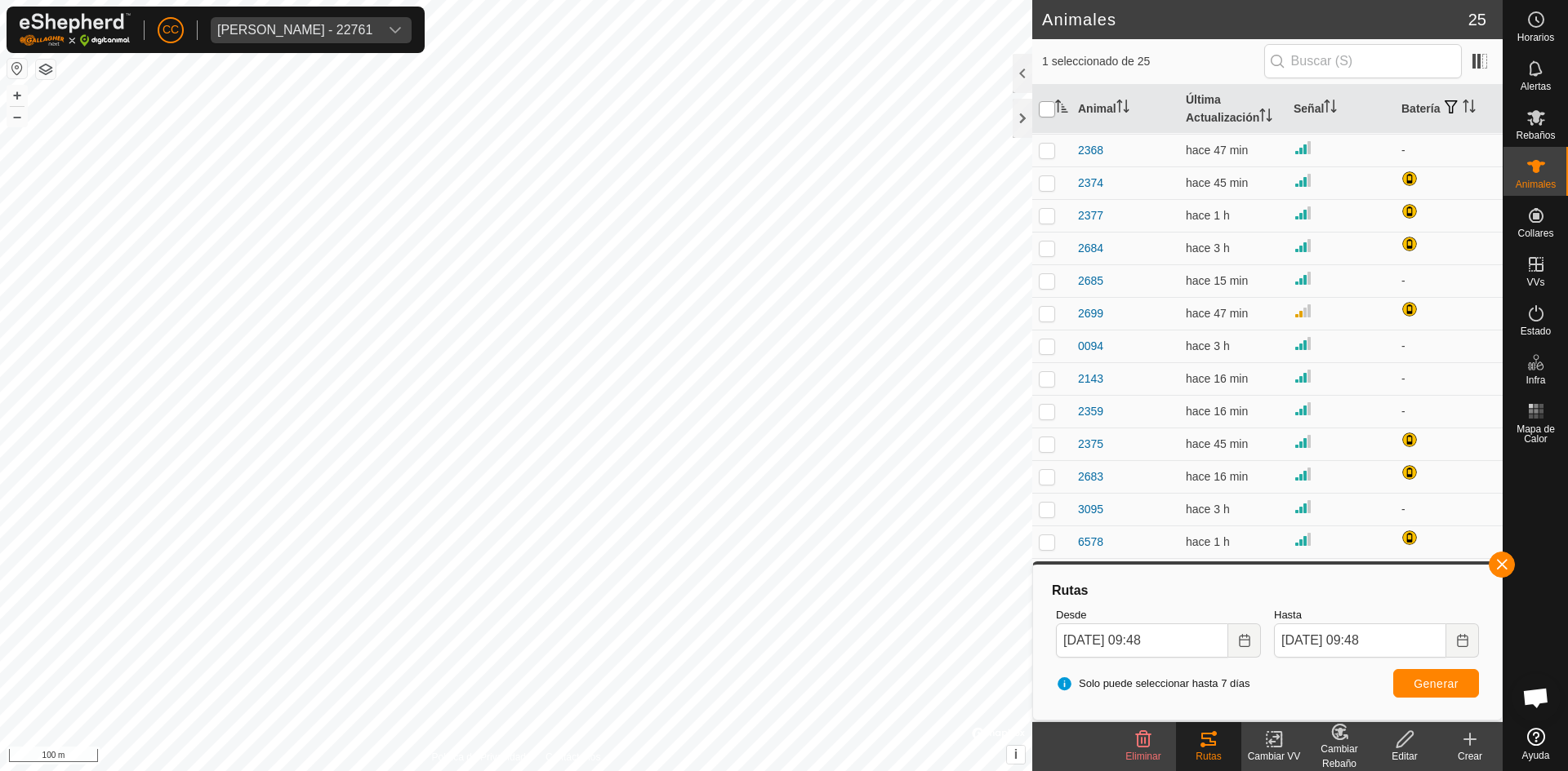
checkbox input "true"
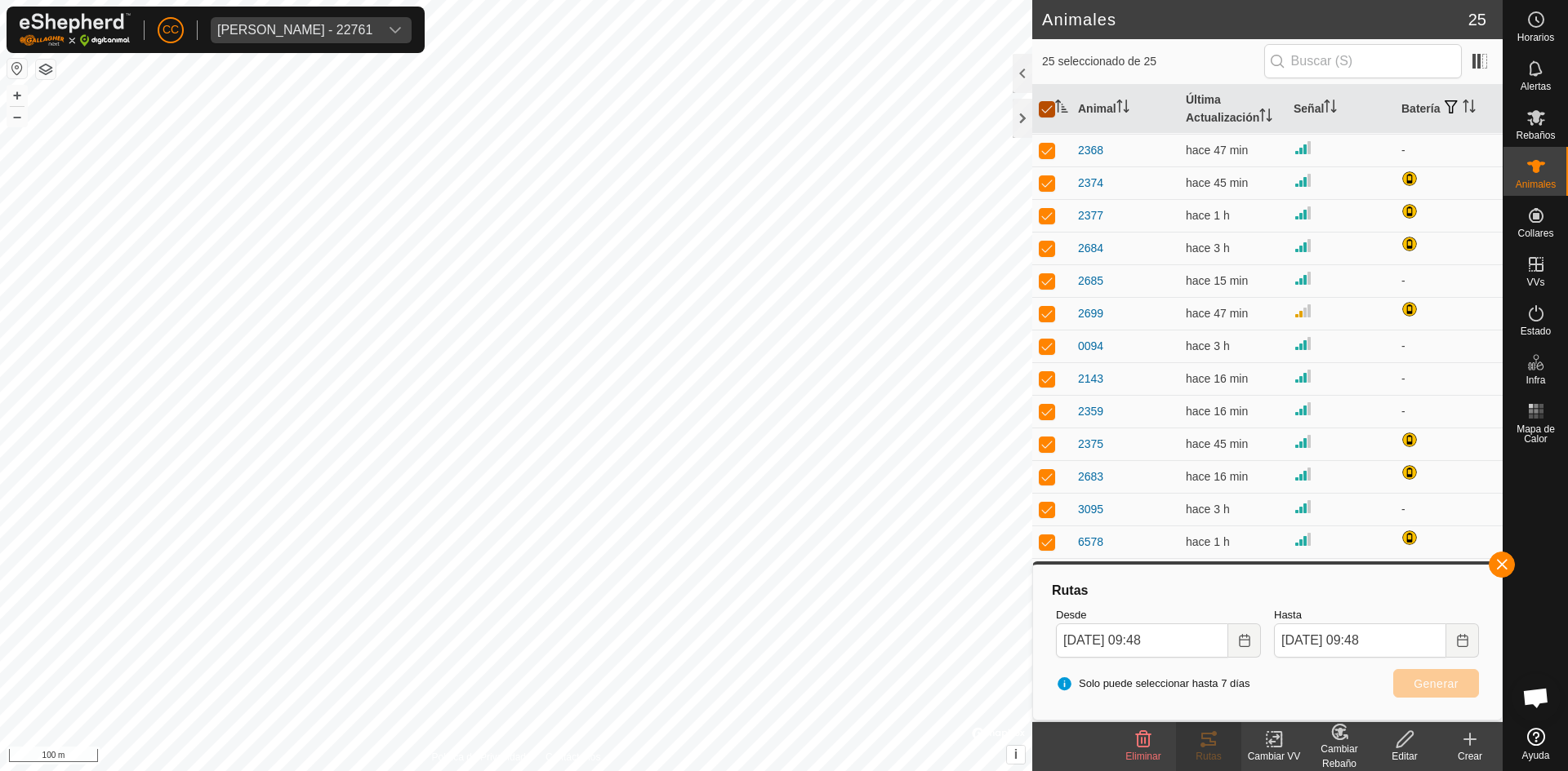
click at [1052, 106] on input "checkbox" at bounding box center [1046, 109] width 16 height 16
checkbox input "false"
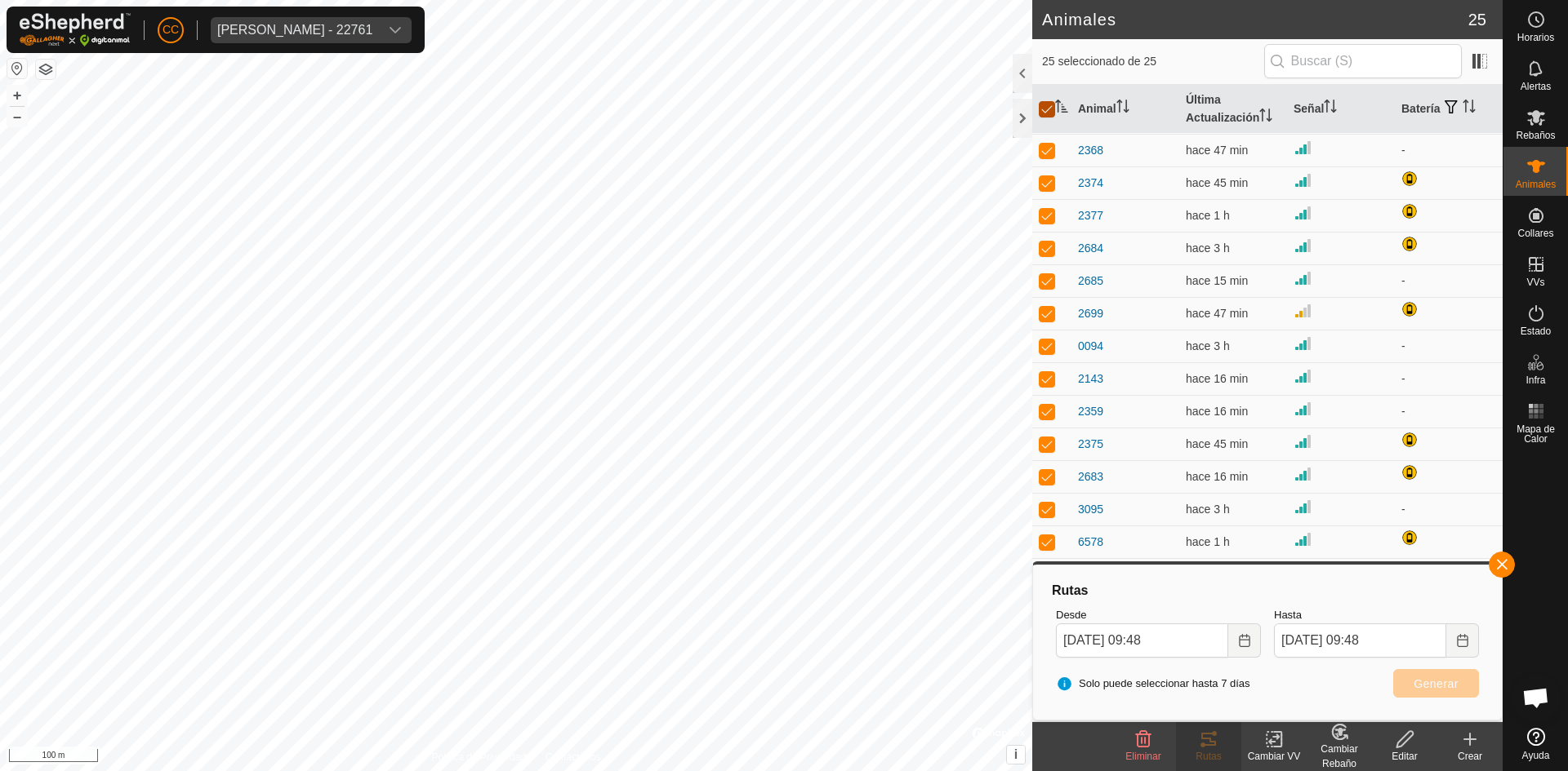
checkbox input "false"
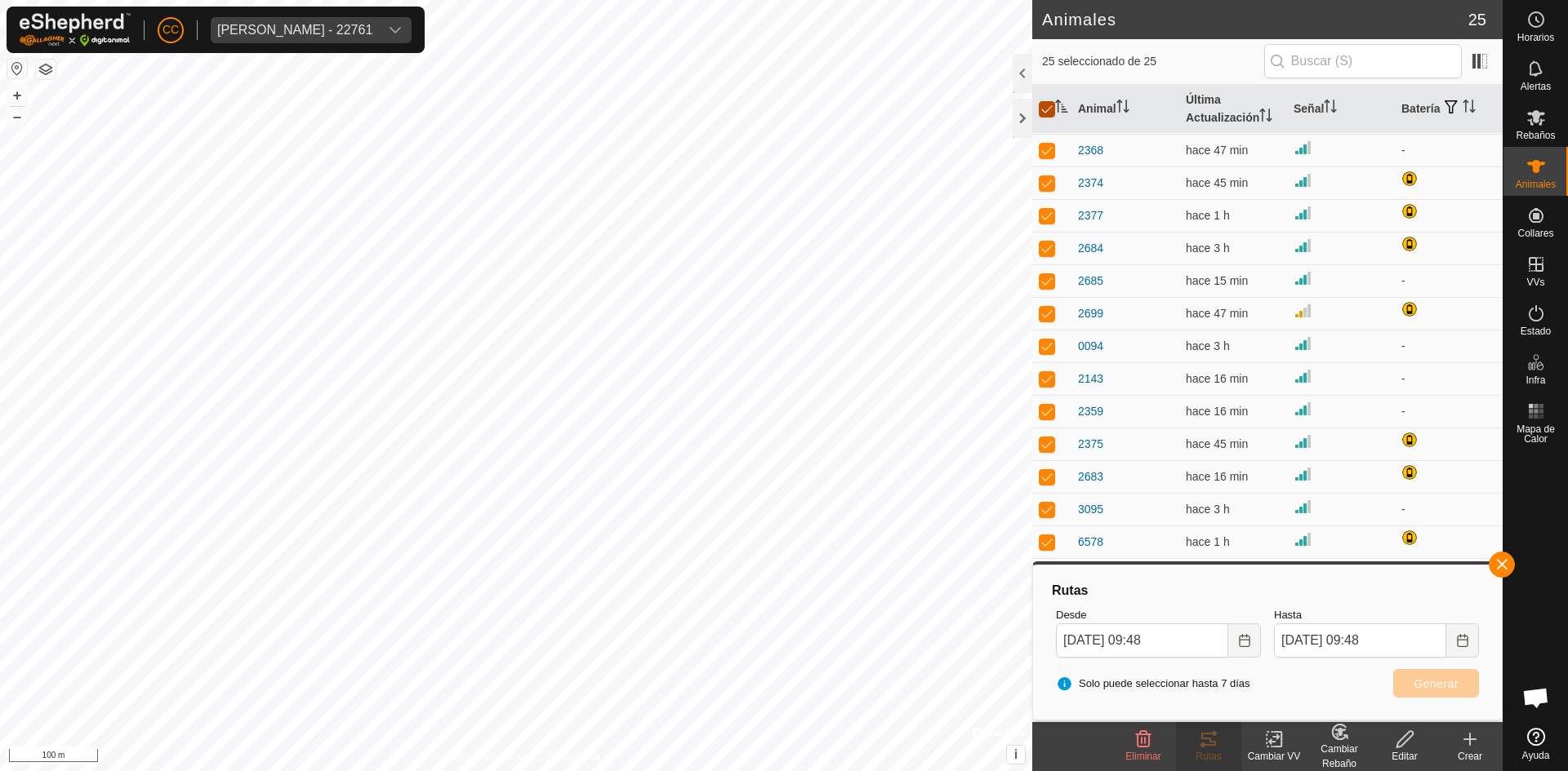
checkbox input "false"
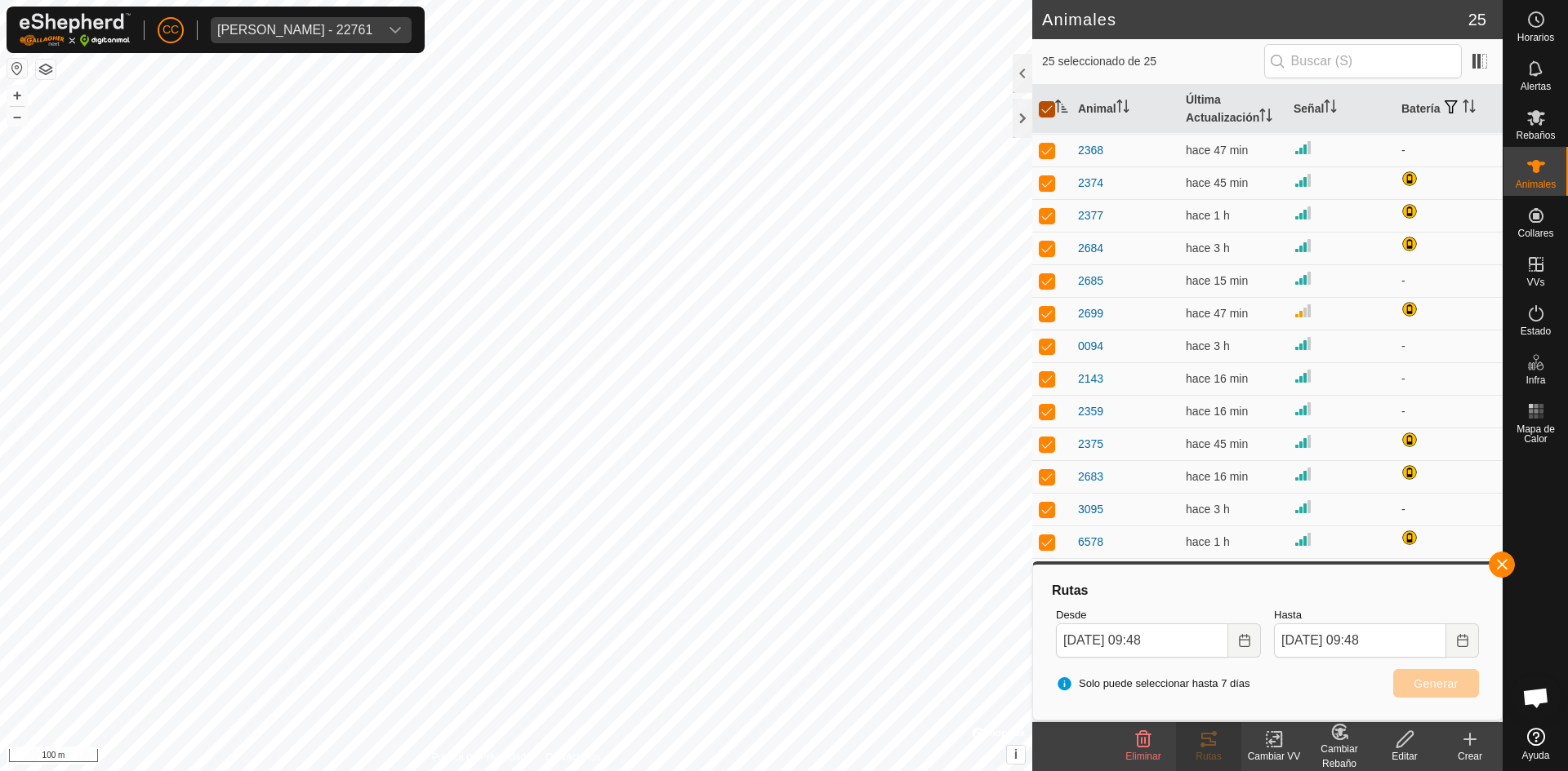
checkbox input "false"
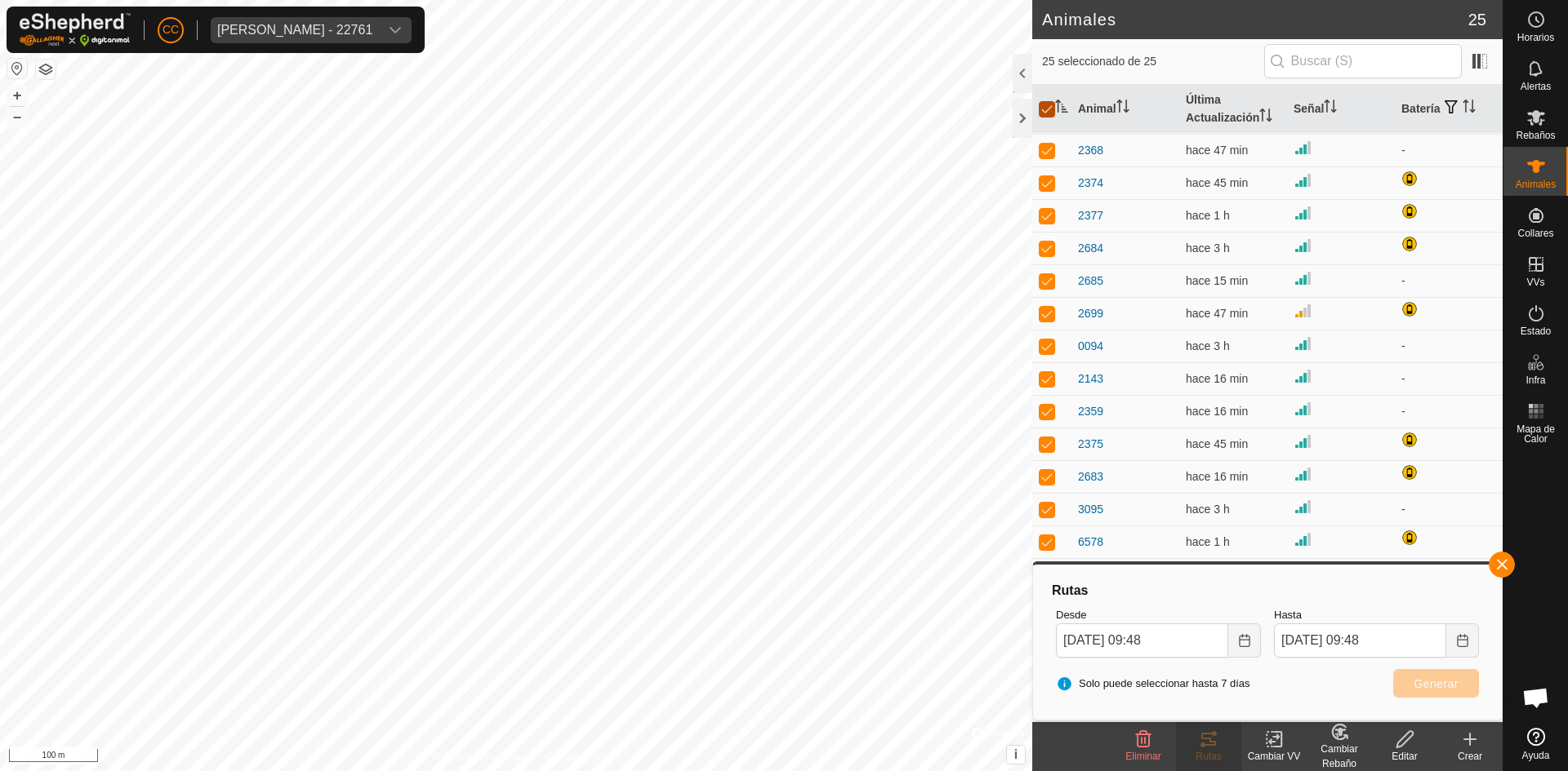
checkbox input "false"
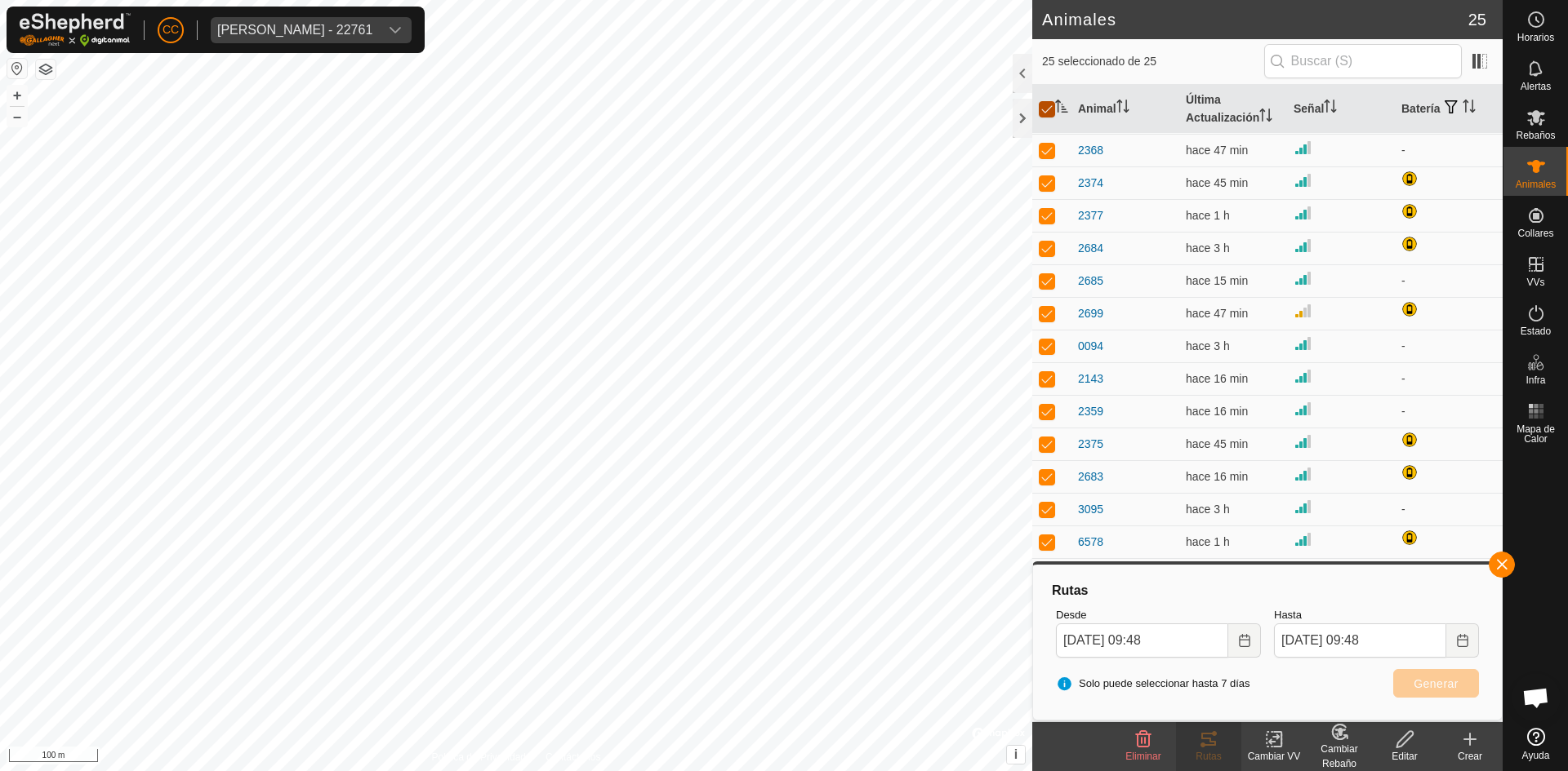
checkbox input "false"
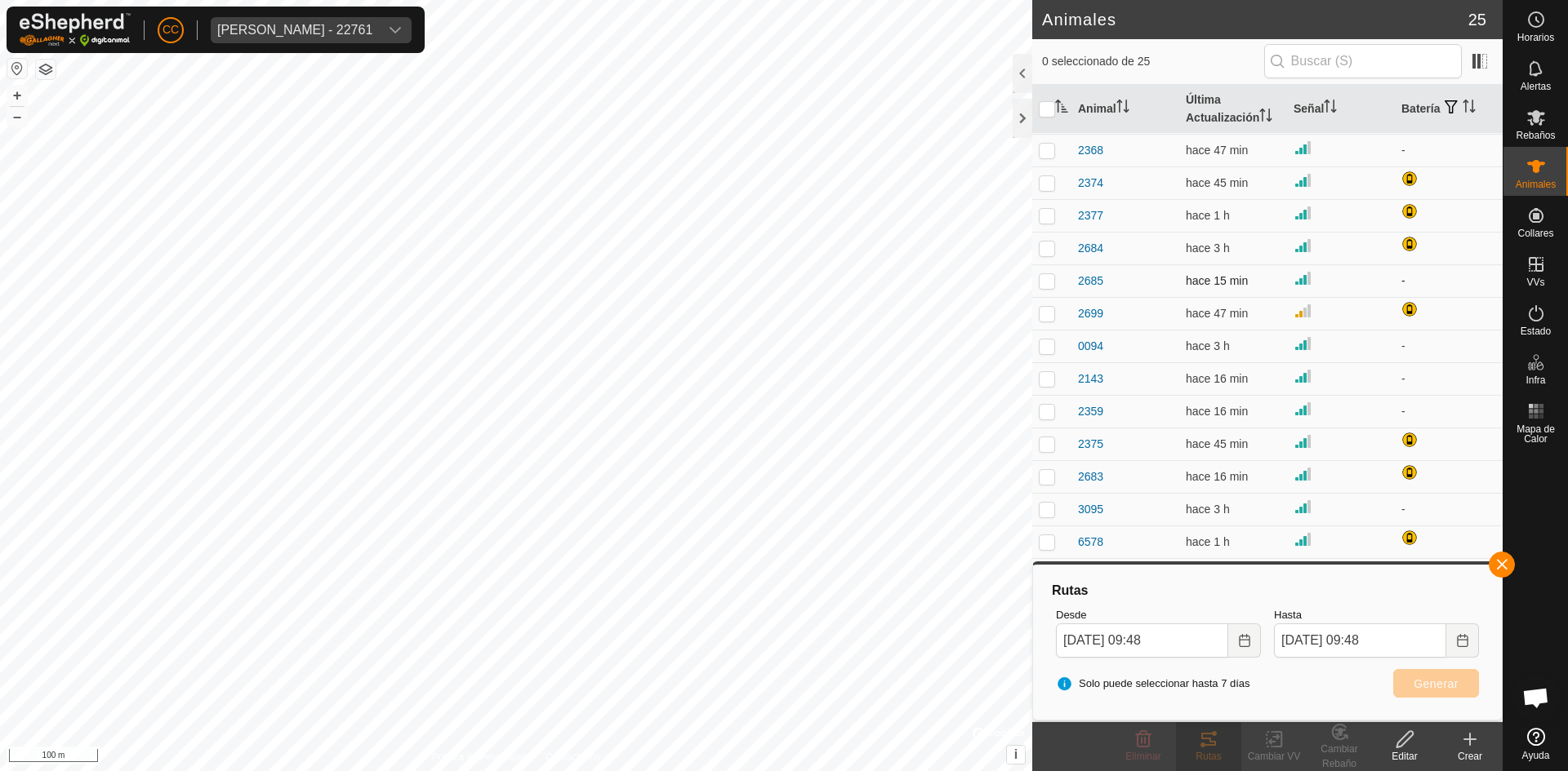
click at [1048, 287] on td at bounding box center [1052, 280] width 39 height 33
checkbox input "true"
click at [1427, 683] on span "Generar" at bounding box center [1435, 683] width 45 height 13
